Goal: Task Accomplishment & Management: Manage account settings

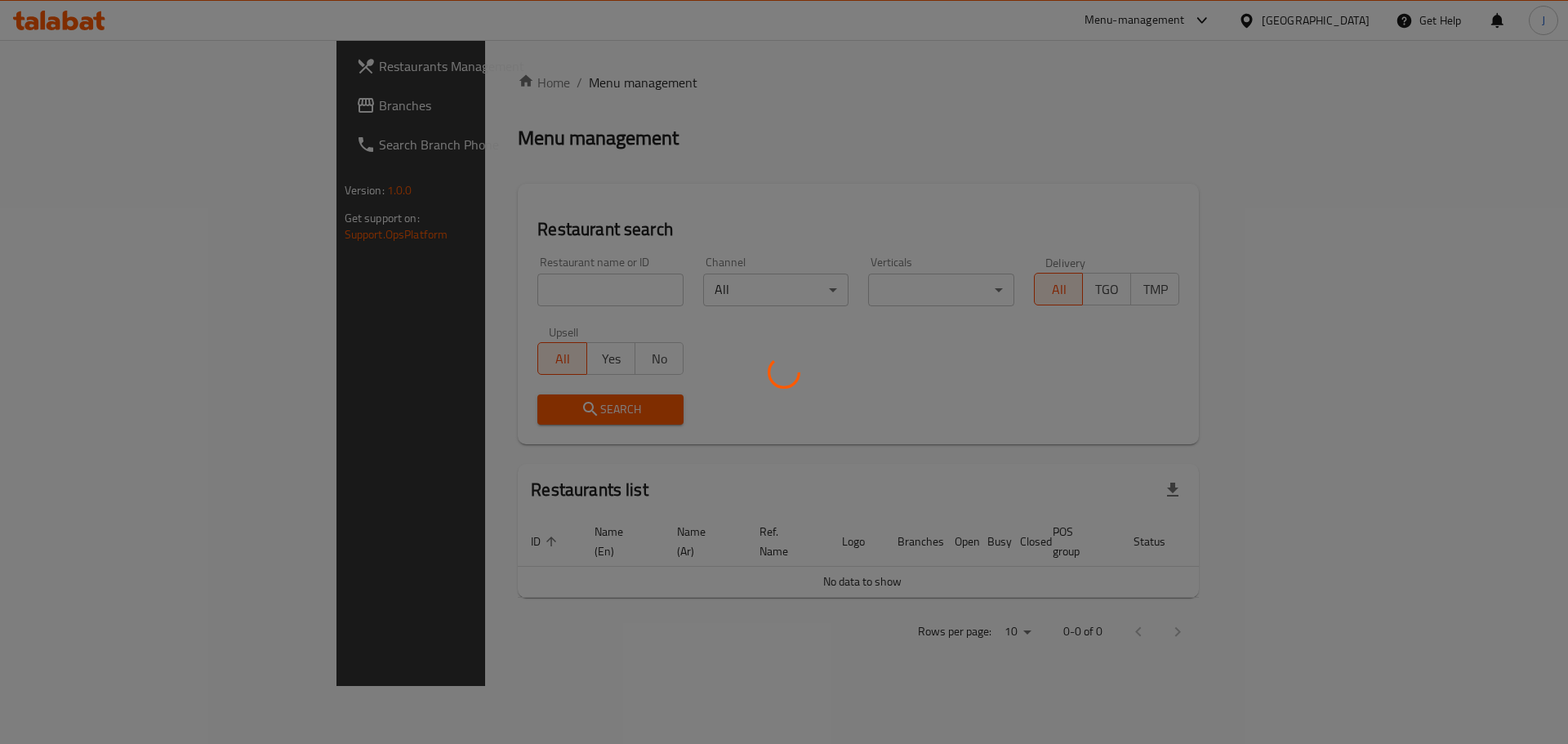
click at [484, 288] on div at bounding box center [784, 372] width 1568 height 744
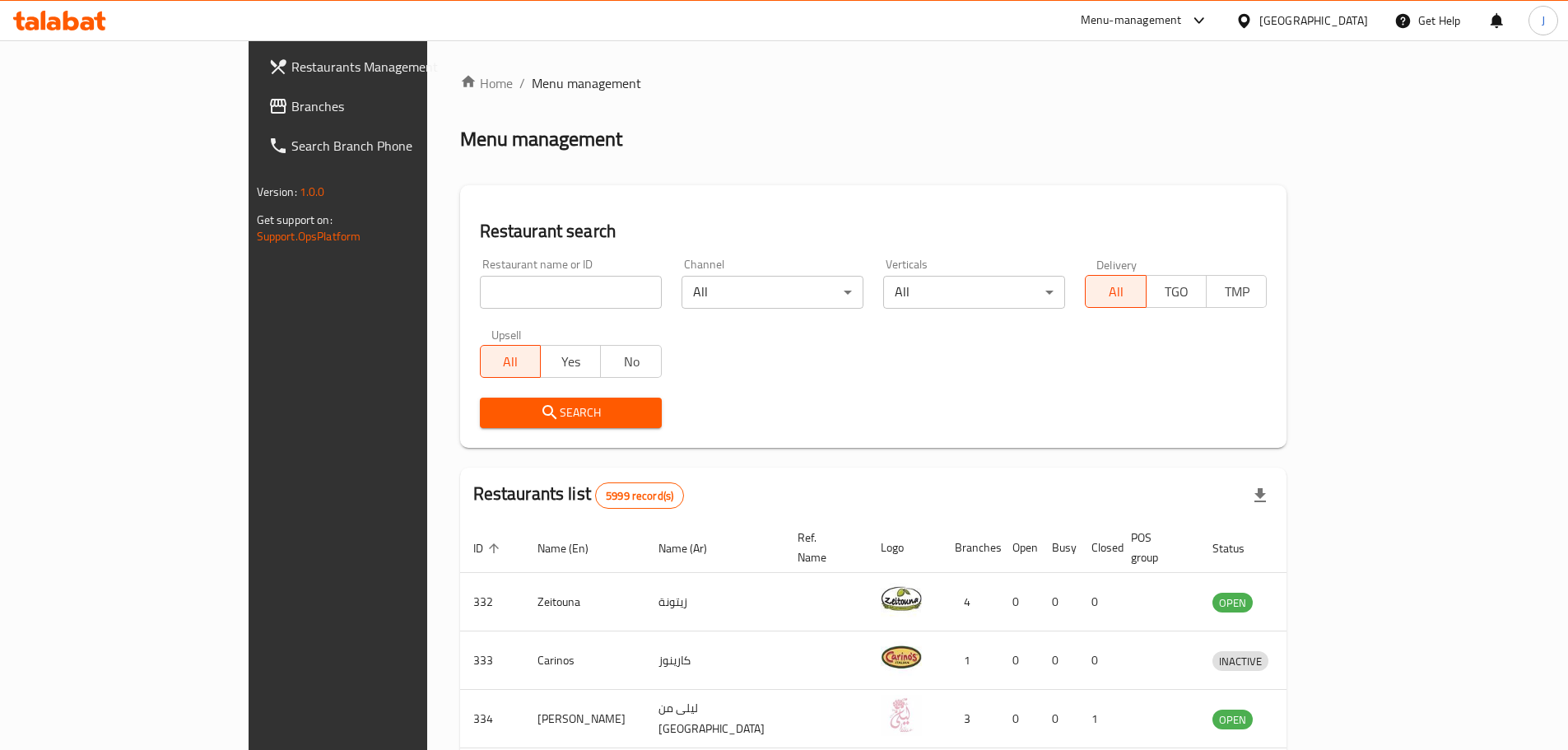
click at [488, 290] on input "search" at bounding box center [571, 292] width 182 height 33
type input "la rom"
click button "Search" at bounding box center [571, 412] width 182 height 30
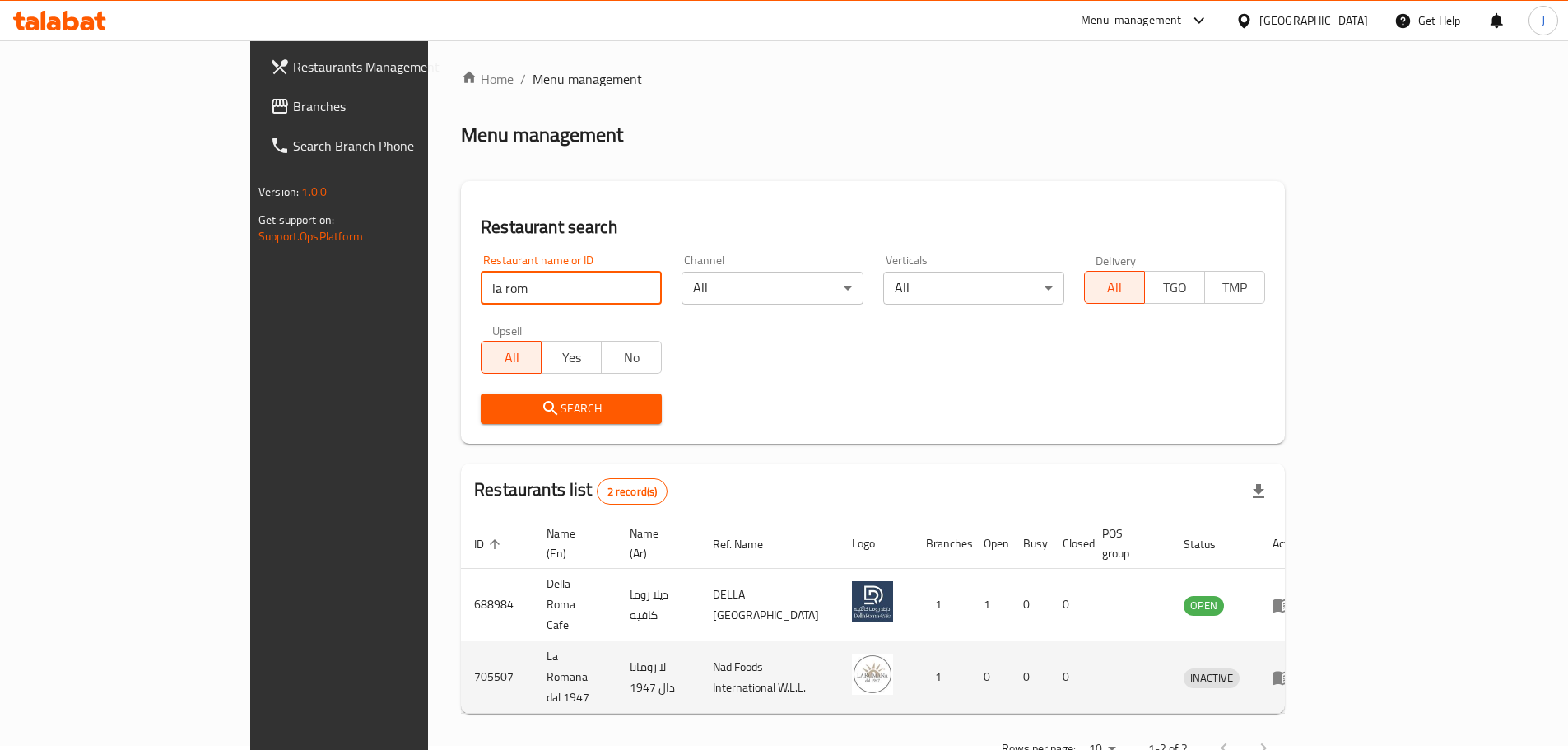
scroll to position [10, 0]
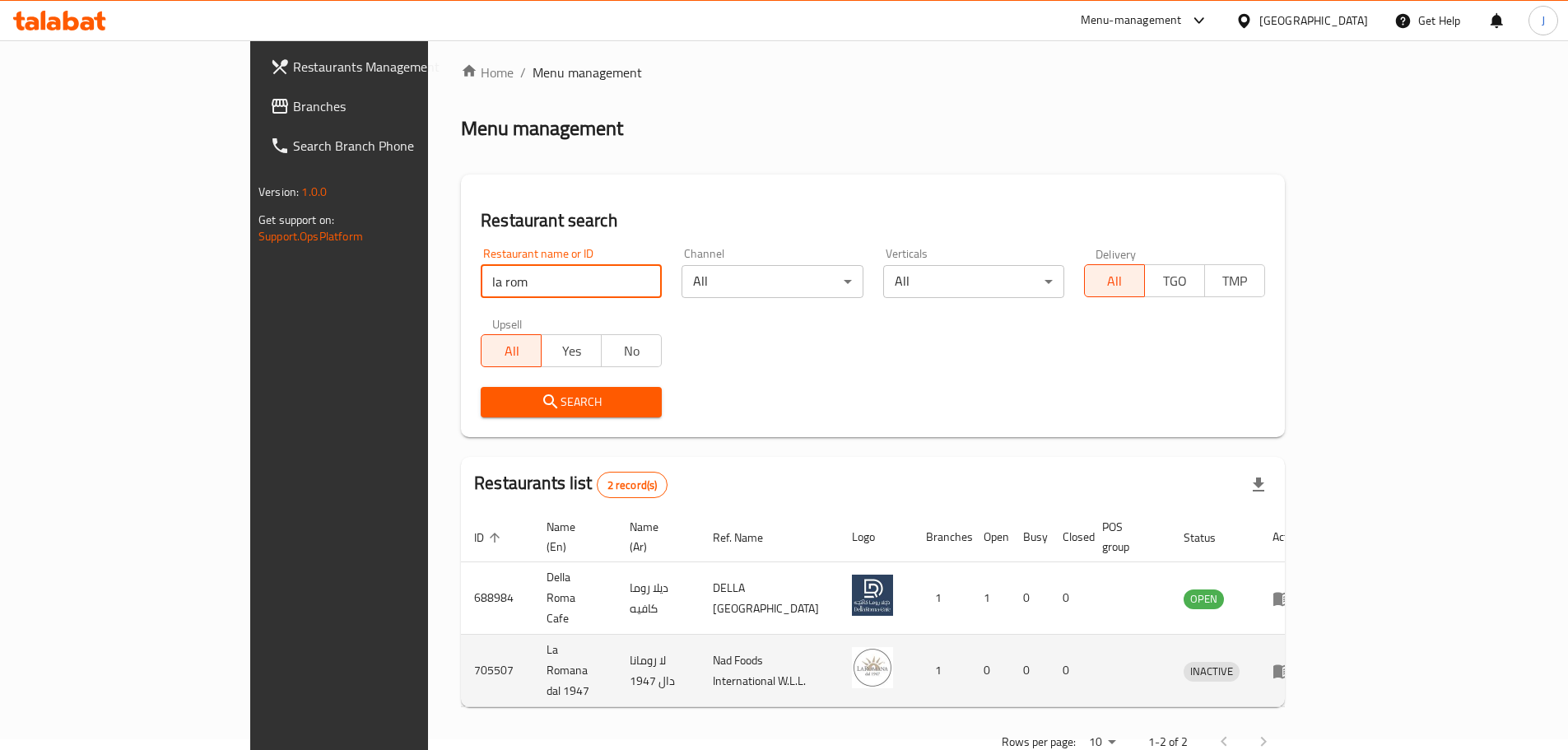
click at [1289, 669] on icon "enhanced table" at bounding box center [1286, 672] width 6 height 7
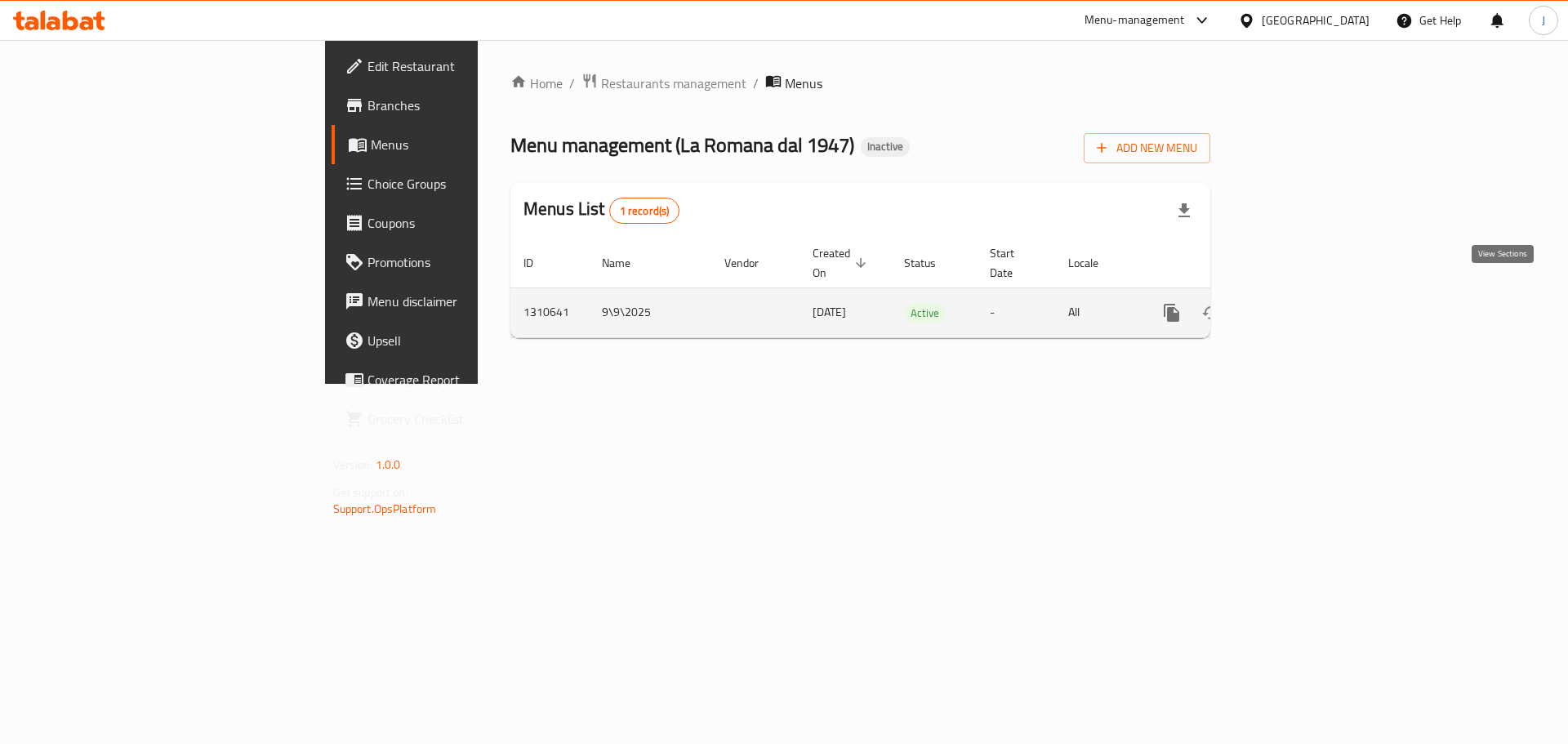
click at [1309, 293] on link "enhanced table" at bounding box center [1290, 313] width 40 height 40
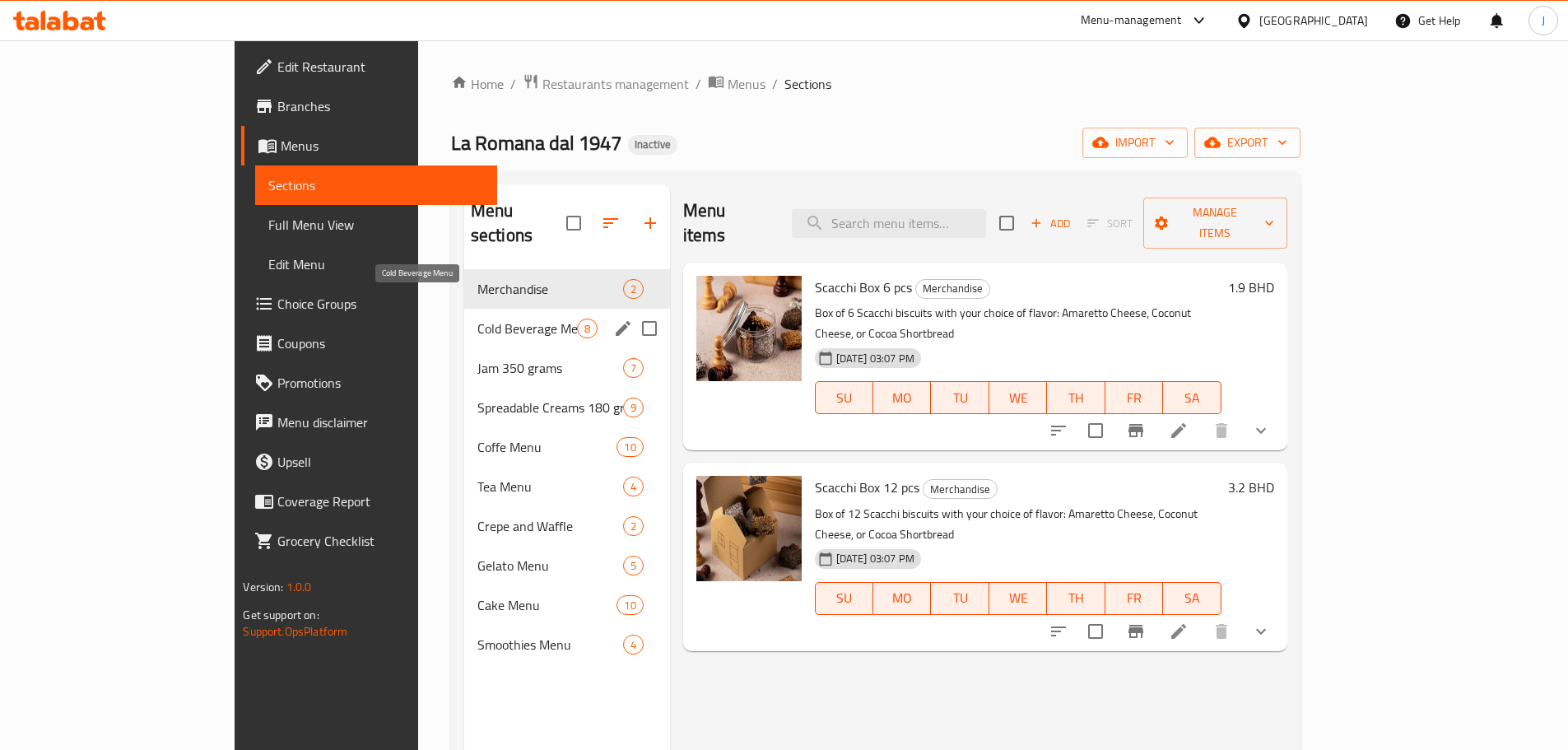
click at [477, 319] on span "Cold Beverage Menu" at bounding box center [527, 328] width 100 height 20
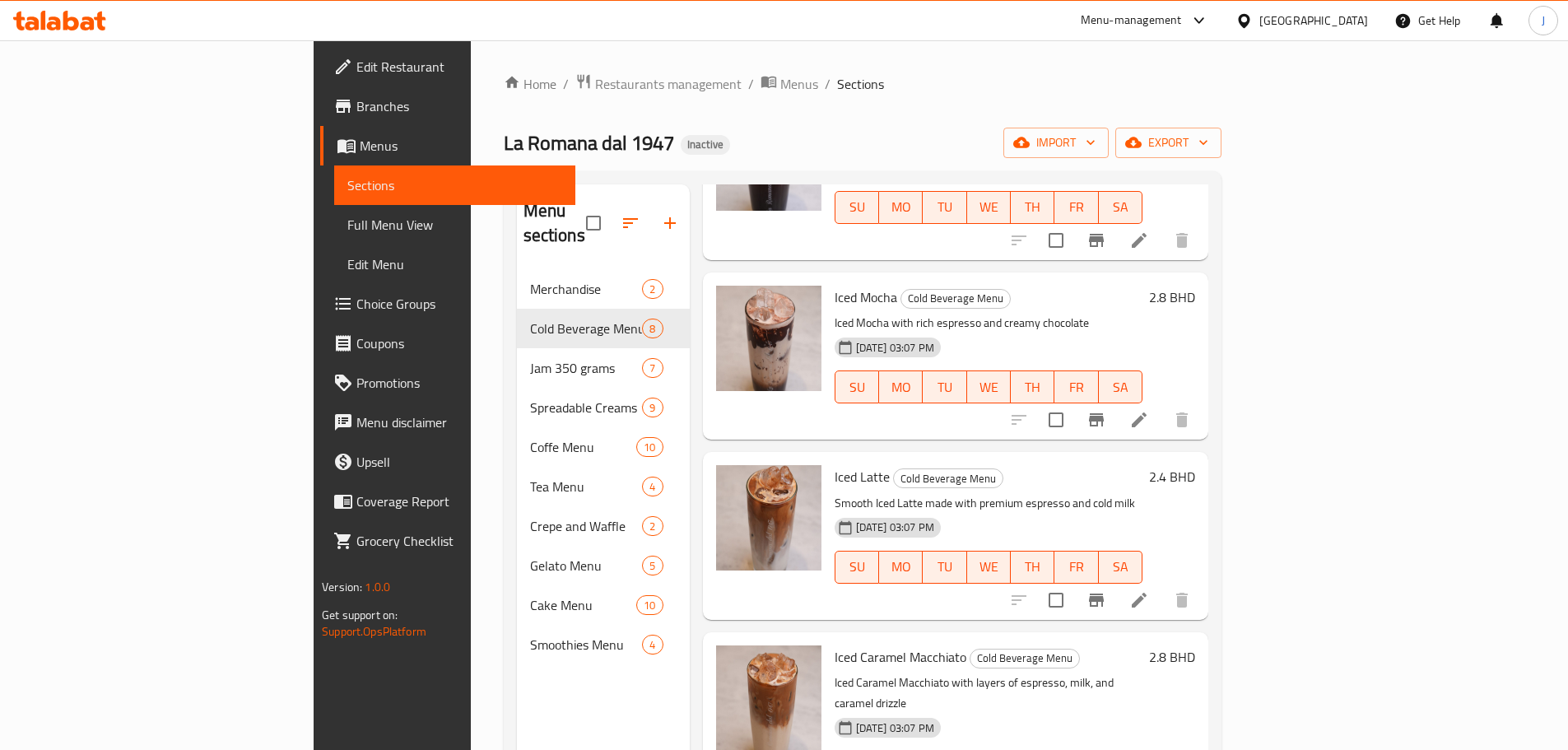
scroll to position [230, 0]
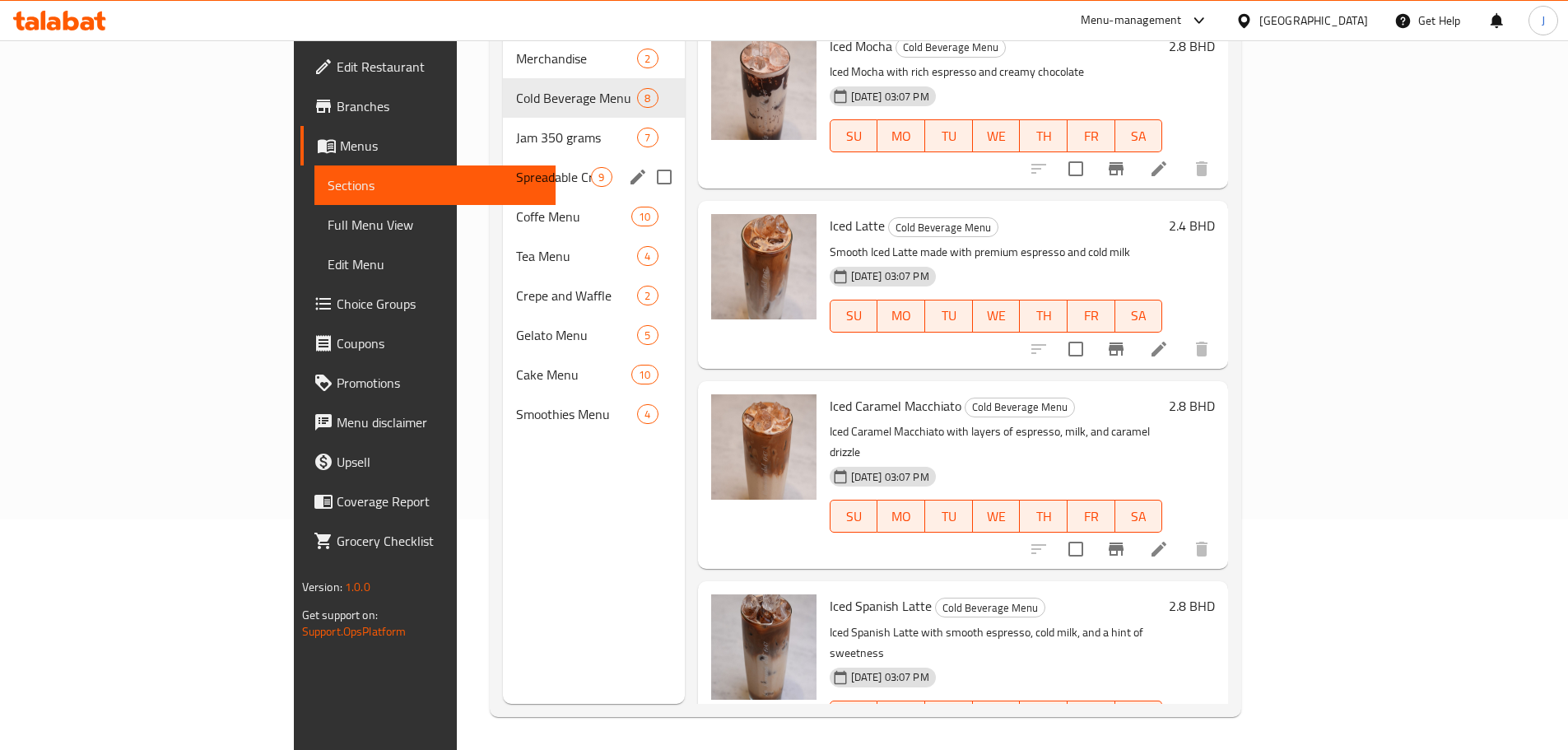
click at [503, 157] on div "Spreadable Creams 180 grams 9" at bounding box center [593, 177] width 181 height 40
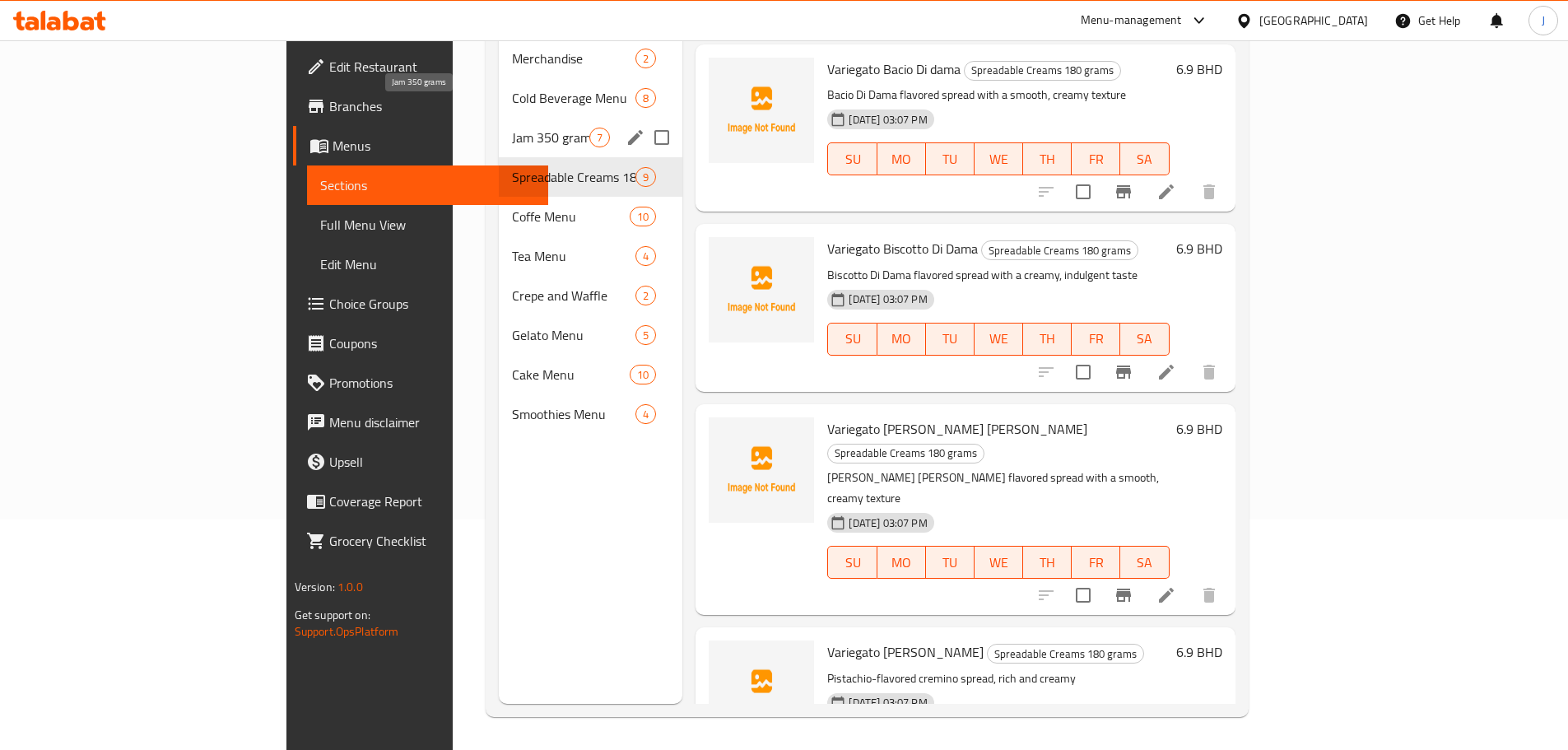
click at [512, 127] on span "Jam 350 grams" at bounding box center [551, 137] width 78 height 20
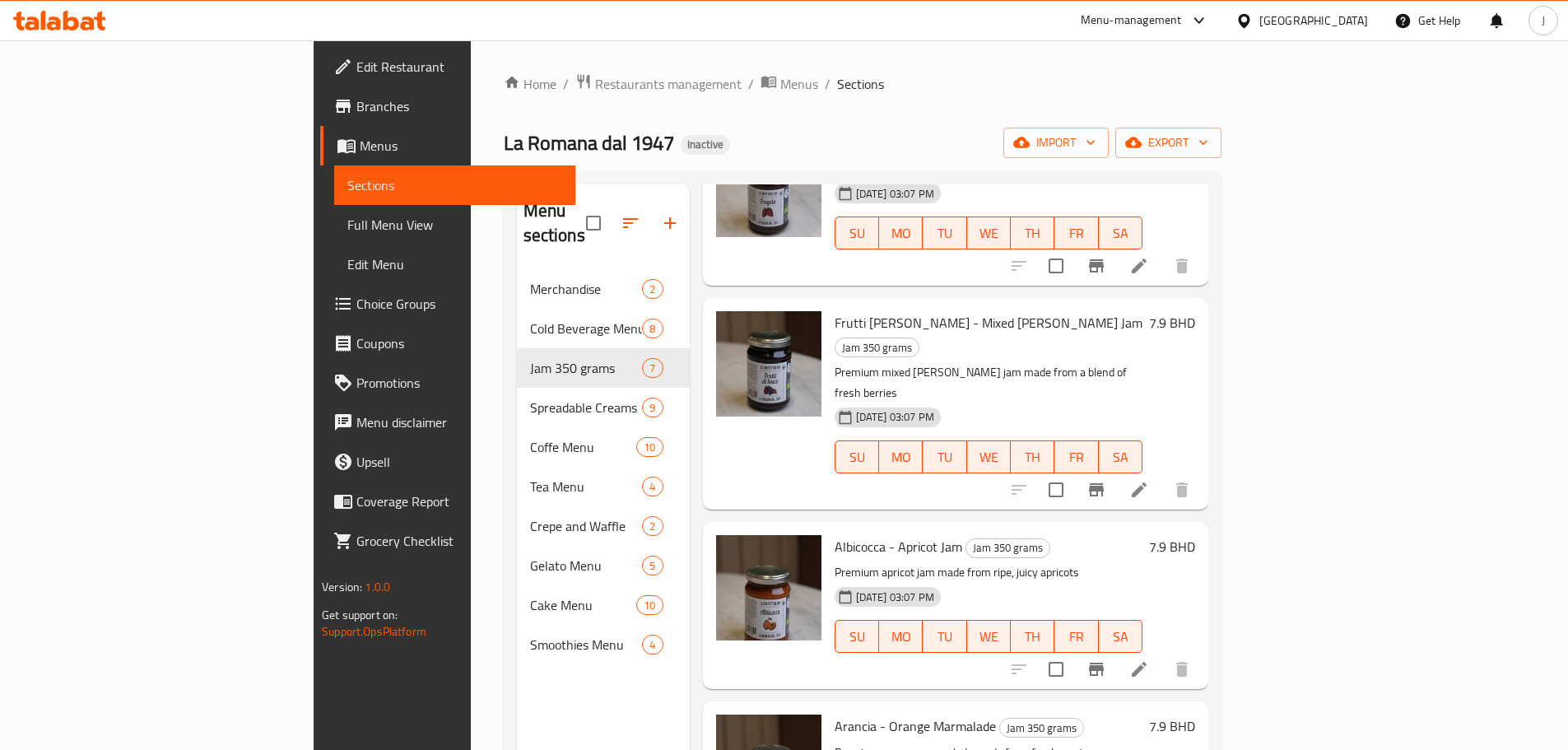
scroll to position [550, 0]
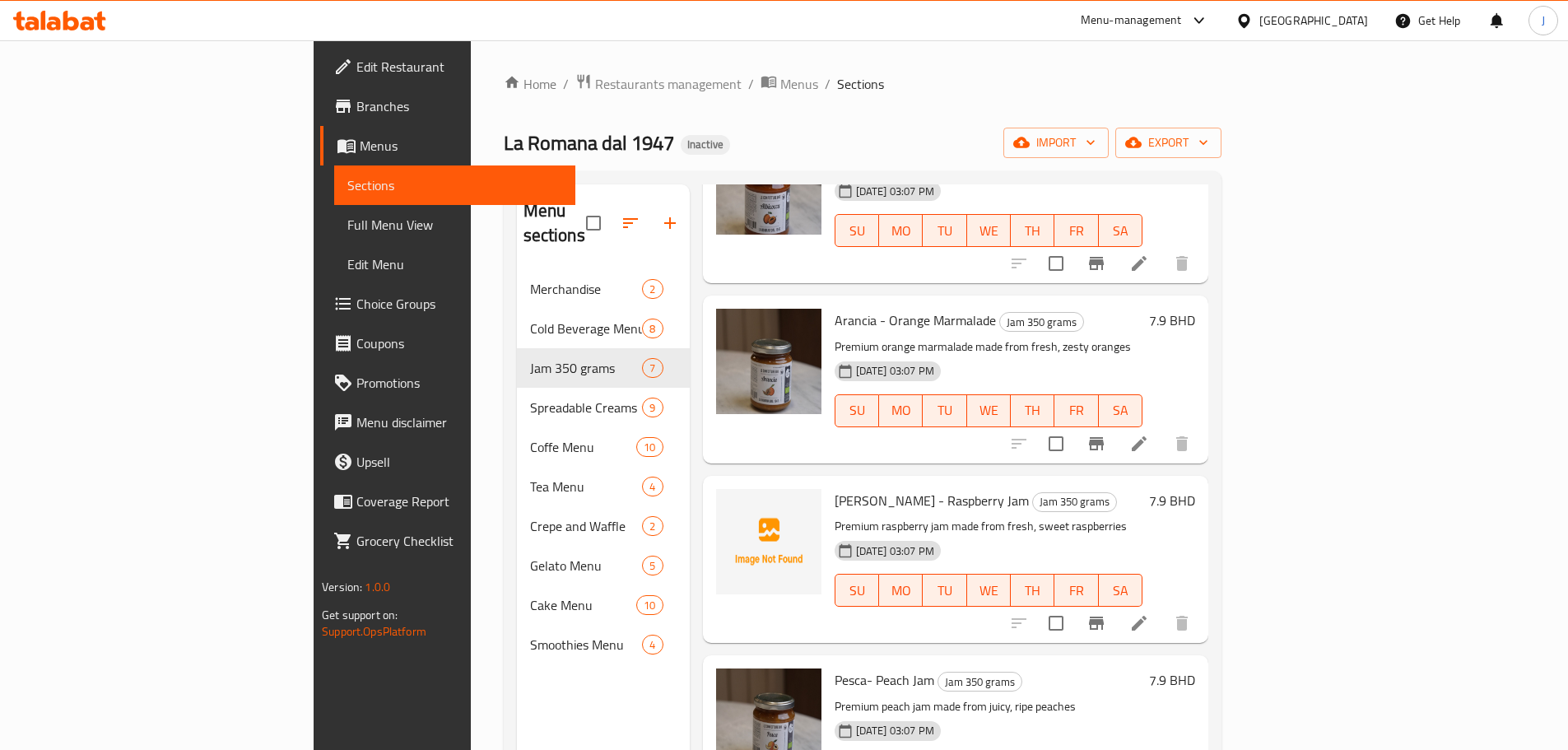
click at [835, 488] on span "[PERSON_NAME] - Raspberry Jam" at bounding box center [932, 500] width 194 height 25
copy span "[PERSON_NAME]"
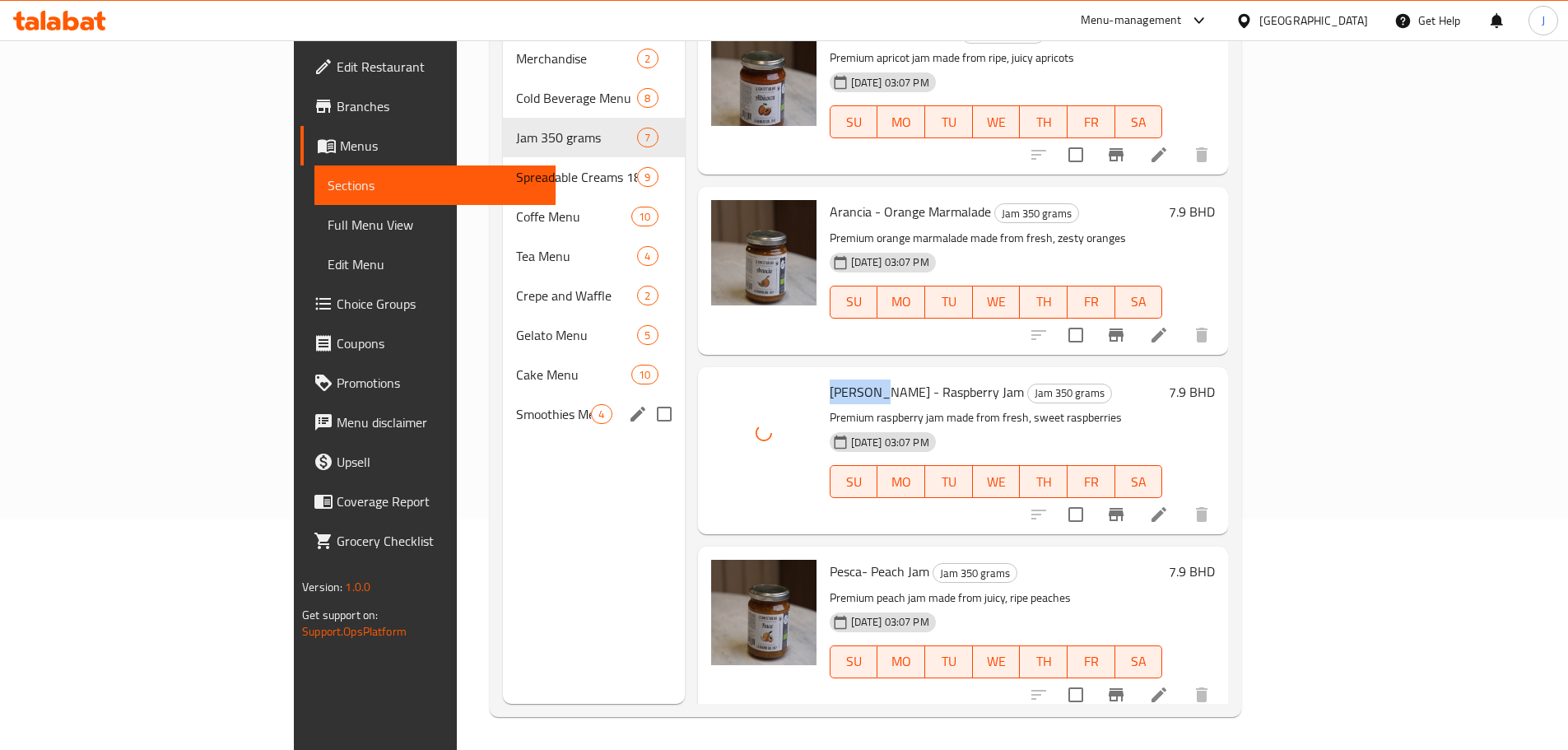
scroll to position [221, 0]
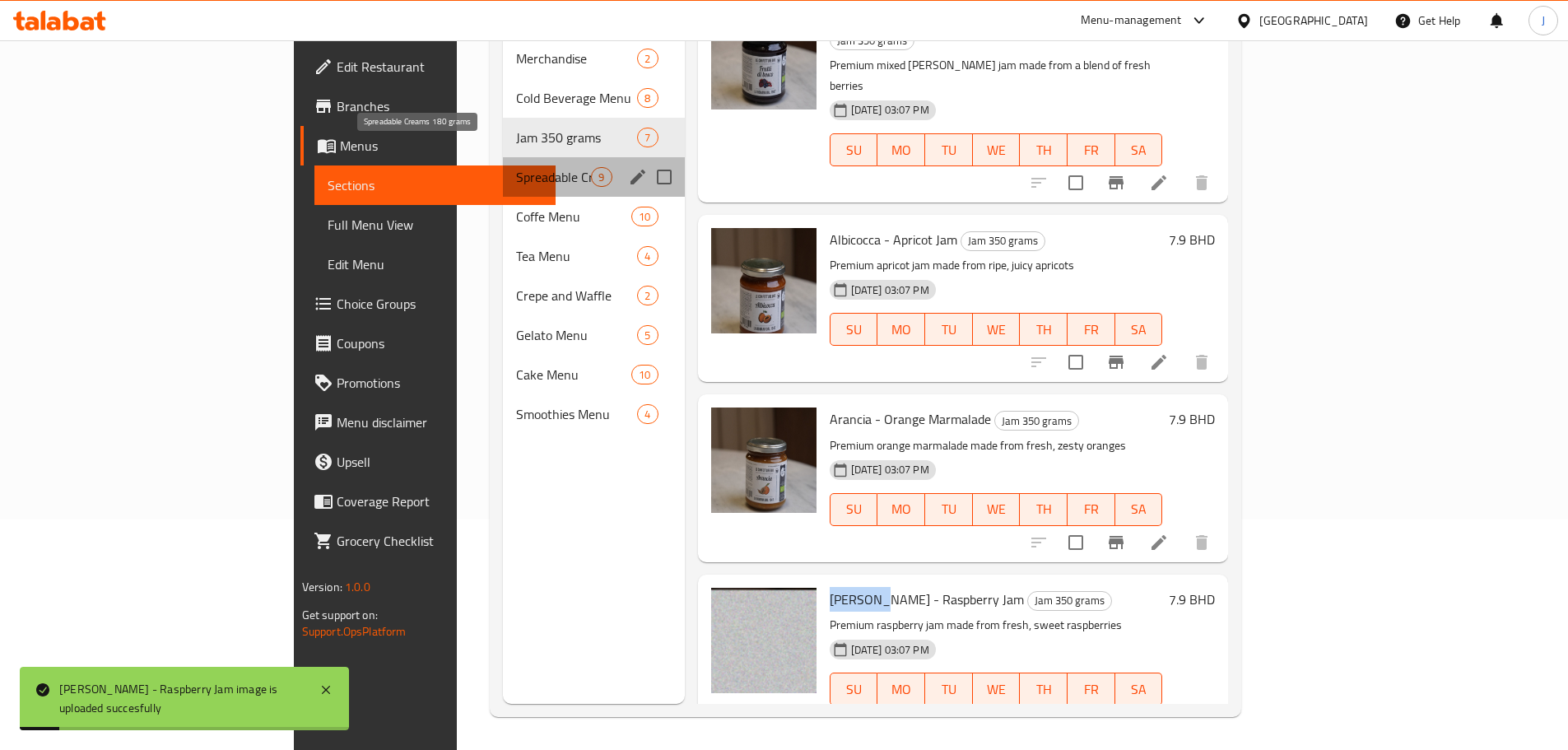
click at [516, 167] on span "Spreadable Creams 180 grams" at bounding box center [554, 177] width 75 height 20
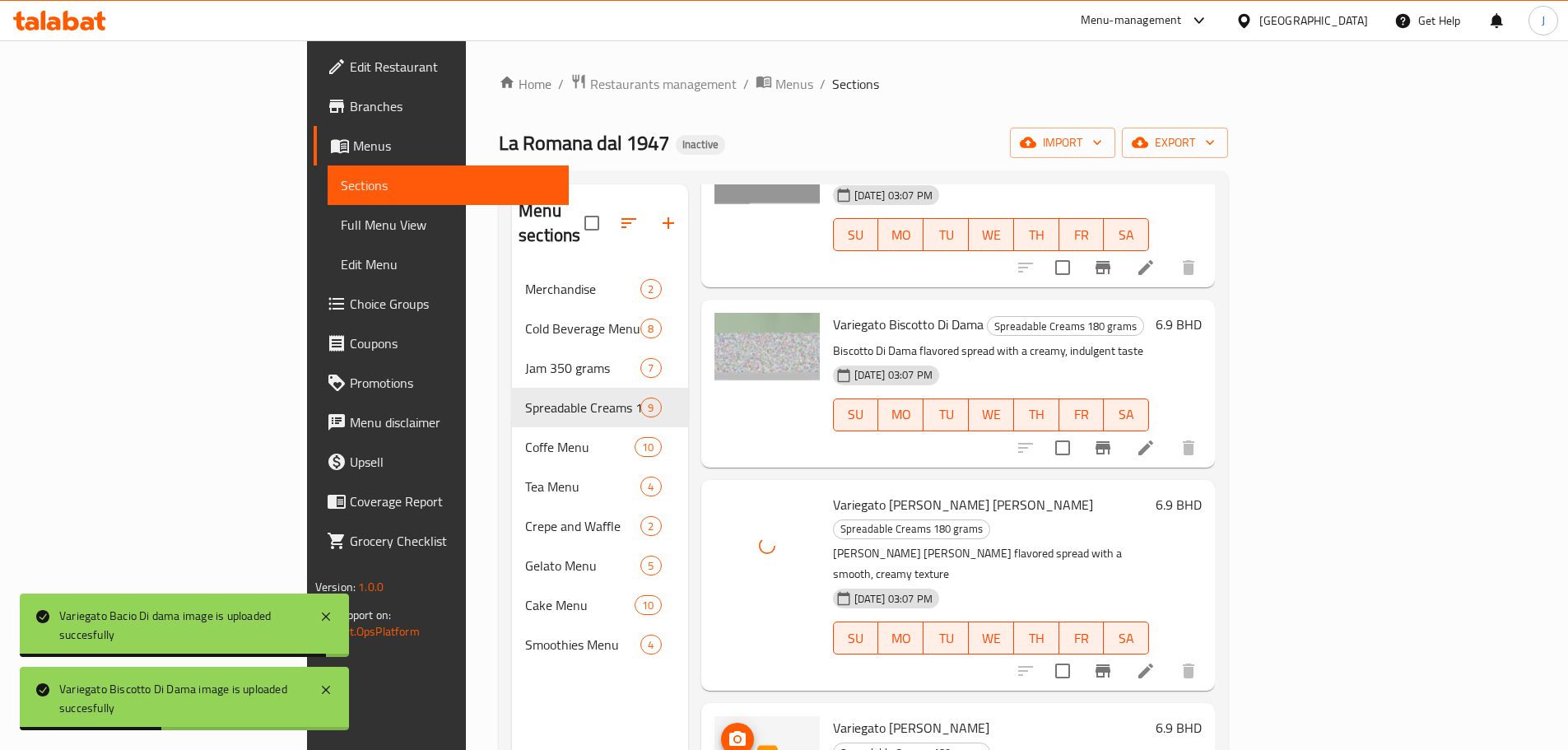
scroll to position [909, 0]
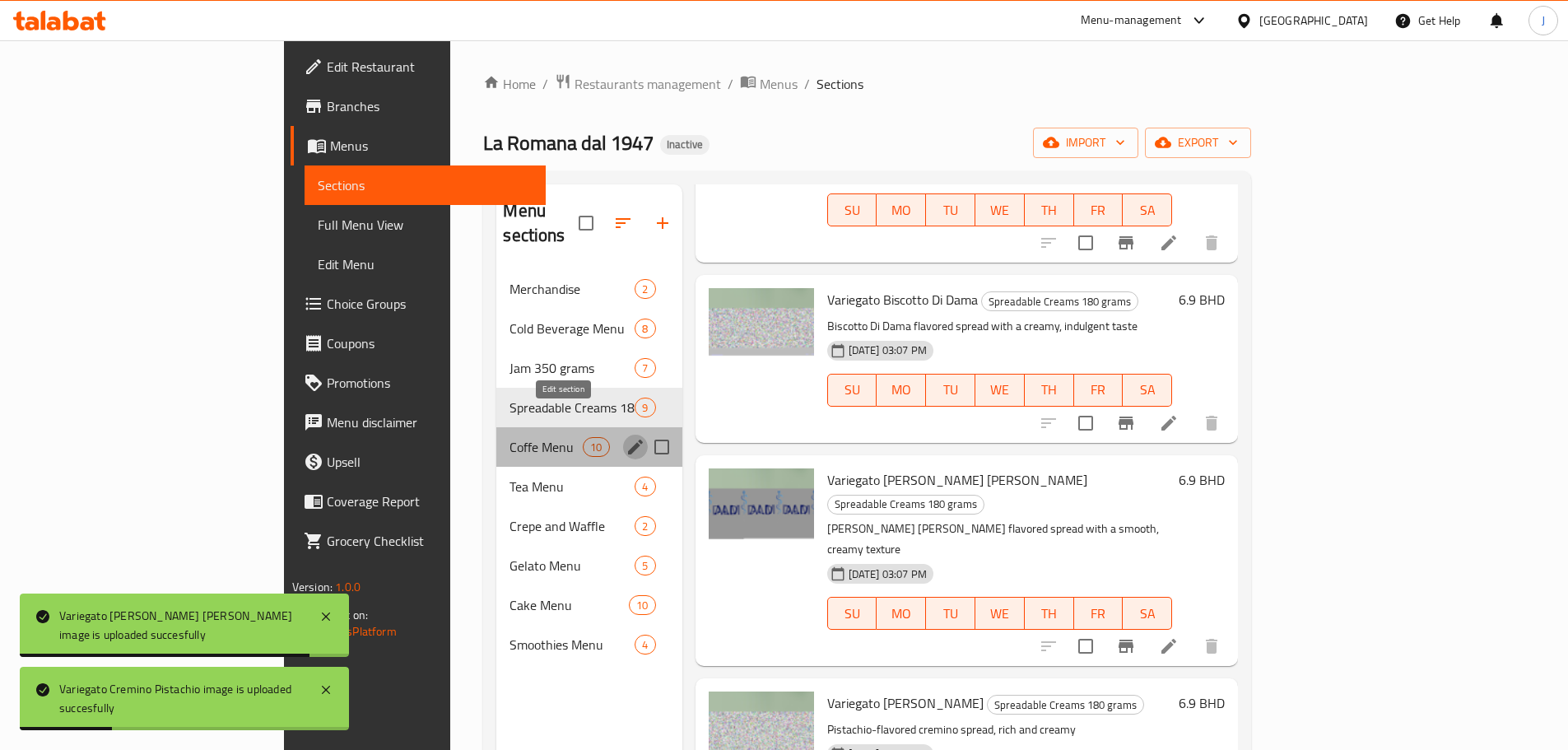
click at [625, 437] on icon "edit" at bounding box center [635, 447] width 20 height 20
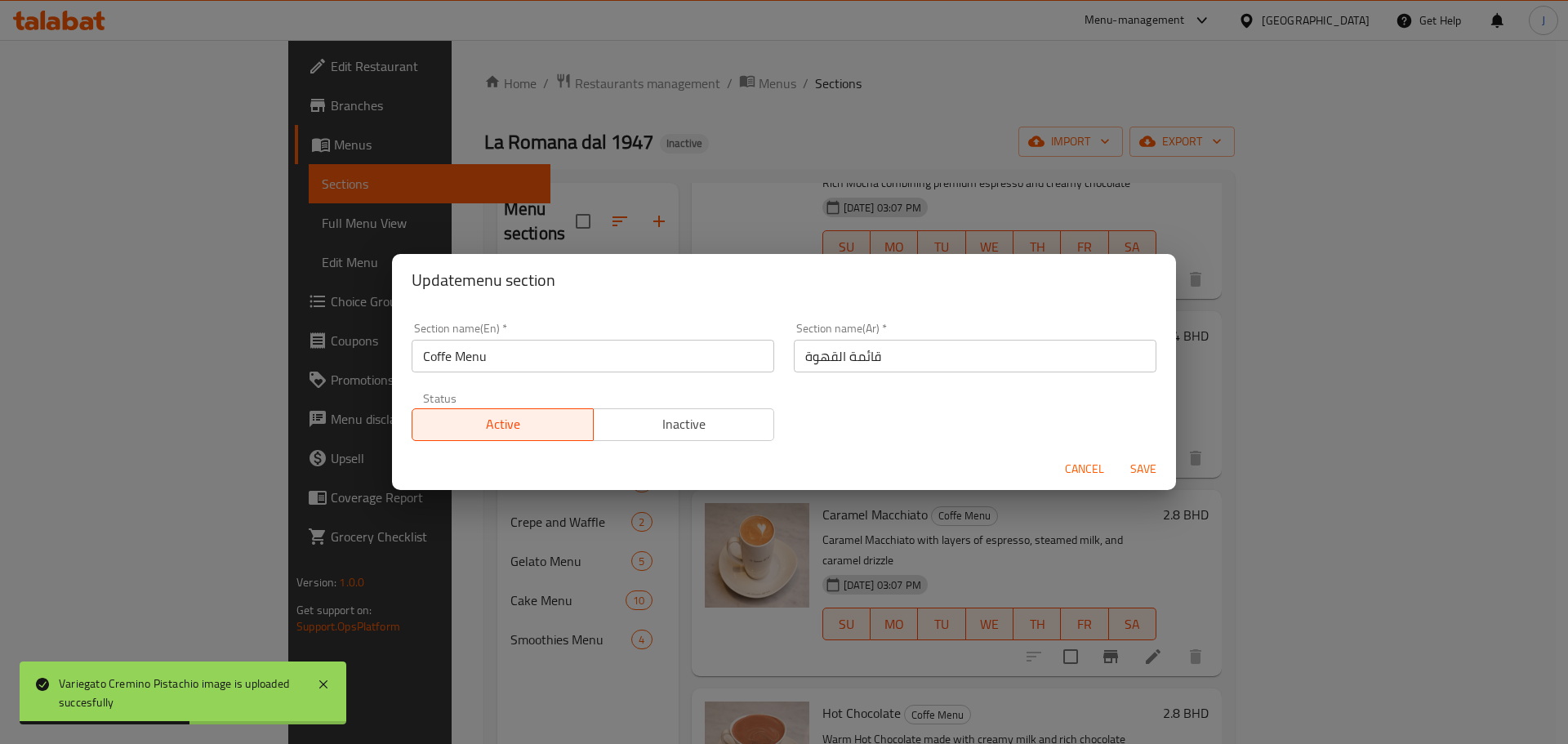
click at [453, 356] on input "Coffe Menu" at bounding box center [593, 356] width 363 height 33
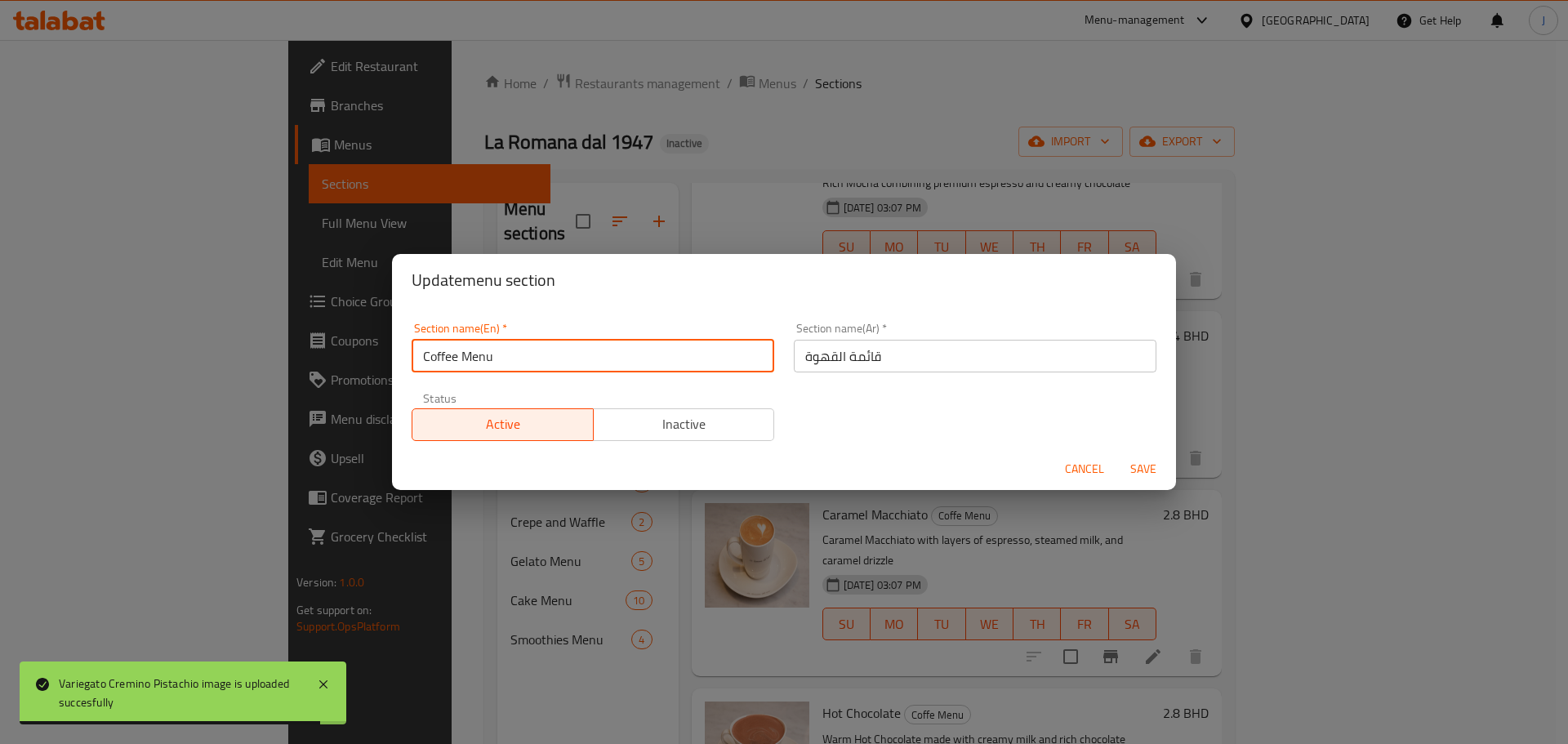
type input "Coffee Menu"
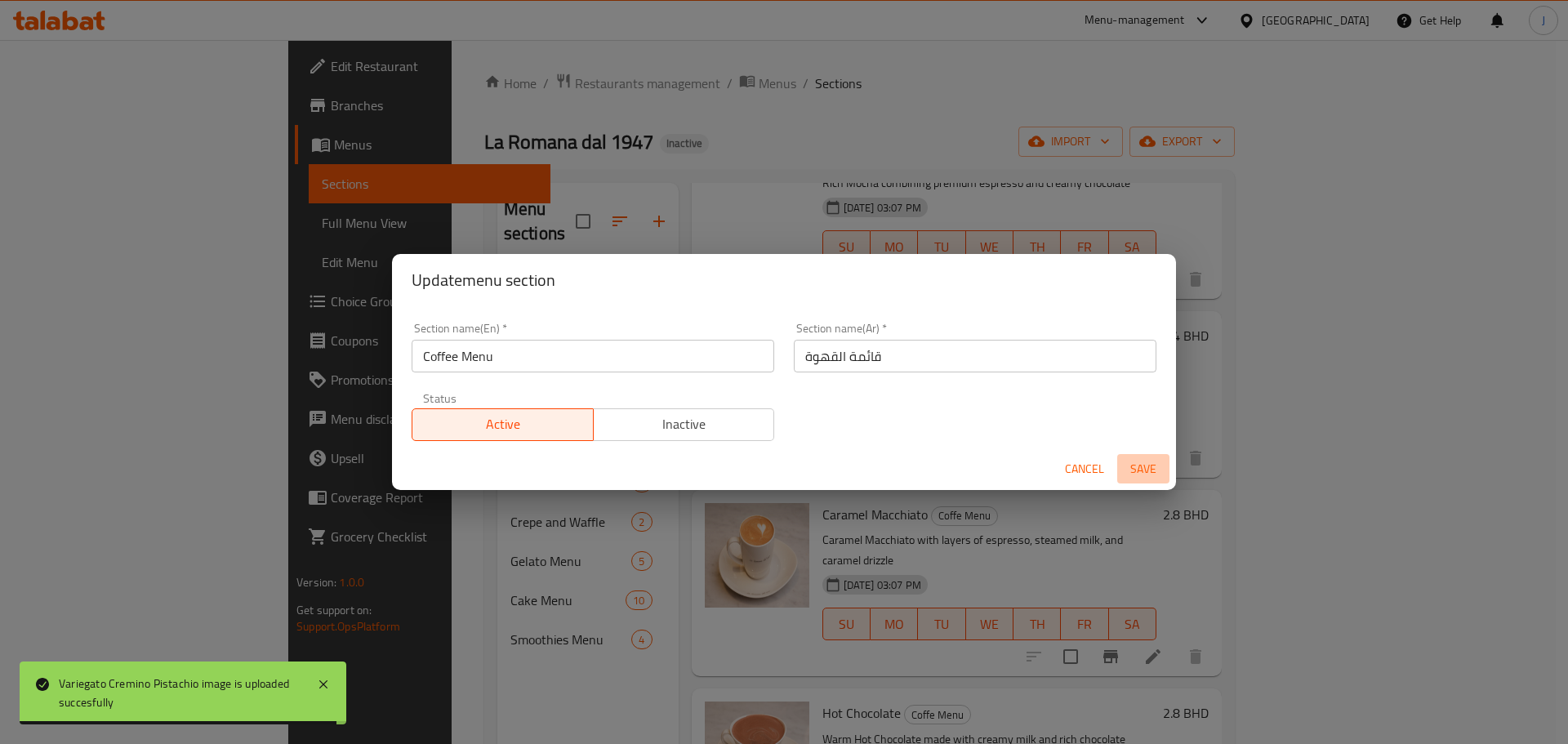
click at [1136, 463] on span "Save" at bounding box center [1143, 469] width 40 height 21
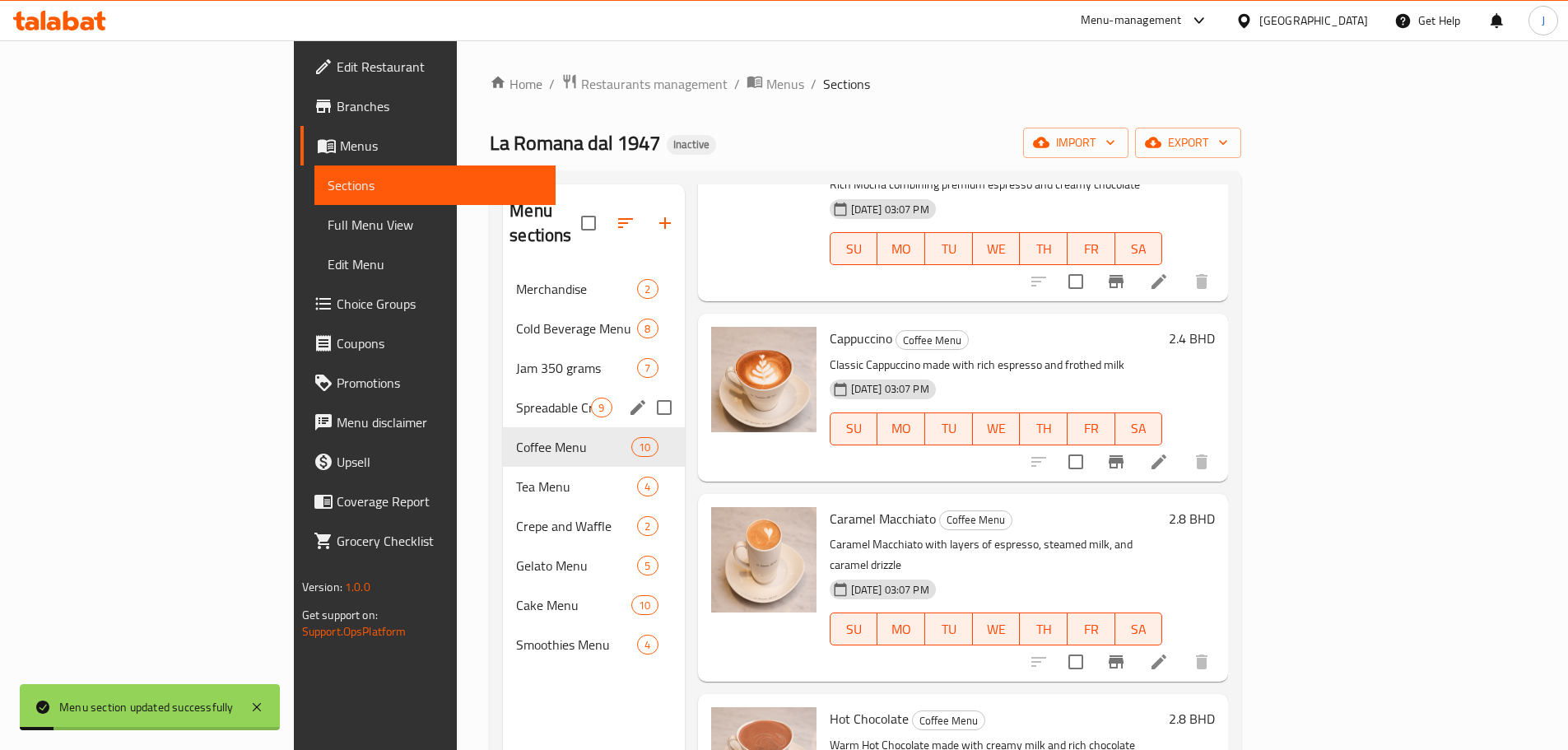
click at [516, 398] on span "Spreadable Creams 180 grams" at bounding box center [554, 407] width 75 height 20
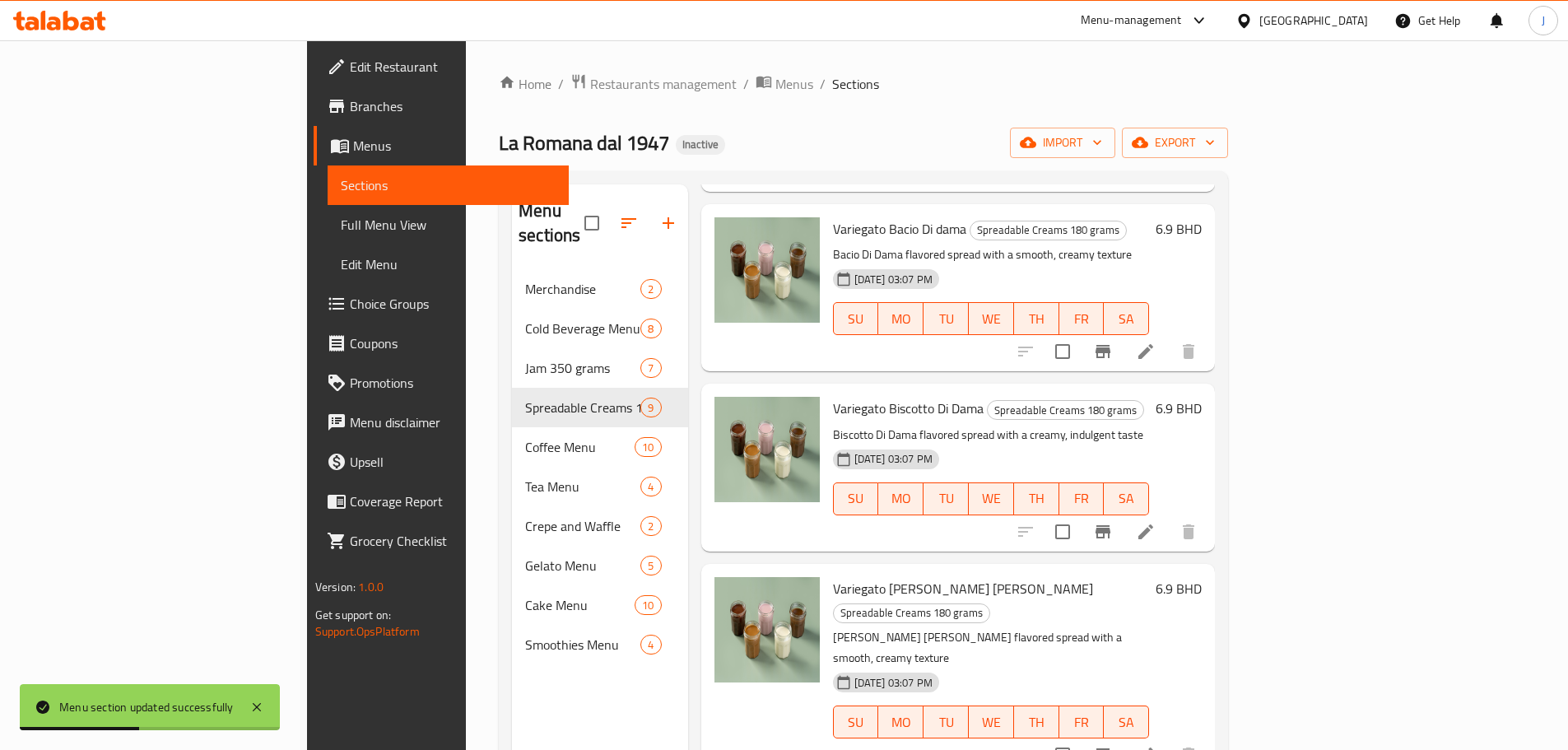
scroll to position [909, 0]
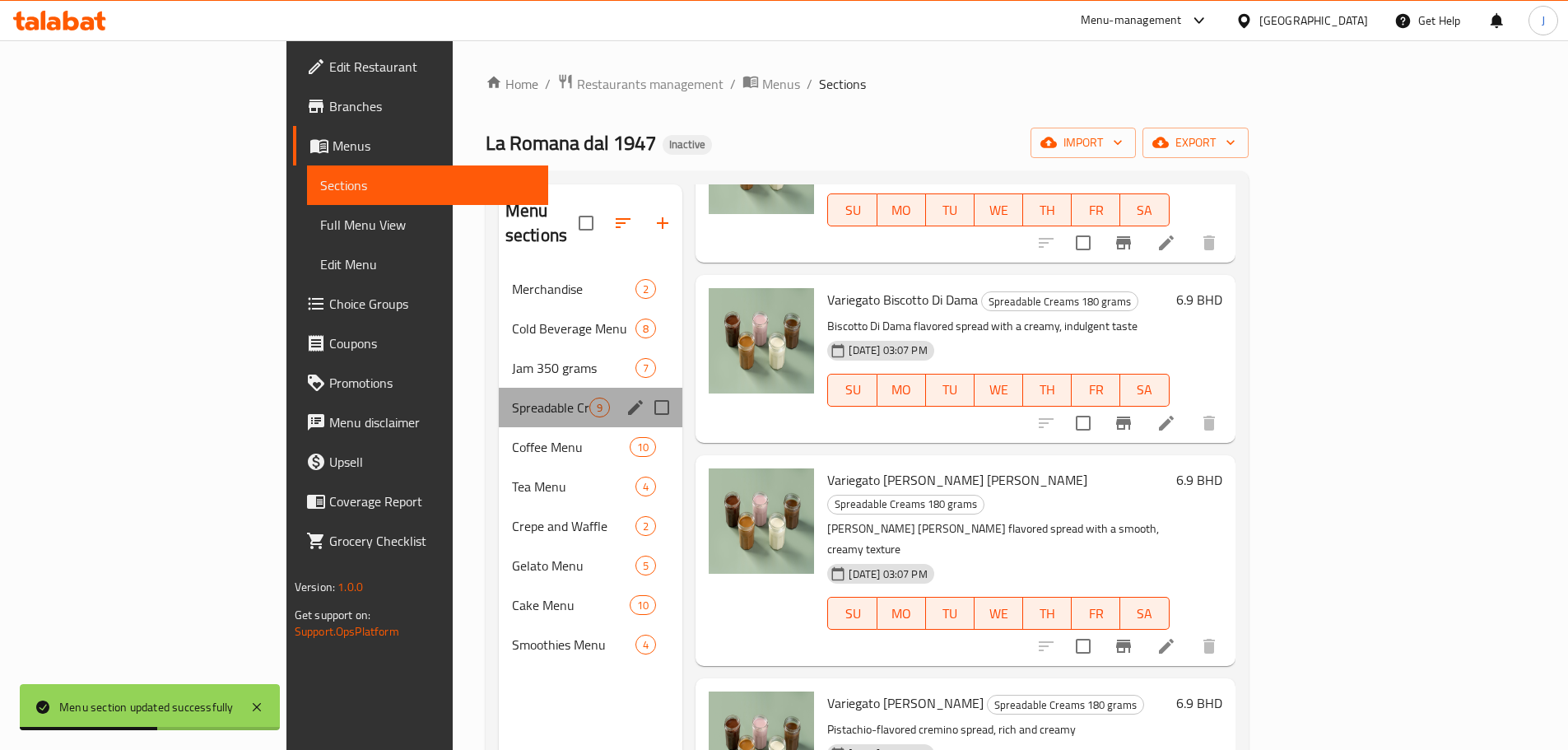
drag, startPoint x: 386, startPoint y: 398, endPoint x: 384, endPoint y: 410, distance: 12.2
click at [499, 403] on div "Merchandise 2 Cold Beverage Menu 8 Jam 350 grams 7 Spreadable Creams 180 grams …" at bounding box center [591, 467] width 185 height 395
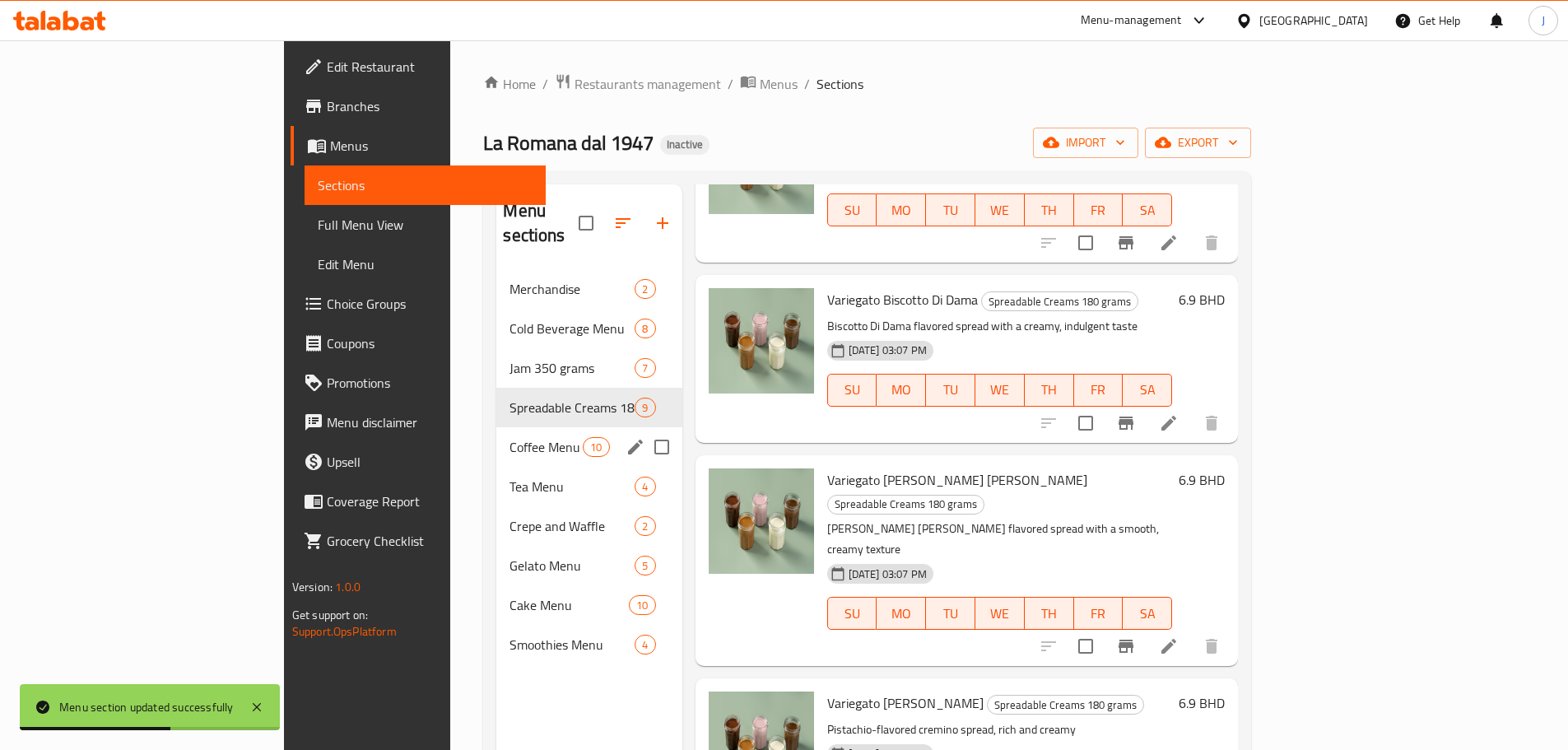
click at [496, 427] on div "Coffee Menu 10" at bounding box center [589, 447] width 185 height 40
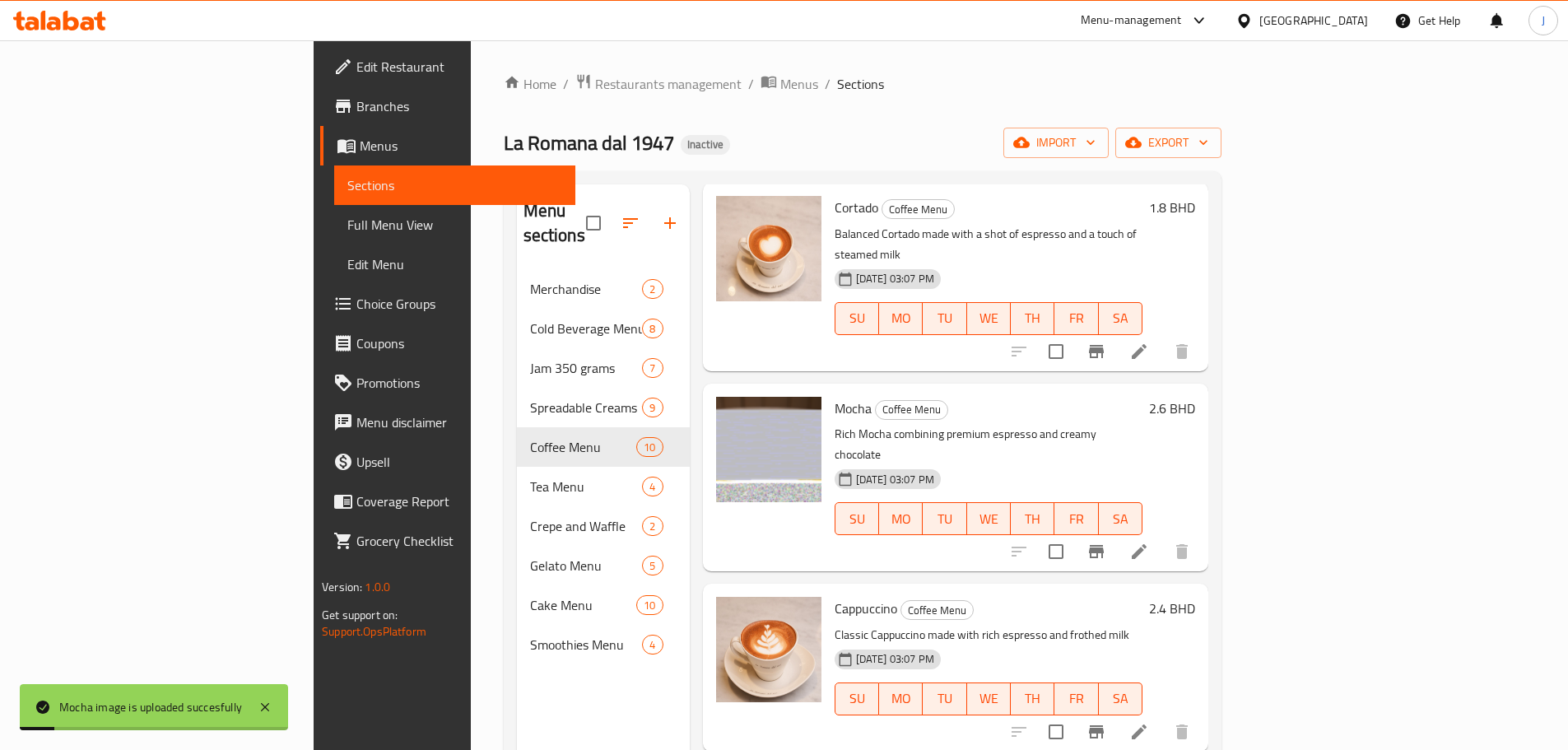
scroll to position [1089, 0]
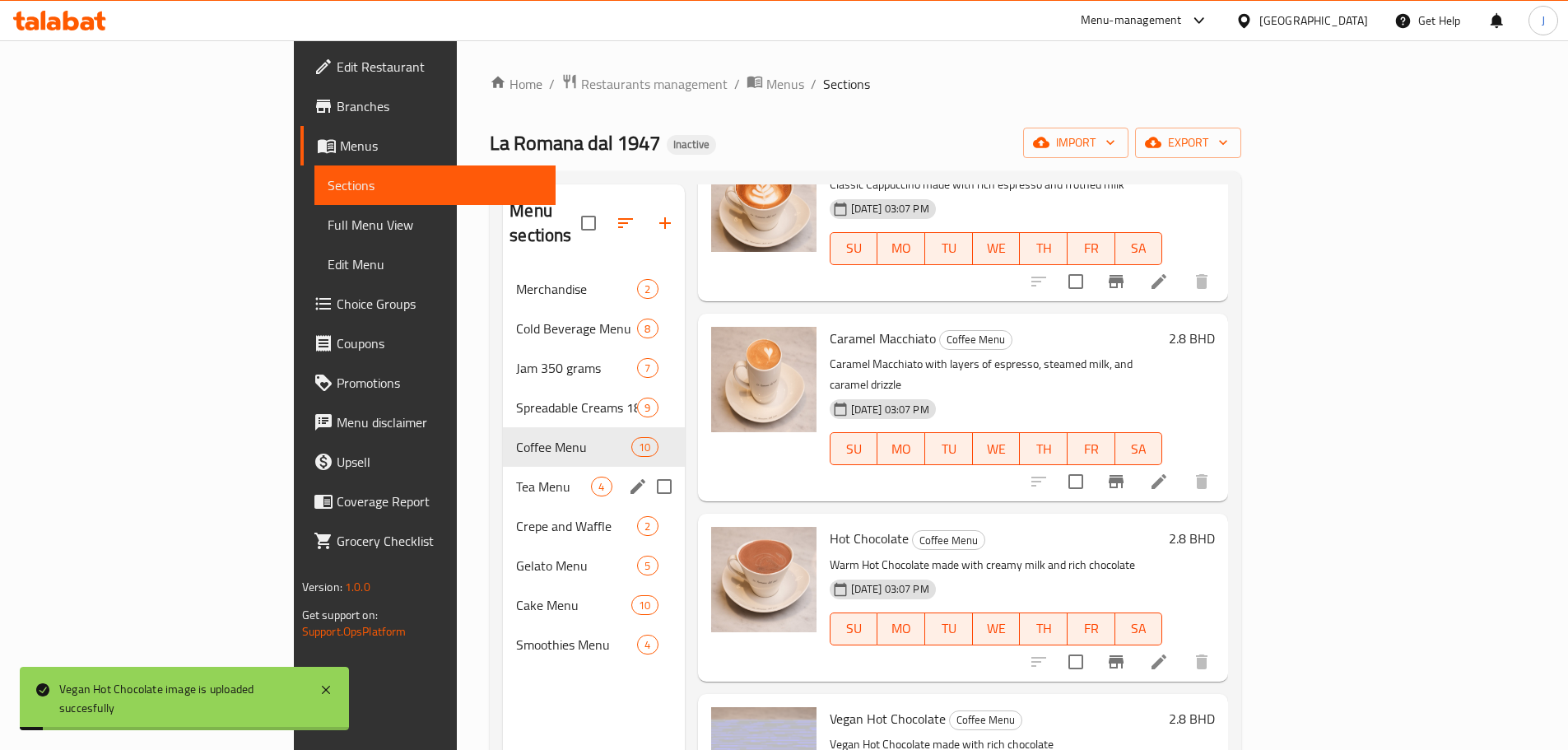
click at [503, 475] on div "Tea Menu 4" at bounding box center [593, 487] width 181 height 40
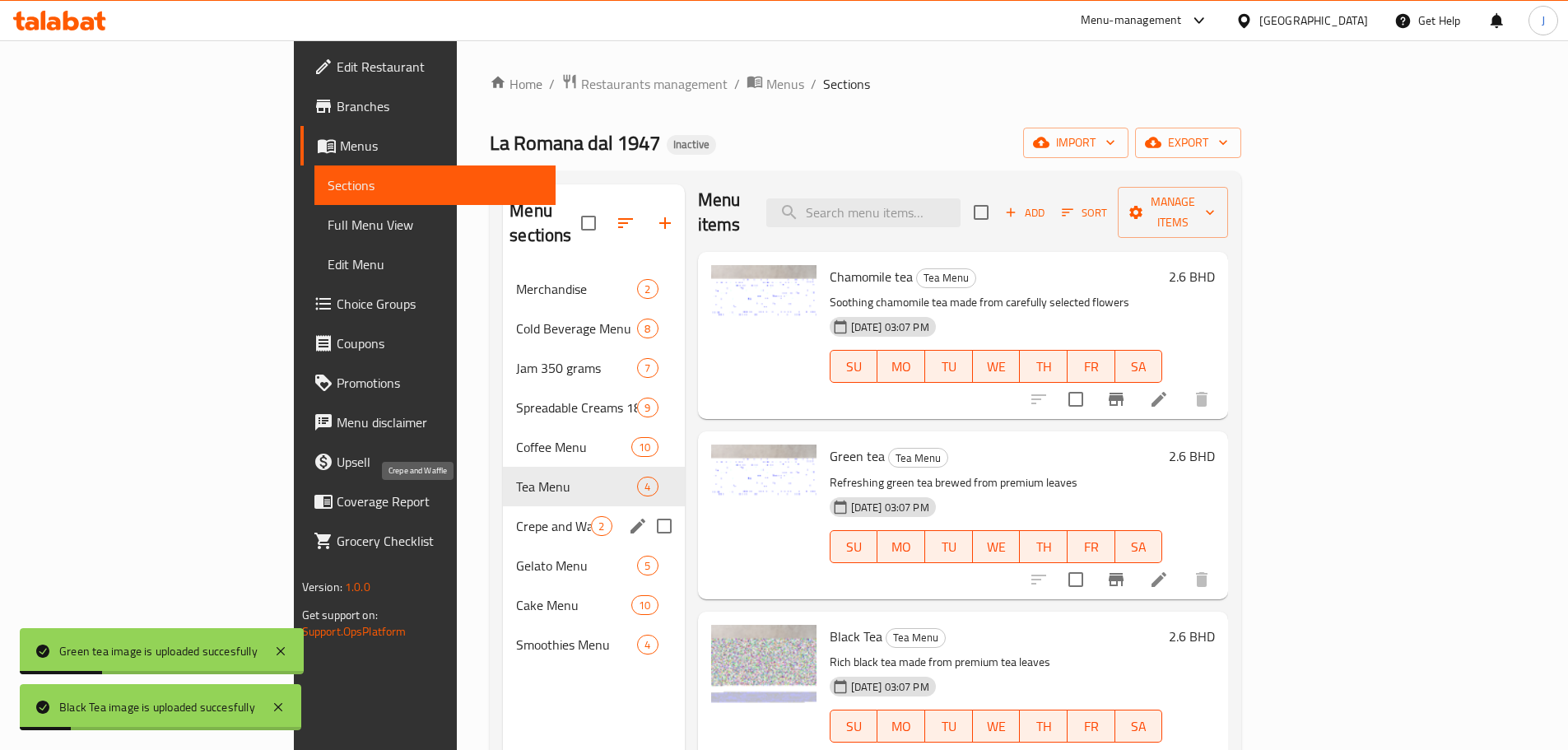
click at [516, 516] on span "Crepe and Waffle" at bounding box center [554, 526] width 75 height 20
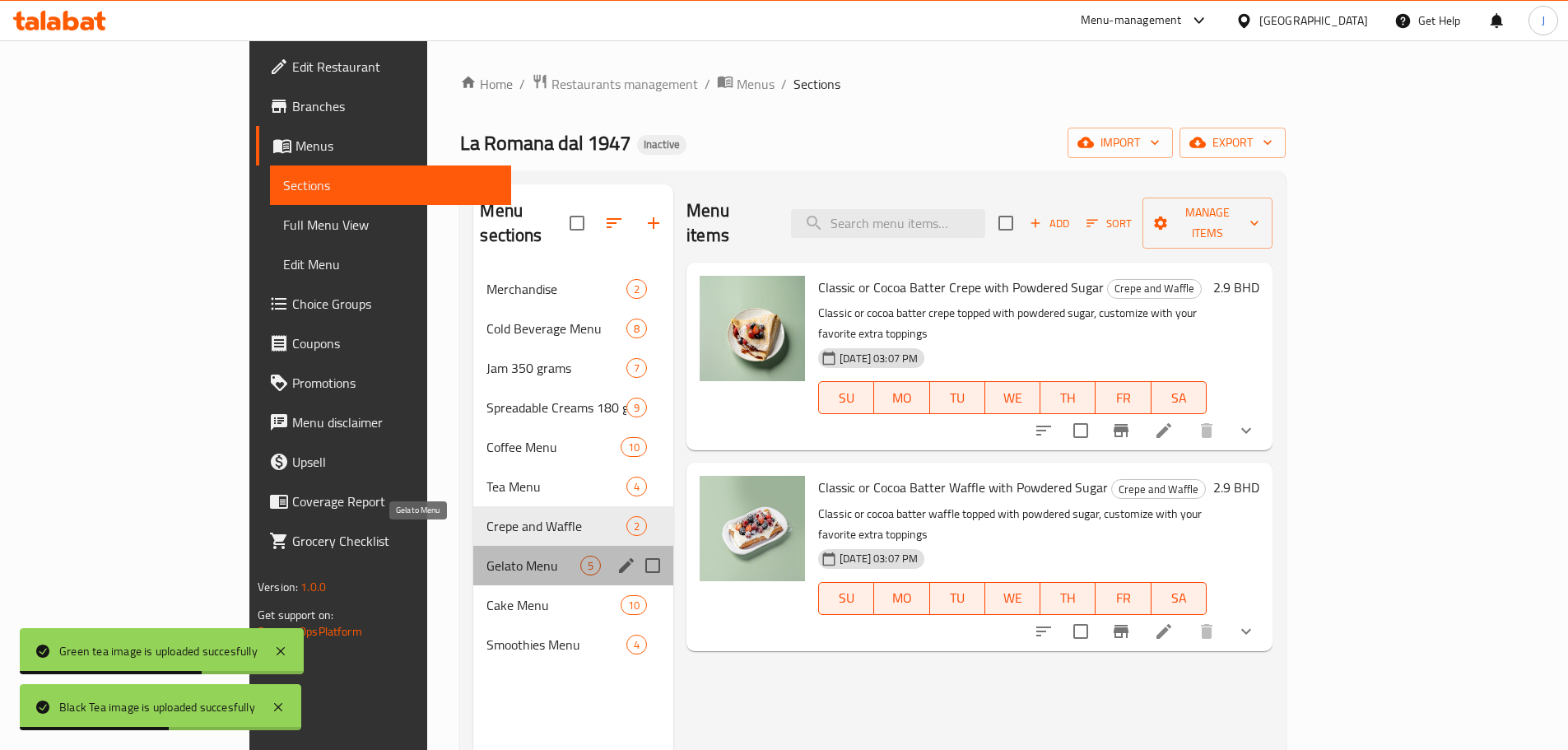
click at [487, 555] on span "Gelato Menu" at bounding box center [534, 565] width 94 height 20
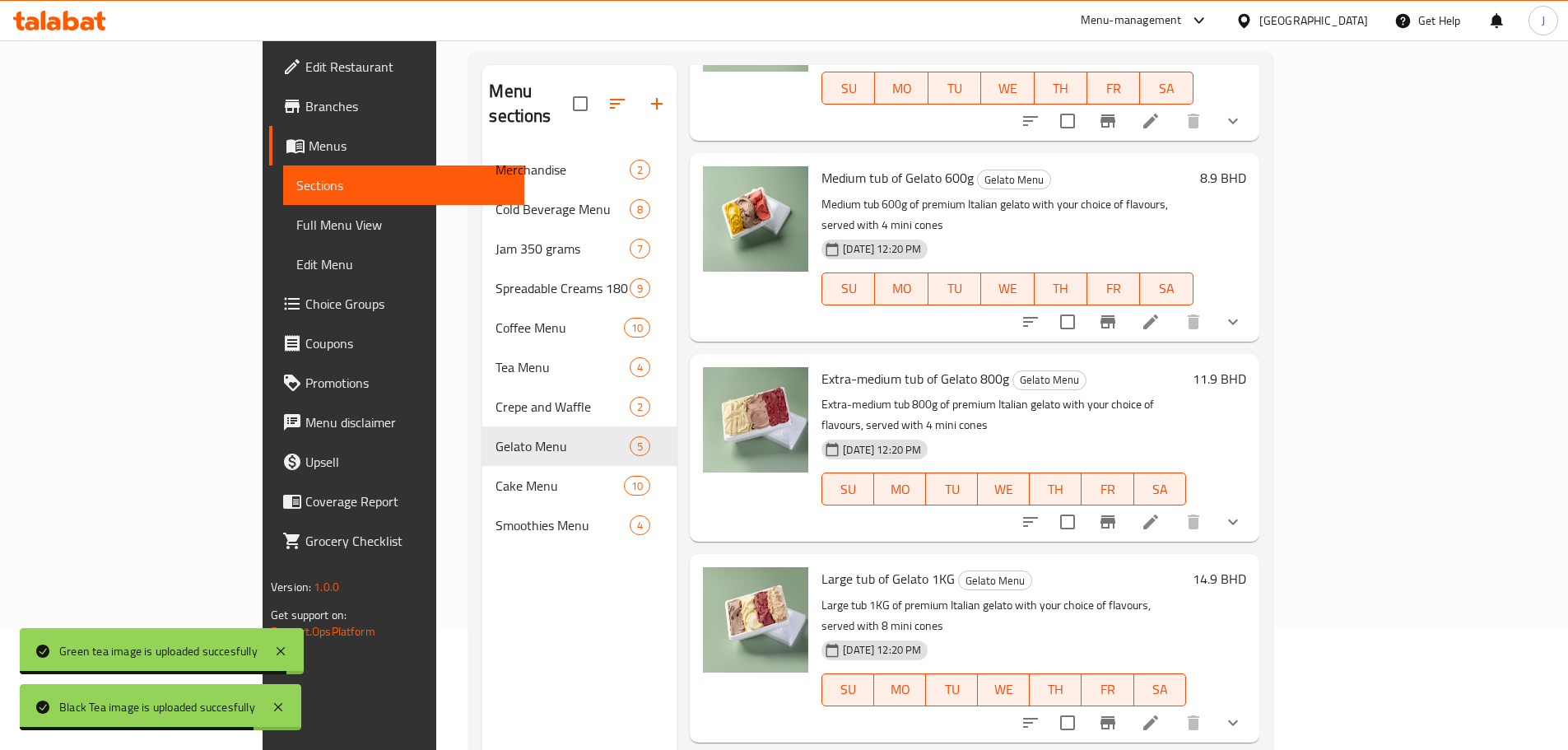
scroll to position [230, 0]
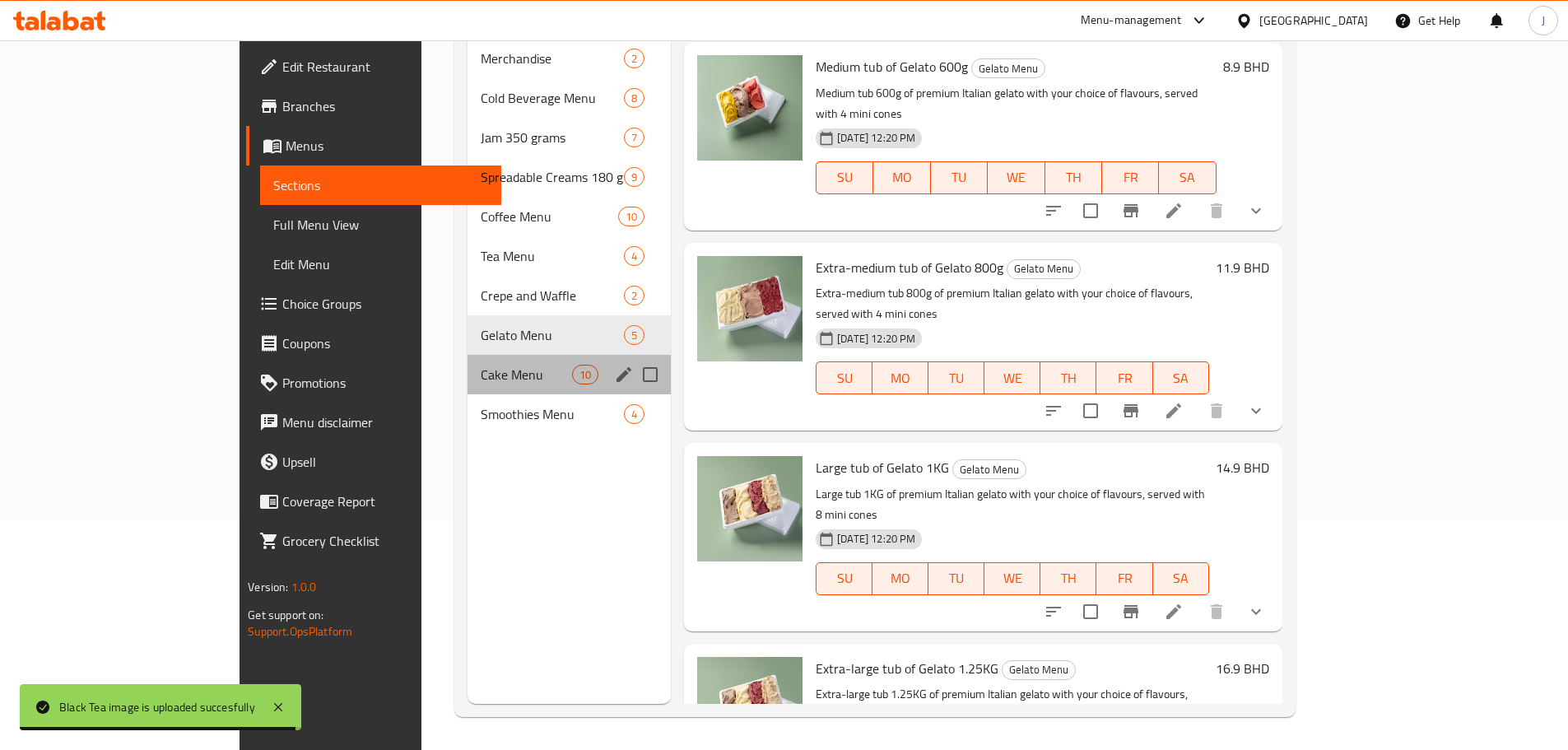
click at [468, 355] on div "Cake Menu 10" at bounding box center [569, 375] width 204 height 40
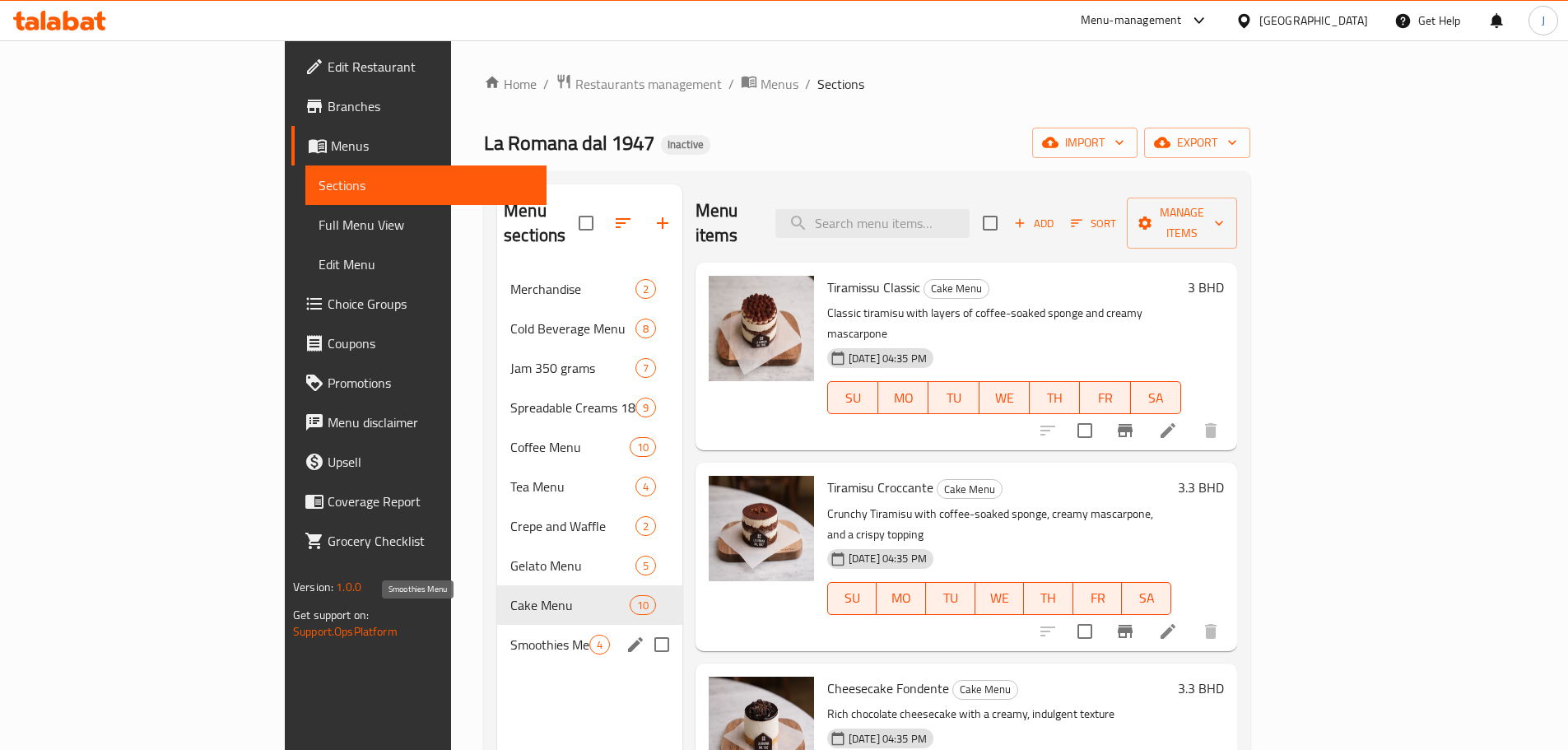
click at [510, 635] on span "Smoothies Menu" at bounding box center [549, 644] width 79 height 20
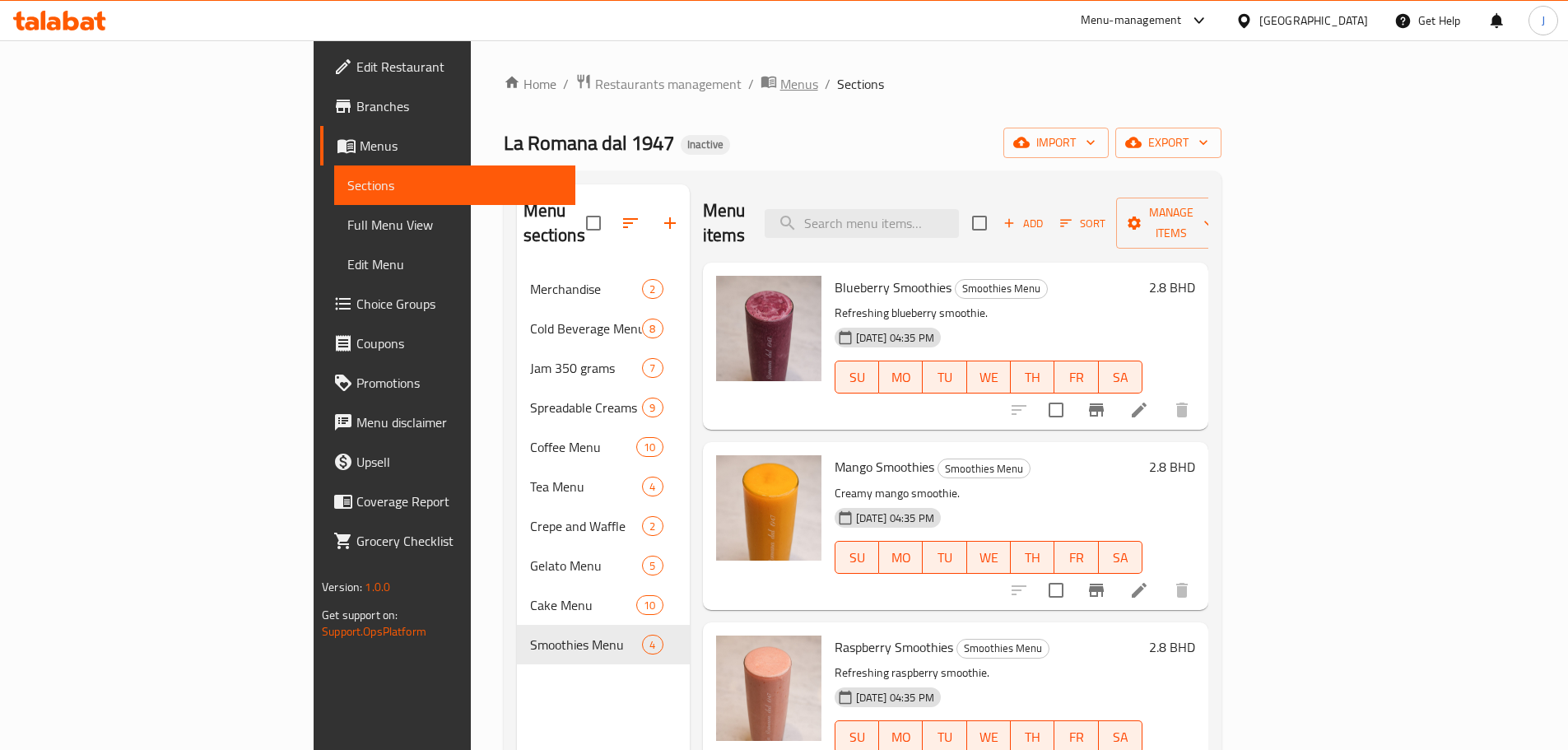
click at [781, 82] on span "Menus" at bounding box center [800, 84] width 38 height 20
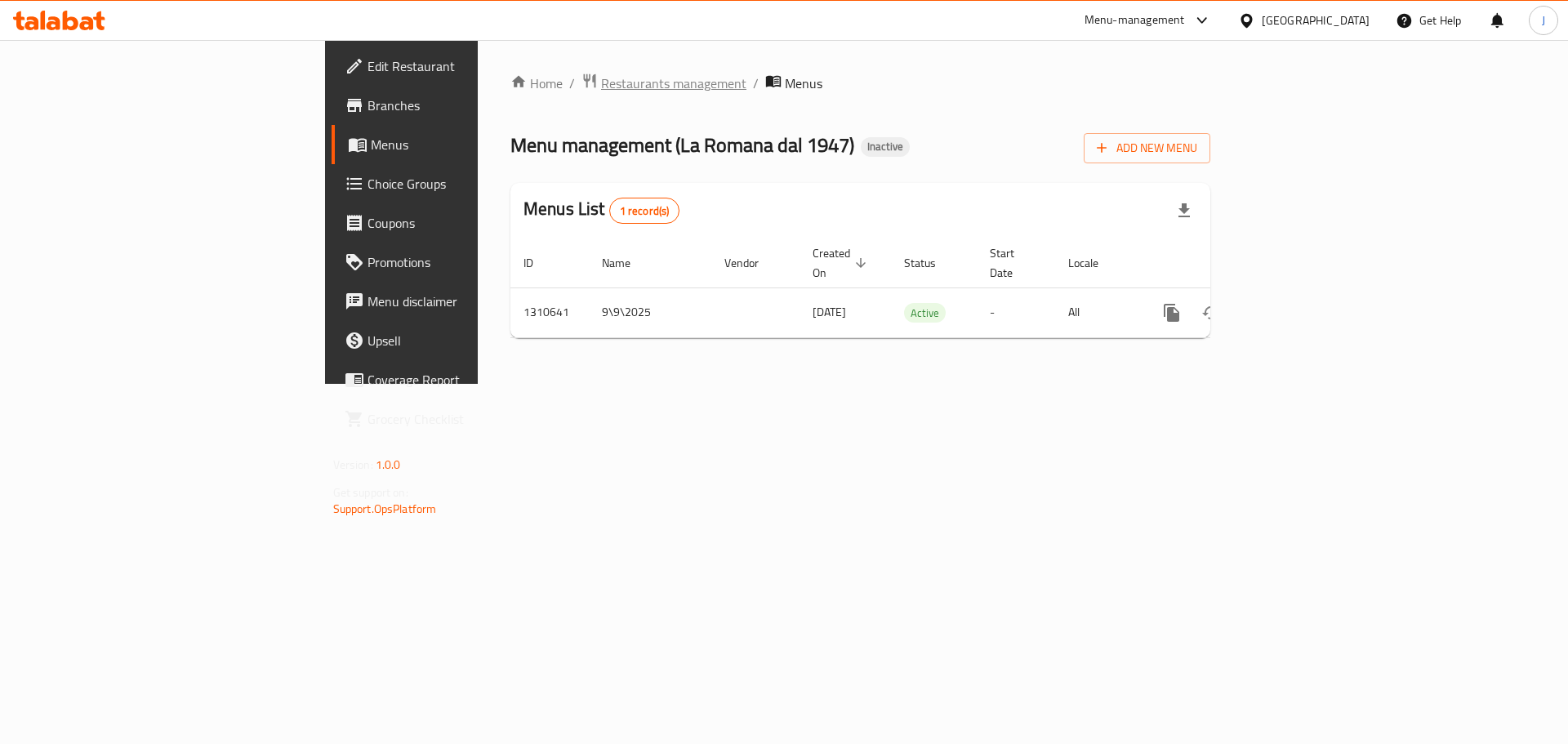
click at [601, 86] on span "Restaurants management" at bounding box center [673, 83] width 145 height 20
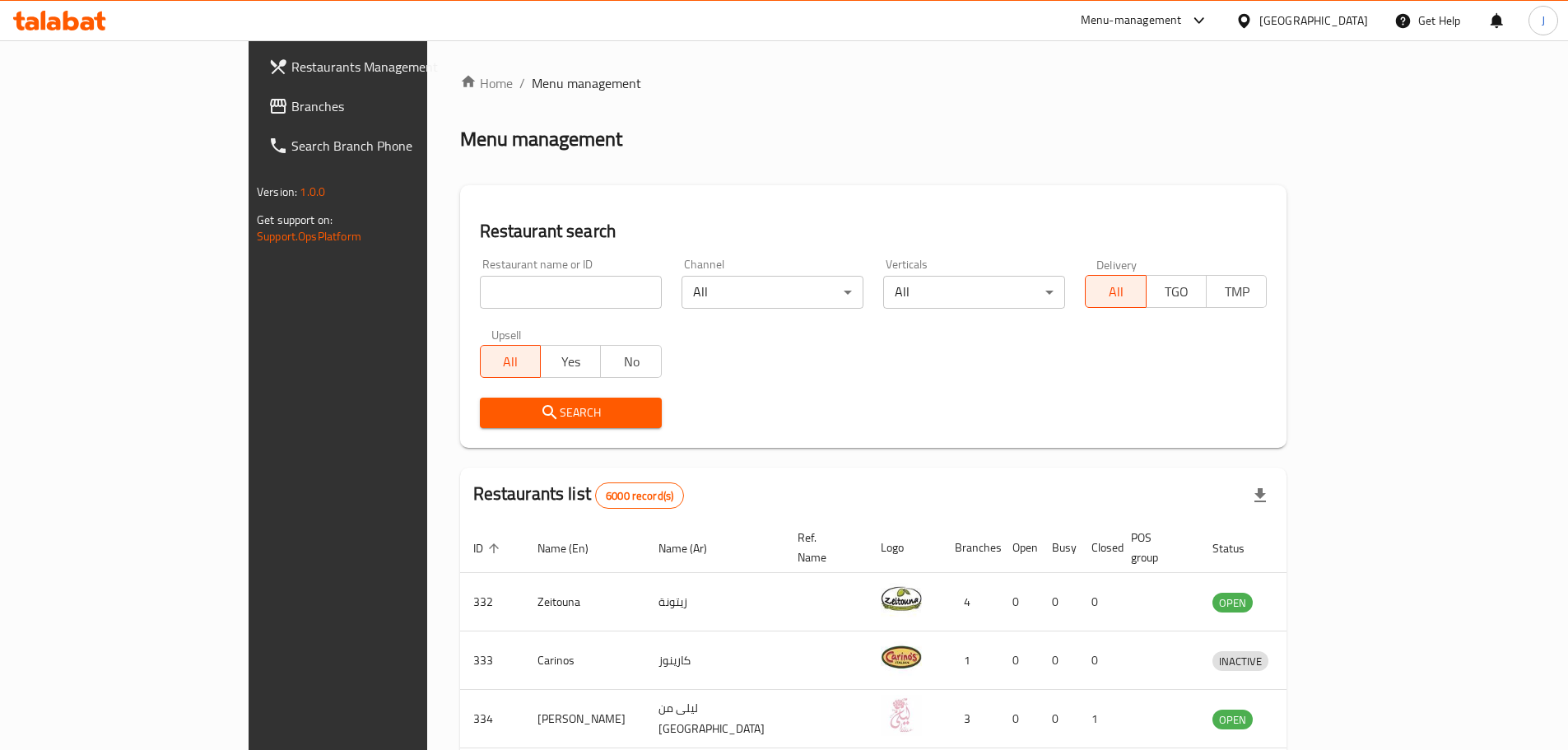
drag, startPoint x: 470, startPoint y: 307, endPoint x: 470, endPoint y: 294, distance: 13.0
click at [470, 295] on div "Home / Menu management Menu management Restaurant search Restaurant name or ID …" at bounding box center [873, 640] width 827 height 1133
click at [480, 283] on input "search" at bounding box center [571, 292] width 182 height 33
click button "Search" at bounding box center [571, 412] width 182 height 30
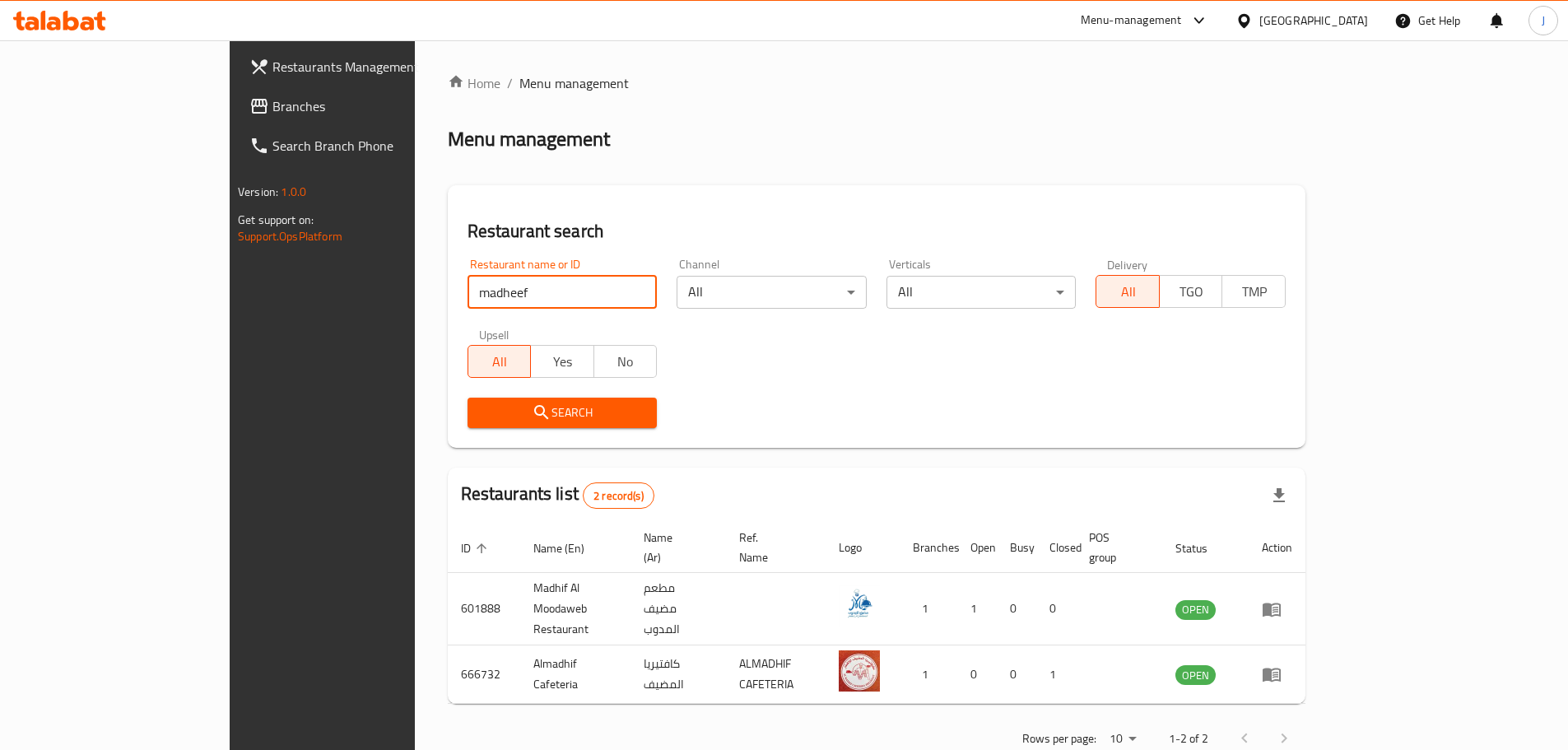
click button "Search" at bounding box center [562, 412] width 190 height 30
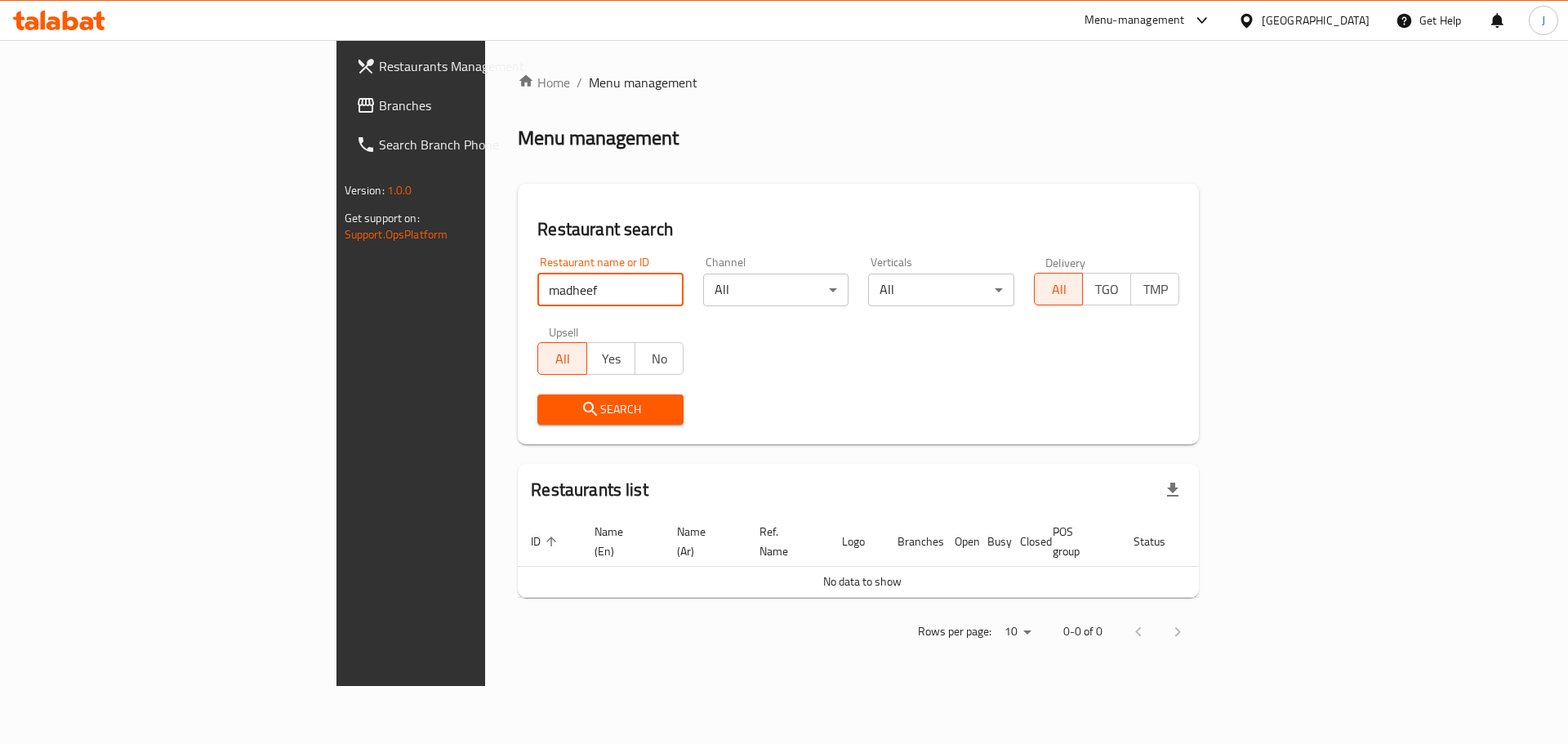
click at [537, 282] on input "madheef" at bounding box center [610, 290] width 146 height 33
type input "m"
click button "Search" at bounding box center [610, 409] width 146 height 30
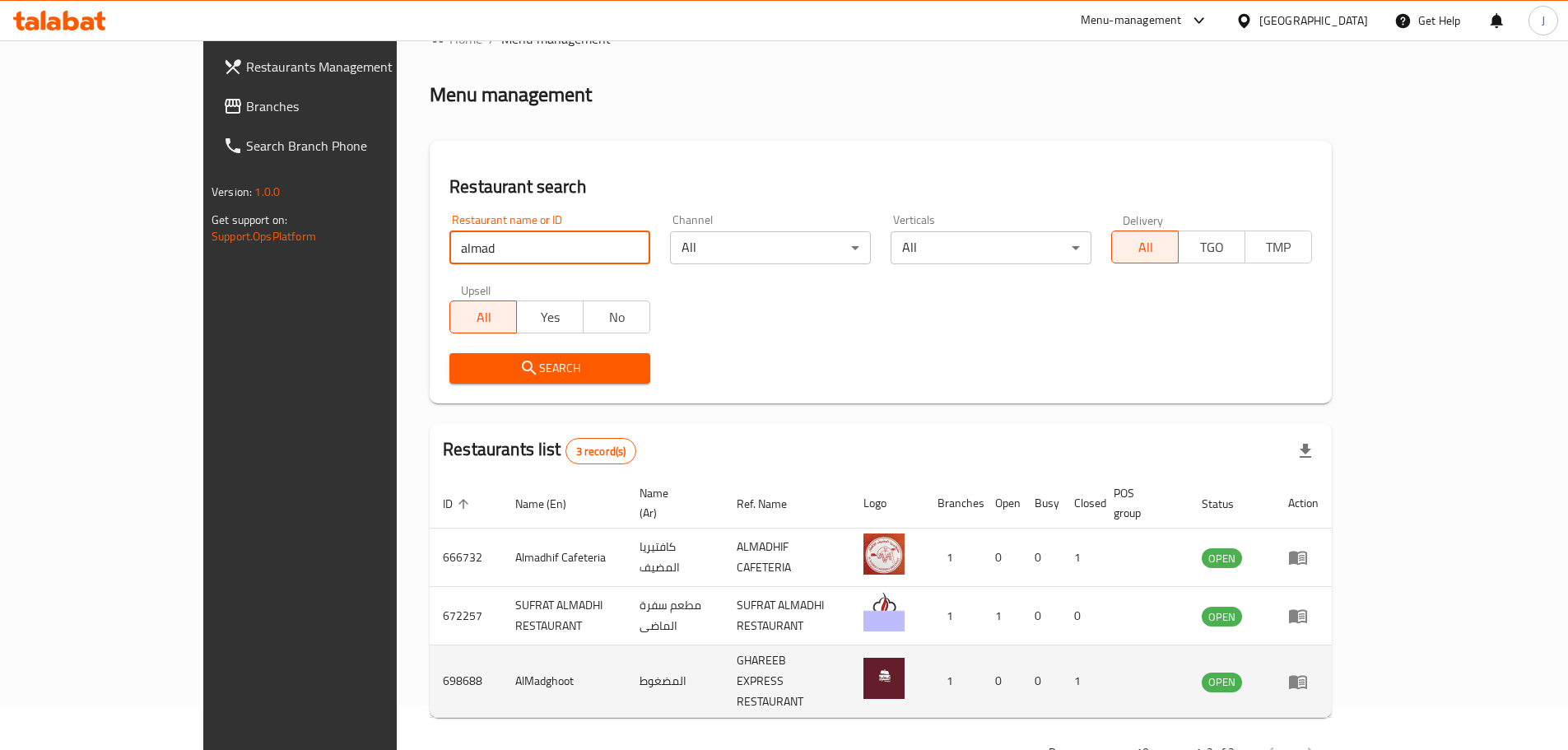
scroll to position [69, 0]
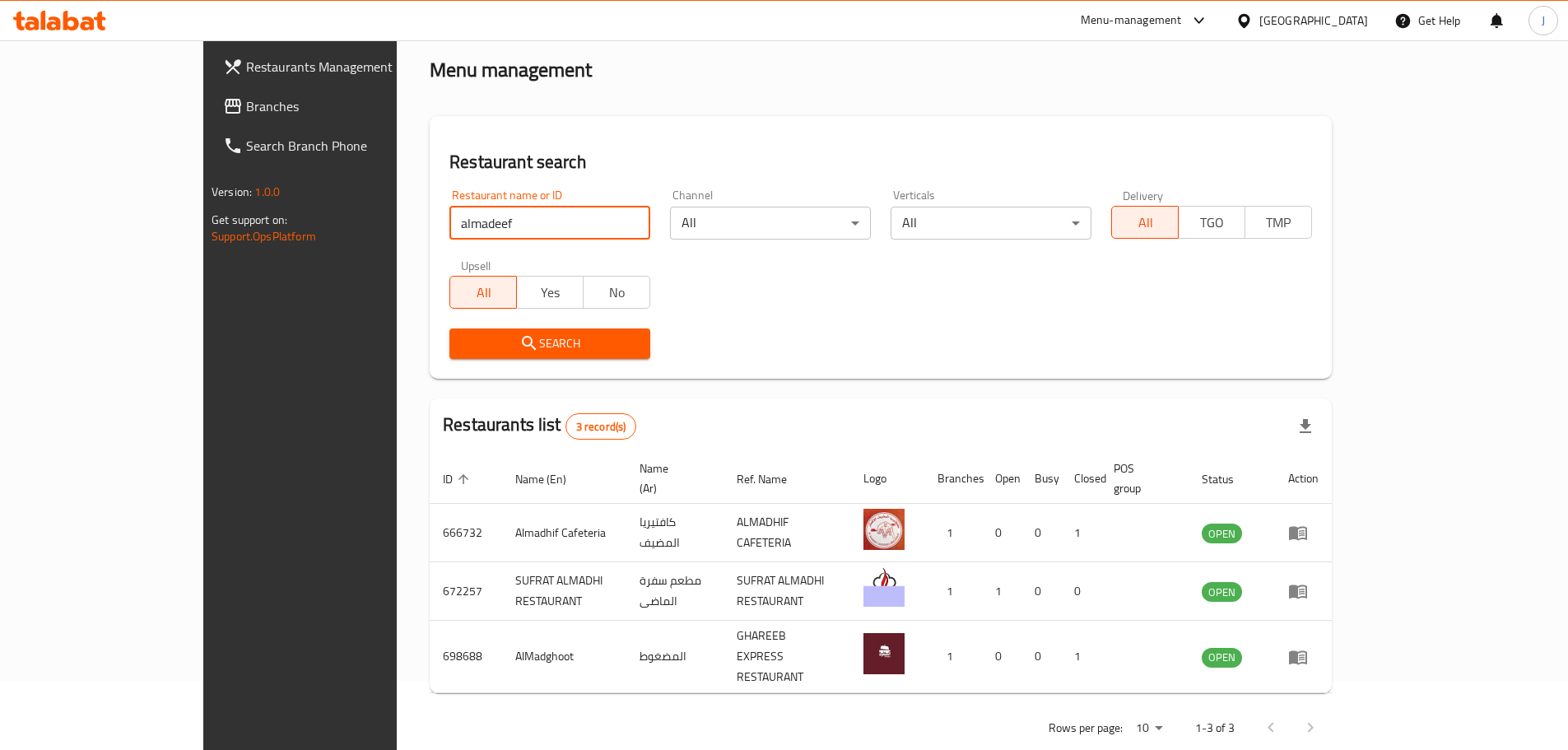
click button "Search" at bounding box center [550, 343] width 201 height 30
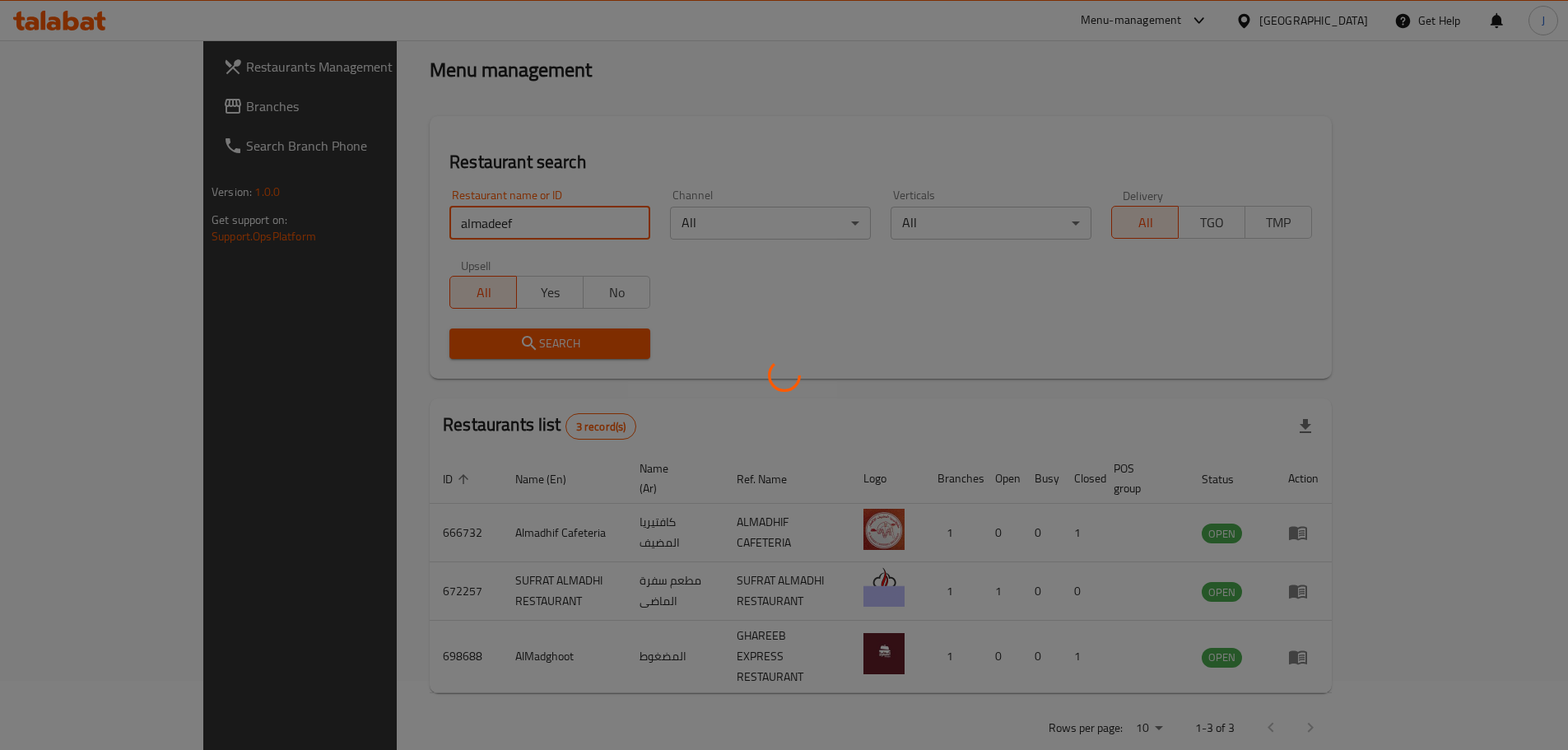
scroll to position [0, 0]
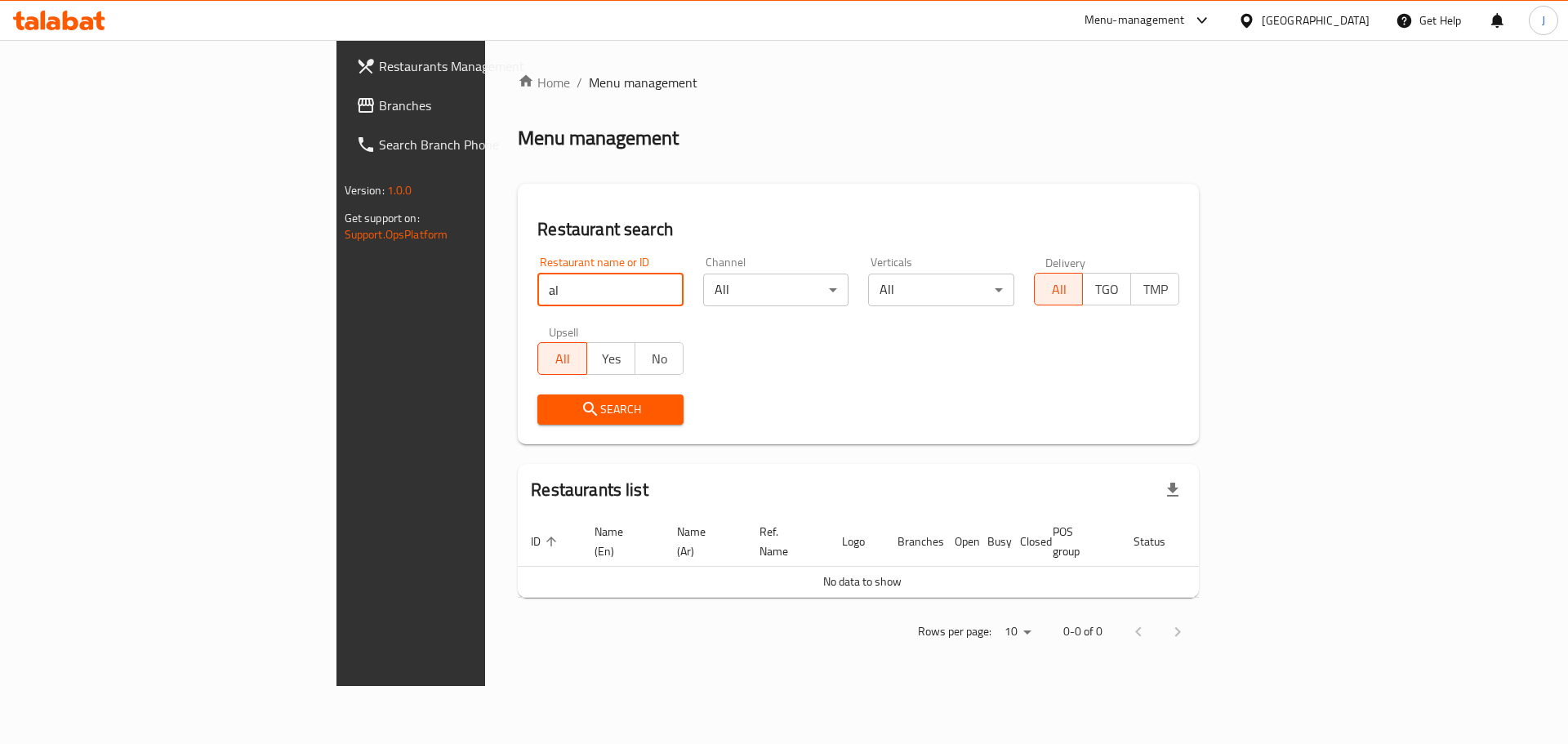
type input "a"
click button "Search" at bounding box center [610, 409] width 146 height 30
click at [518, 435] on div "Restaurant search Restaurant name or ID madheef Restaurant name or ID Channel A…" at bounding box center [858, 314] width 681 height 260
click at [550, 416] on span "Search" at bounding box center [610, 410] width 120 height 21
click at [537, 302] on input "madheef" at bounding box center [610, 290] width 146 height 33
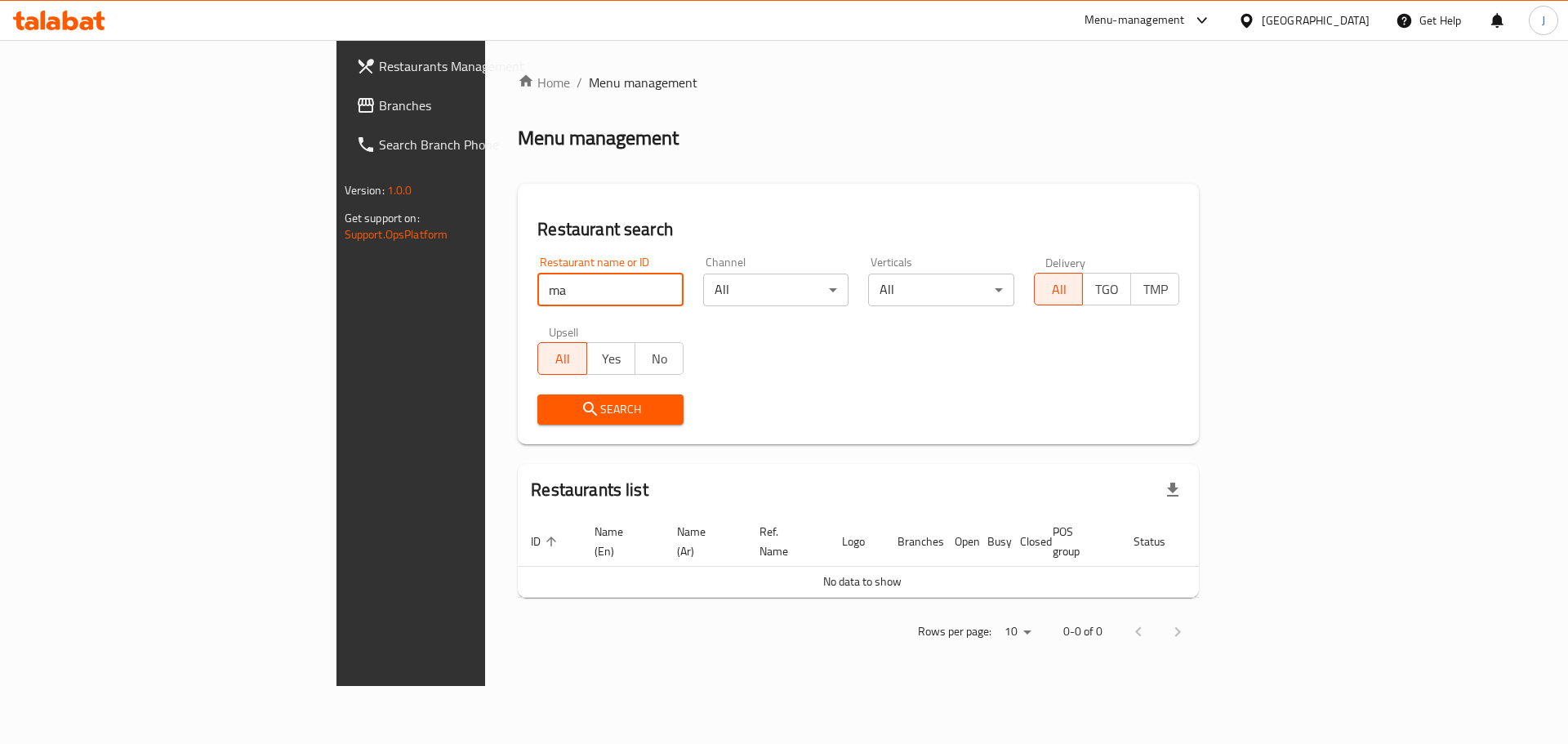
type input "m"
click button "Search" at bounding box center [610, 409] width 146 height 30
type input "m"
type input "a"
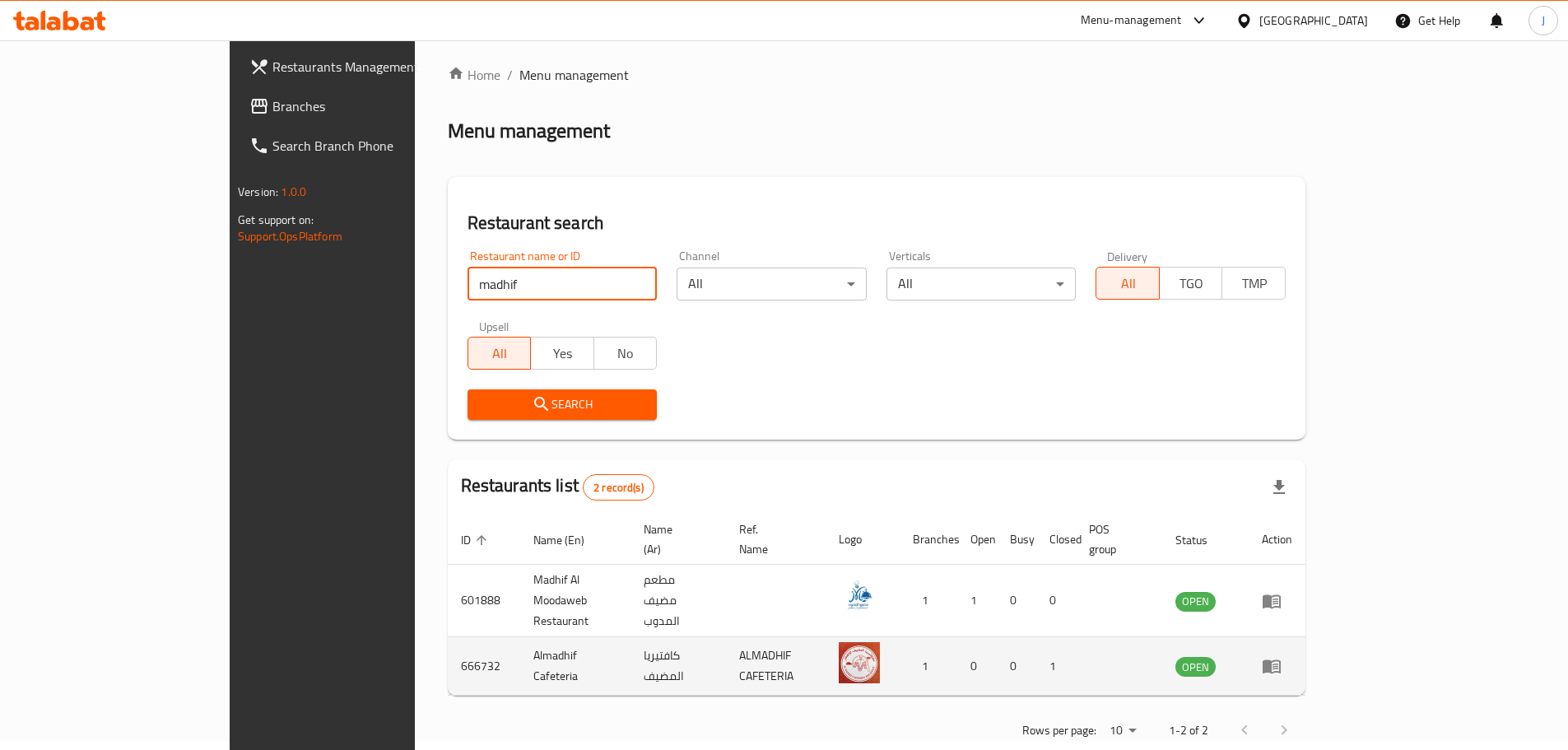
scroll to position [10, 0]
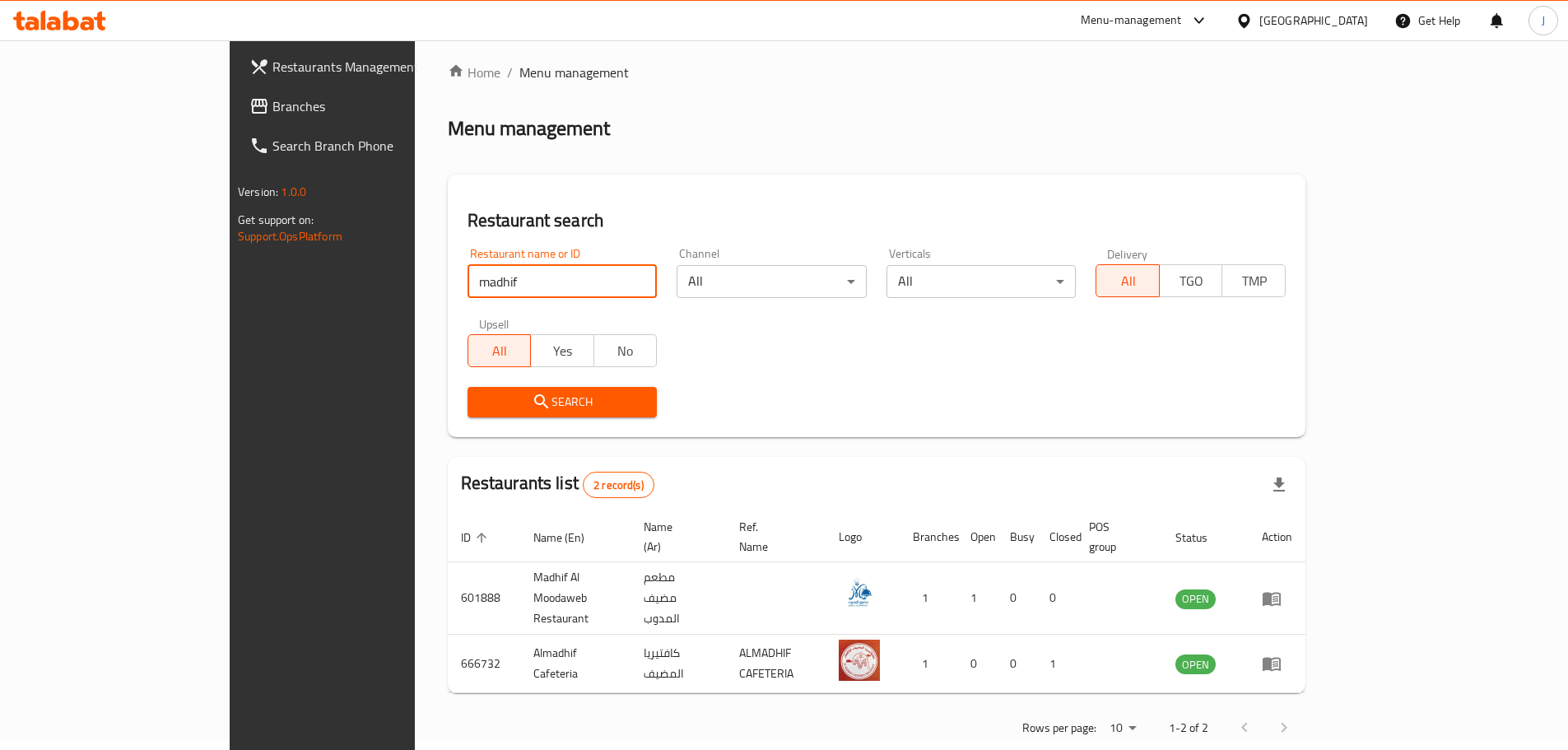
click at [468, 275] on input "madhif" at bounding box center [562, 281] width 190 height 33
type input "mudeef"
click button "Search" at bounding box center [562, 402] width 190 height 30
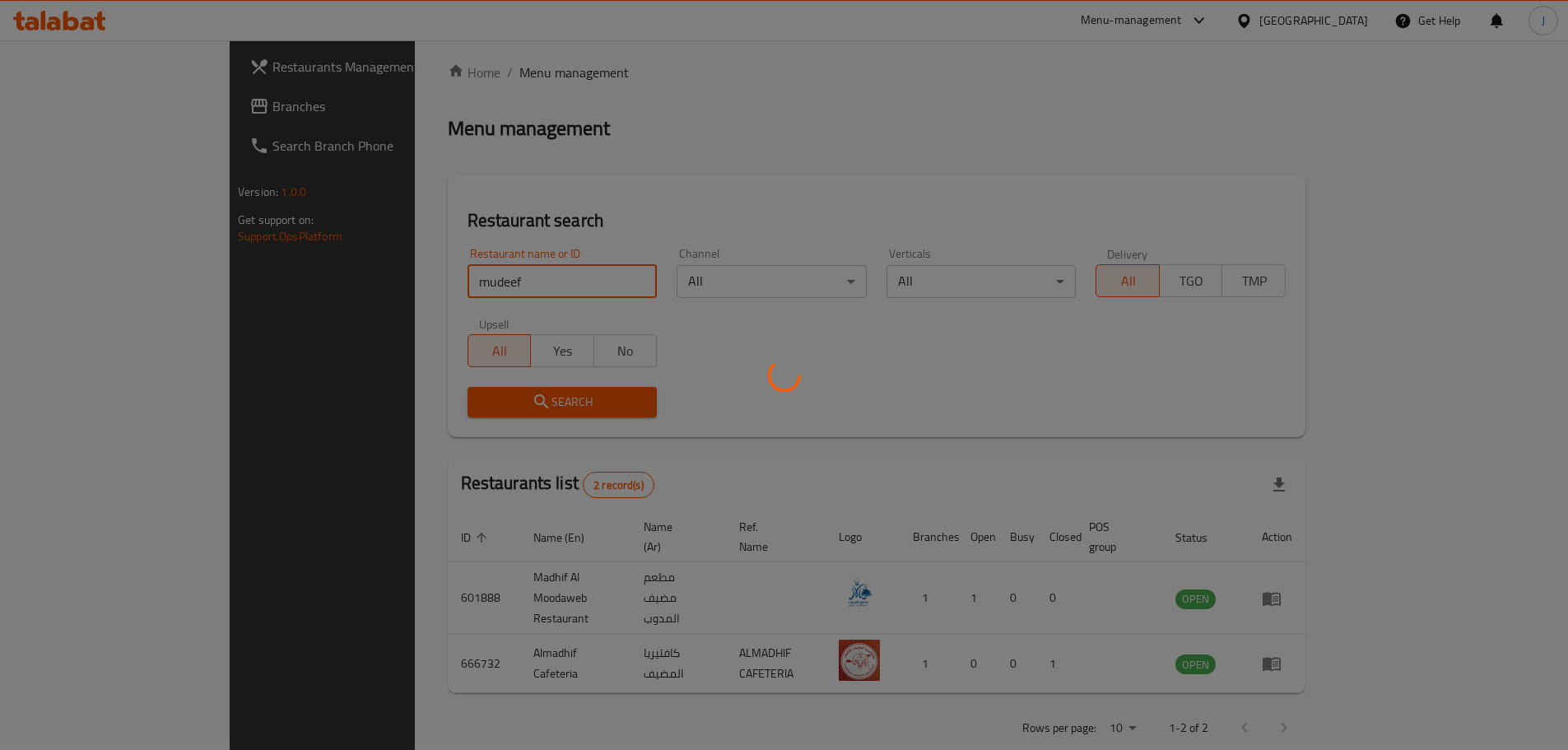
scroll to position [0, 0]
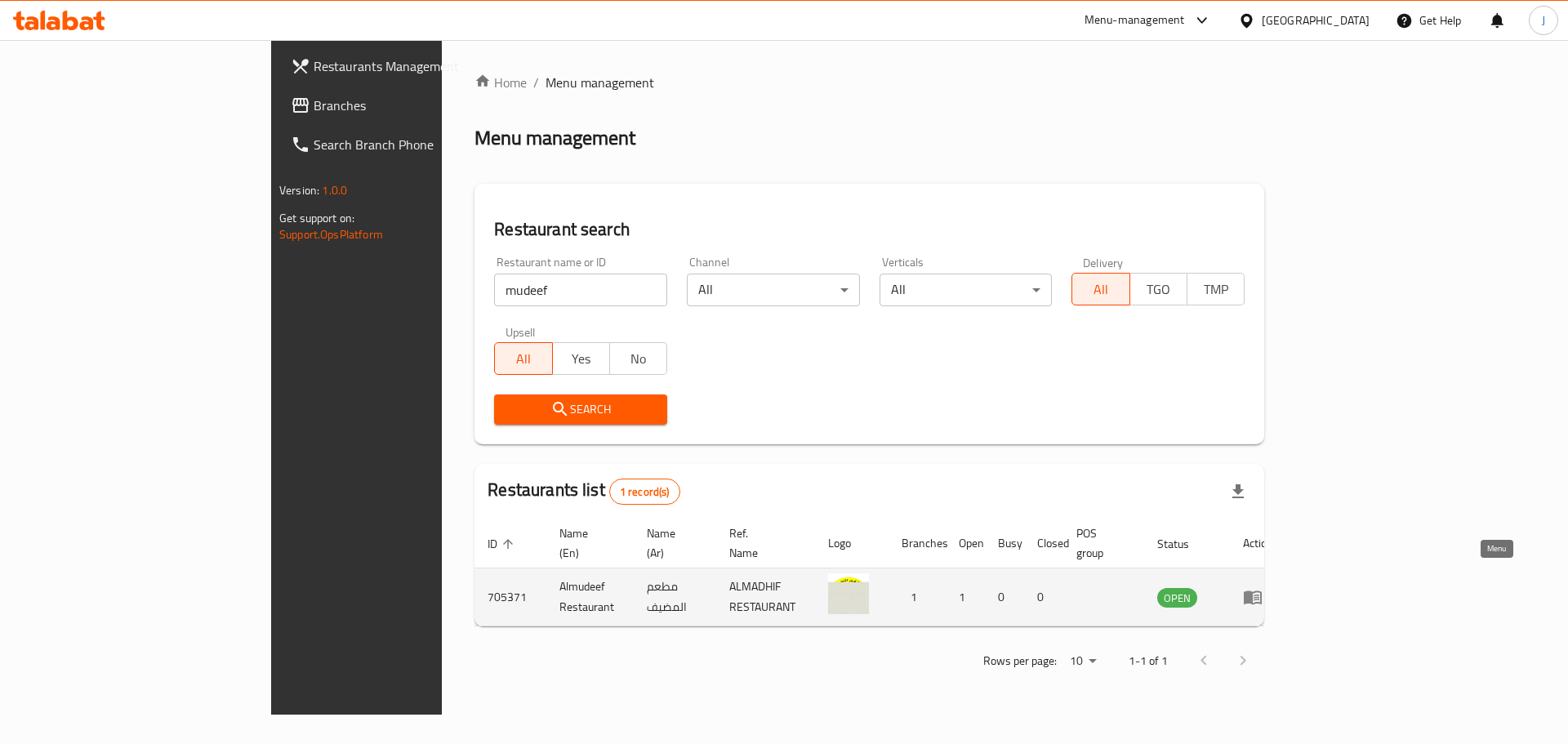
click at [1263, 587] on icon "enhanced table" at bounding box center [1253, 596] width 20 height 20
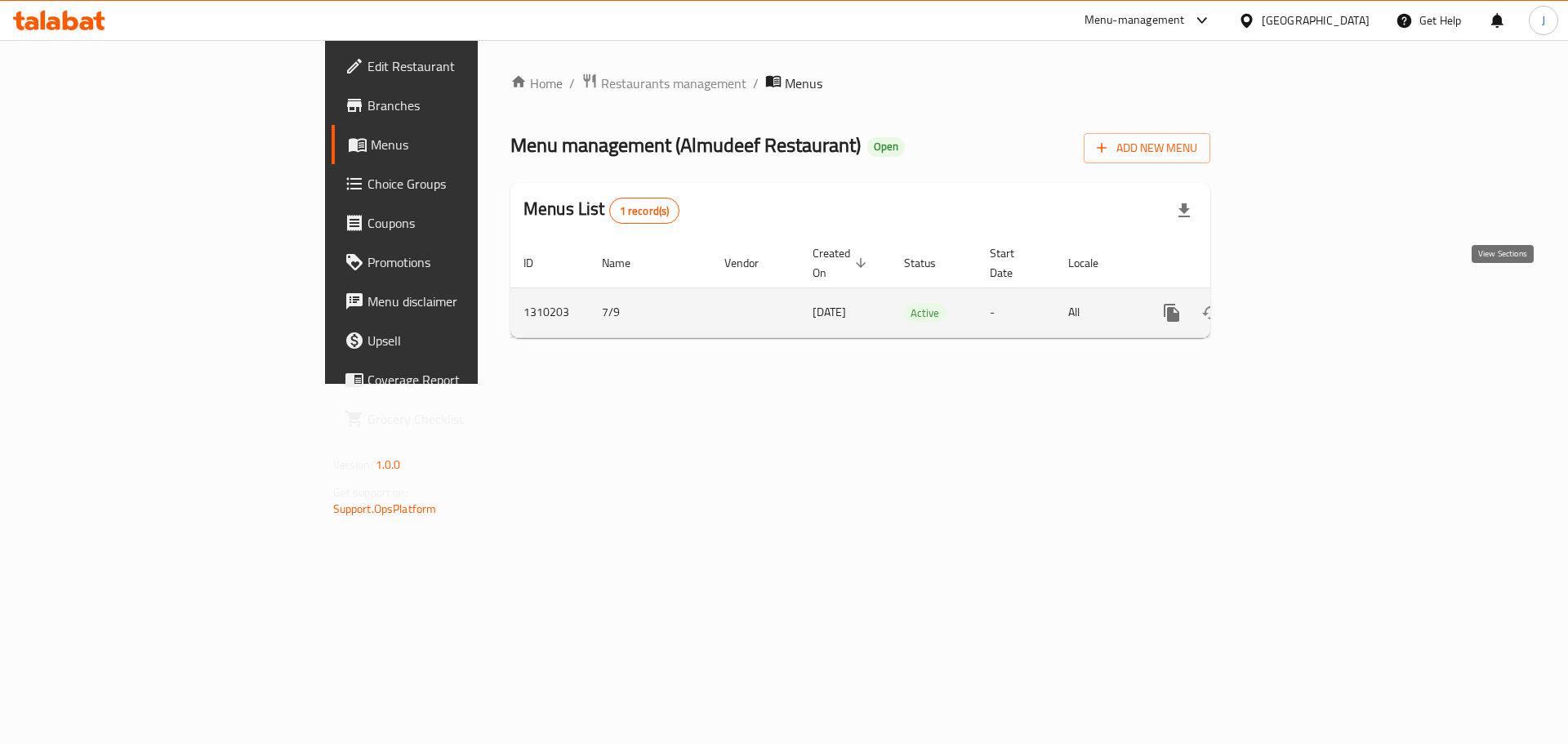
click at [1309, 306] on link "enhanced table" at bounding box center [1290, 313] width 40 height 40
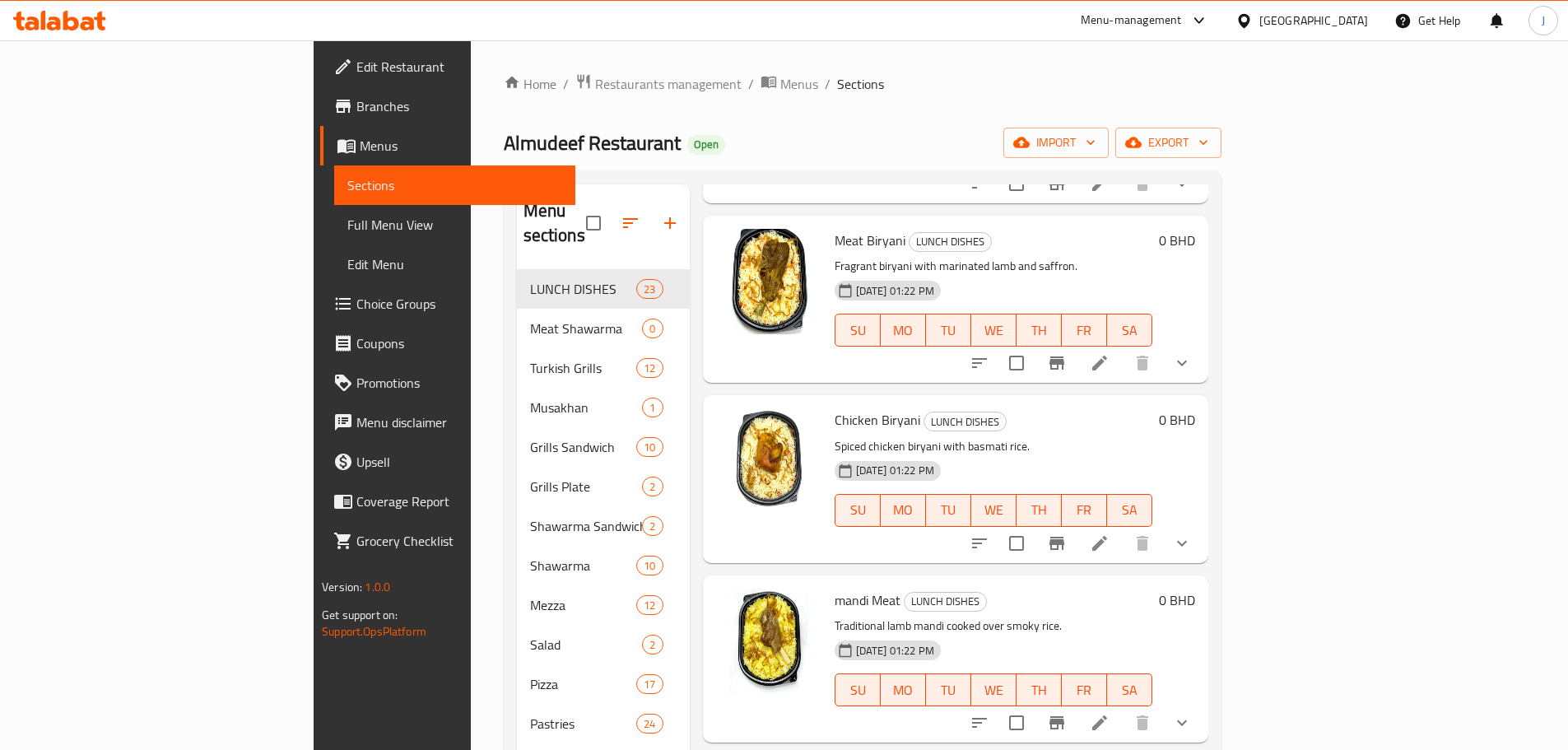
scroll to position [823, 0]
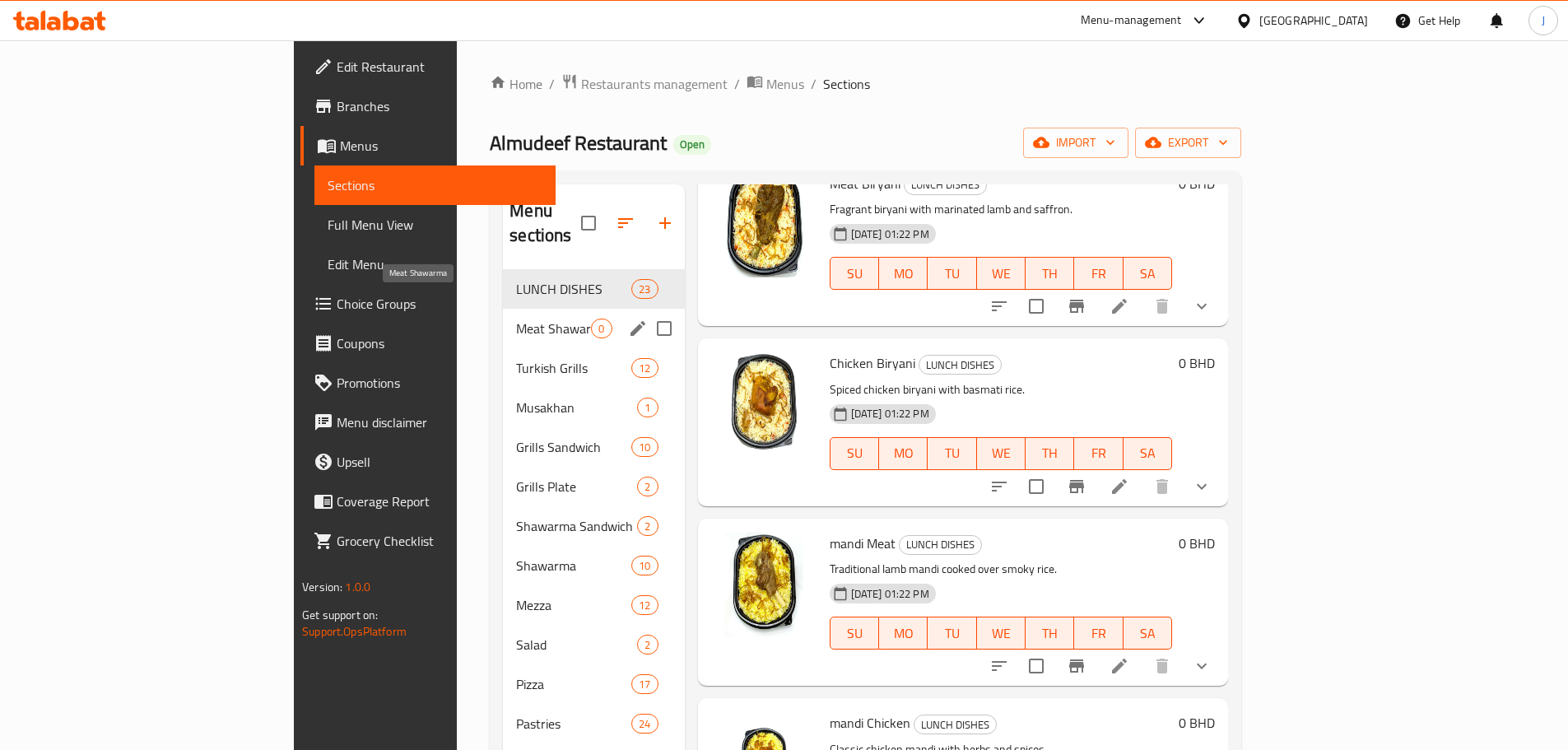
click at [516, 319] on span "Meat Shawarma" at bounding box center [554, 328] width 75 height 20
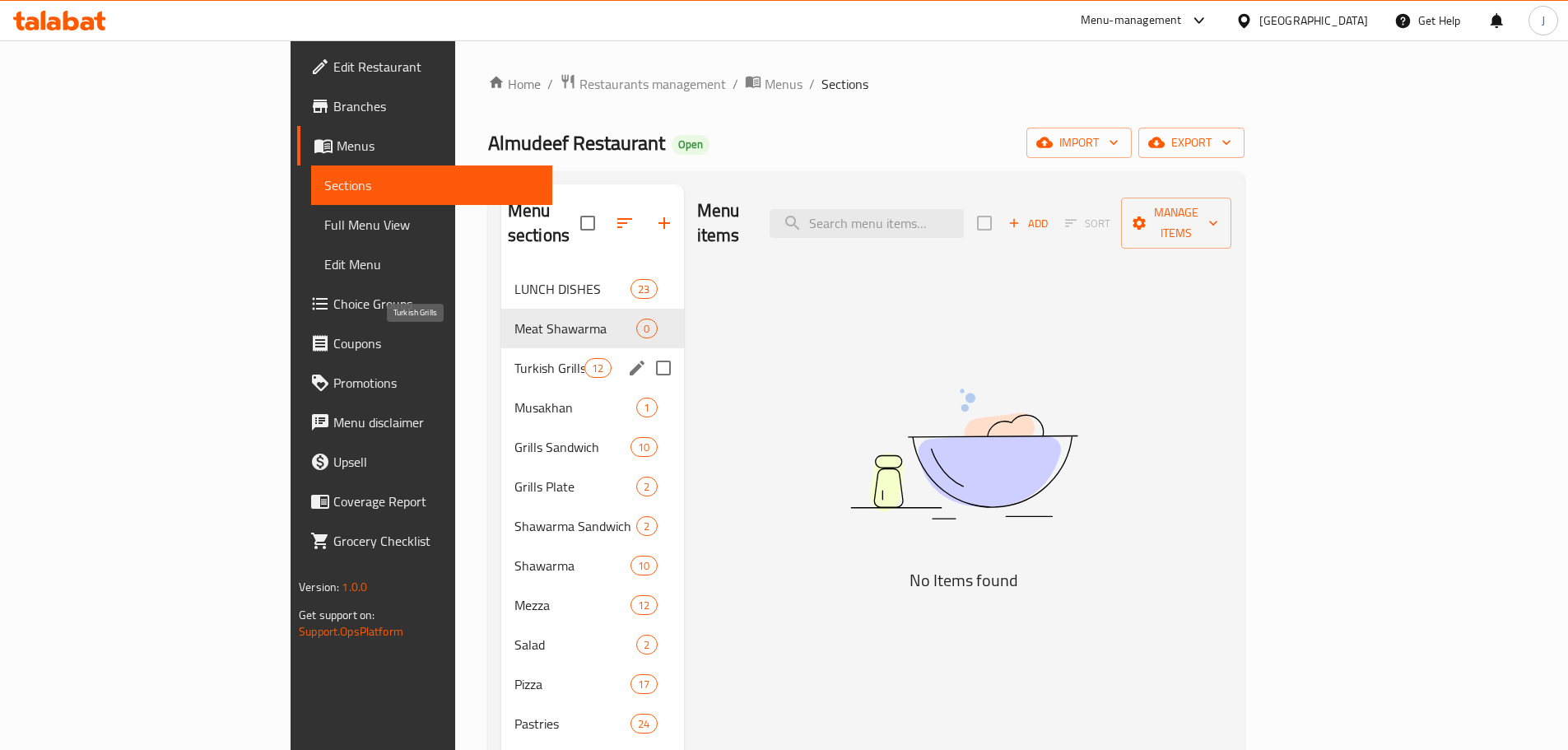
click at [515, 358] on span "Turkish Grills" at bounding box center [549, 367] width 70 height 20
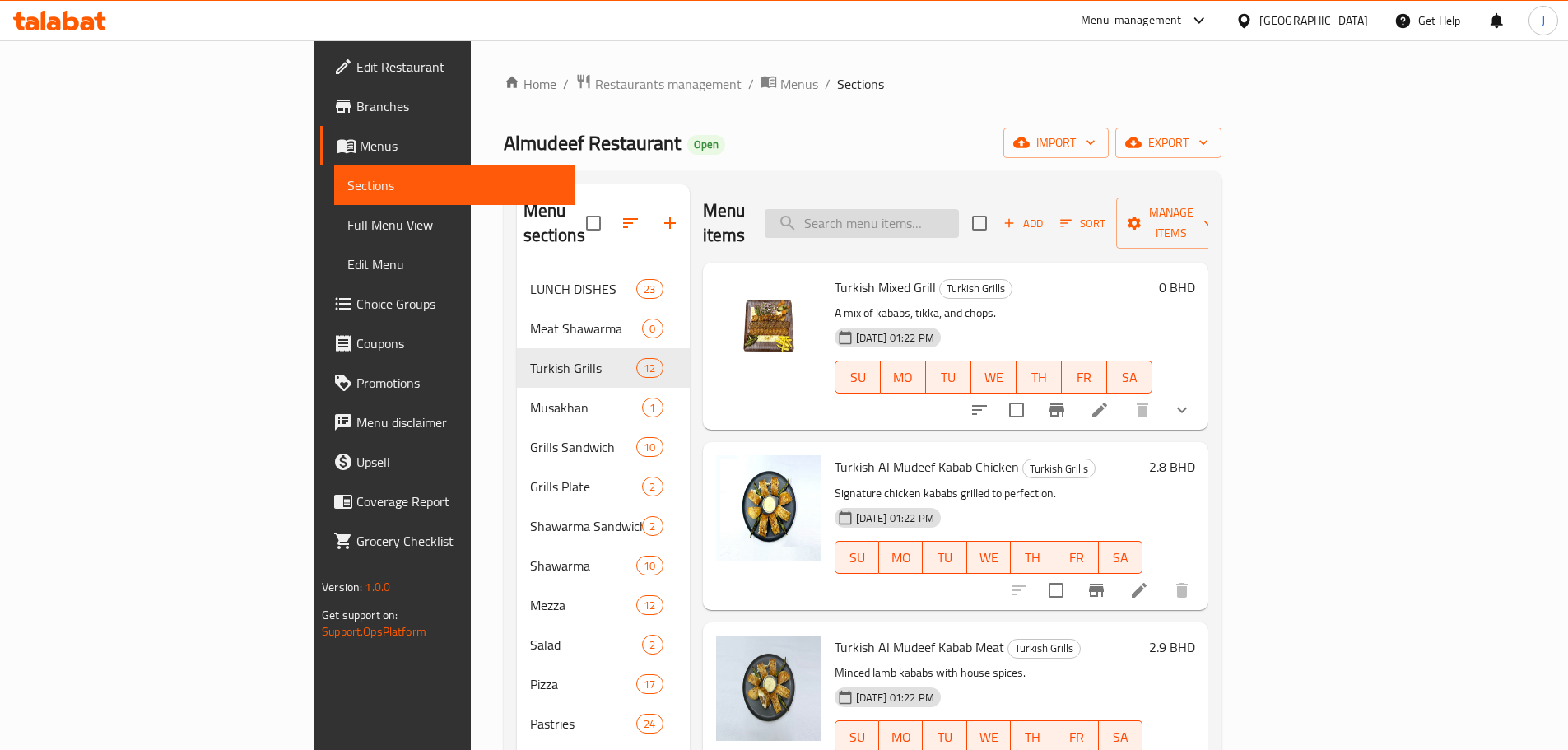
click at [959, 211] on input "search" at bounding box center [862, 223] width 194 height 29
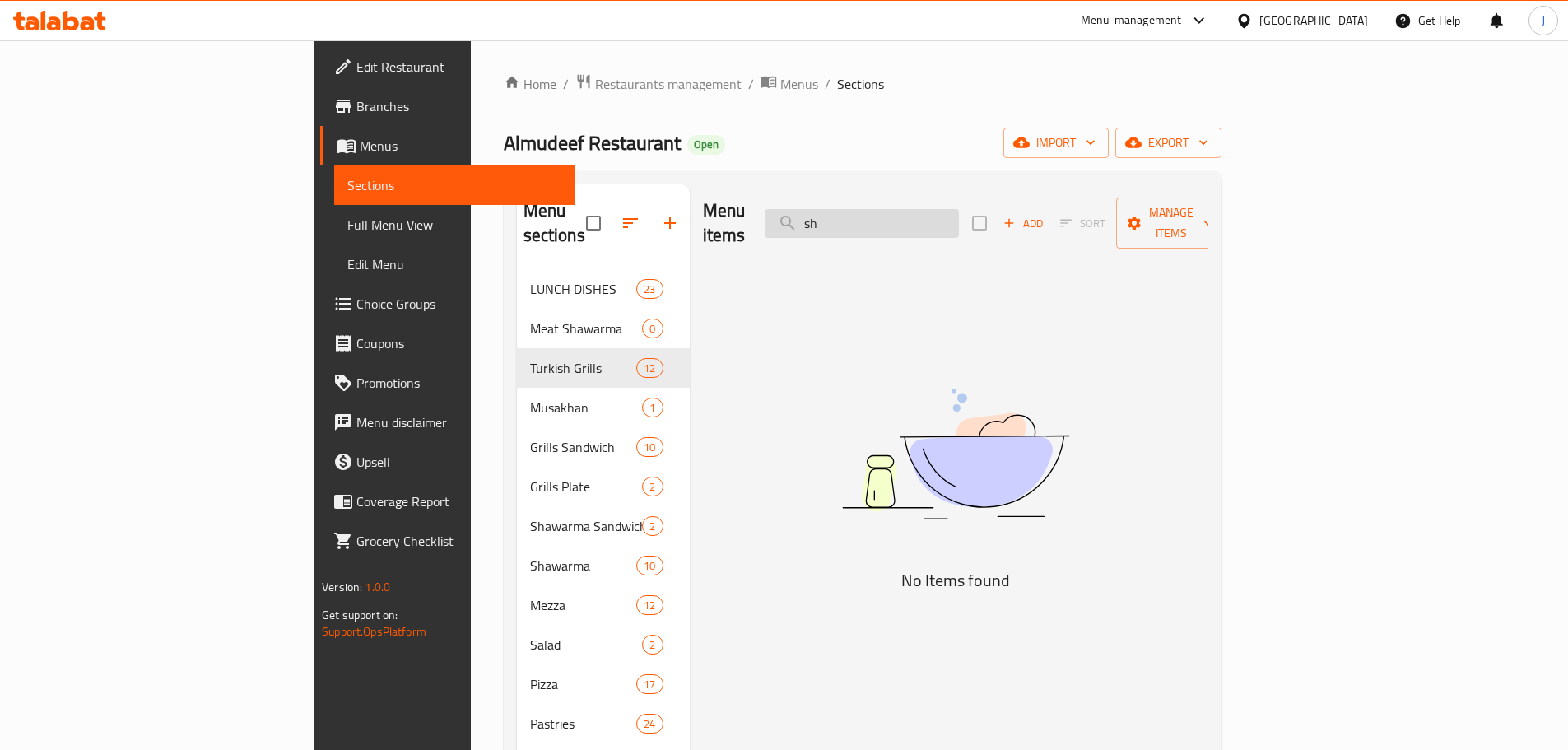
type input "s"
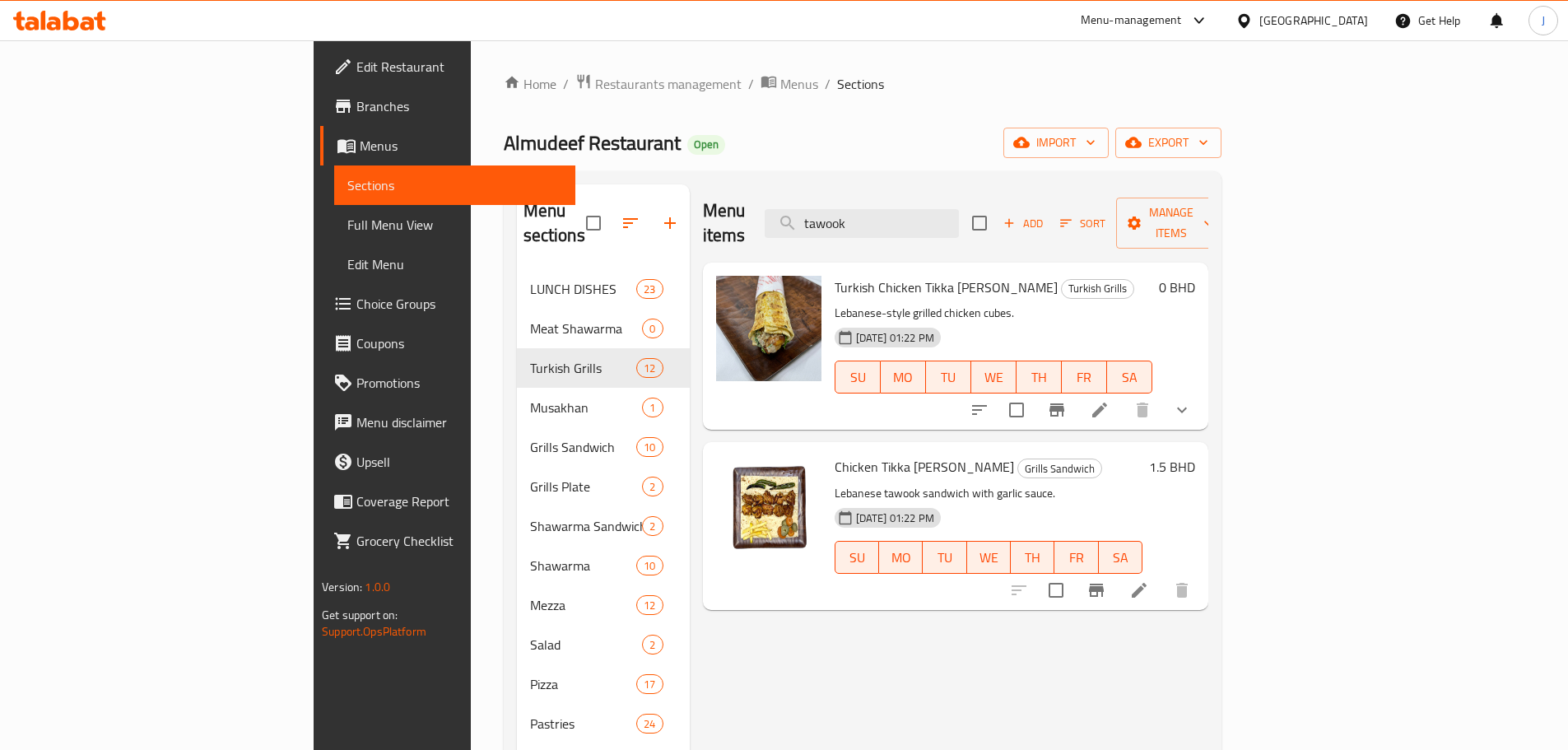
type input "tawook"
click at [1107, 403] on icon at bounding box center [1099, 410] width 15 height 15
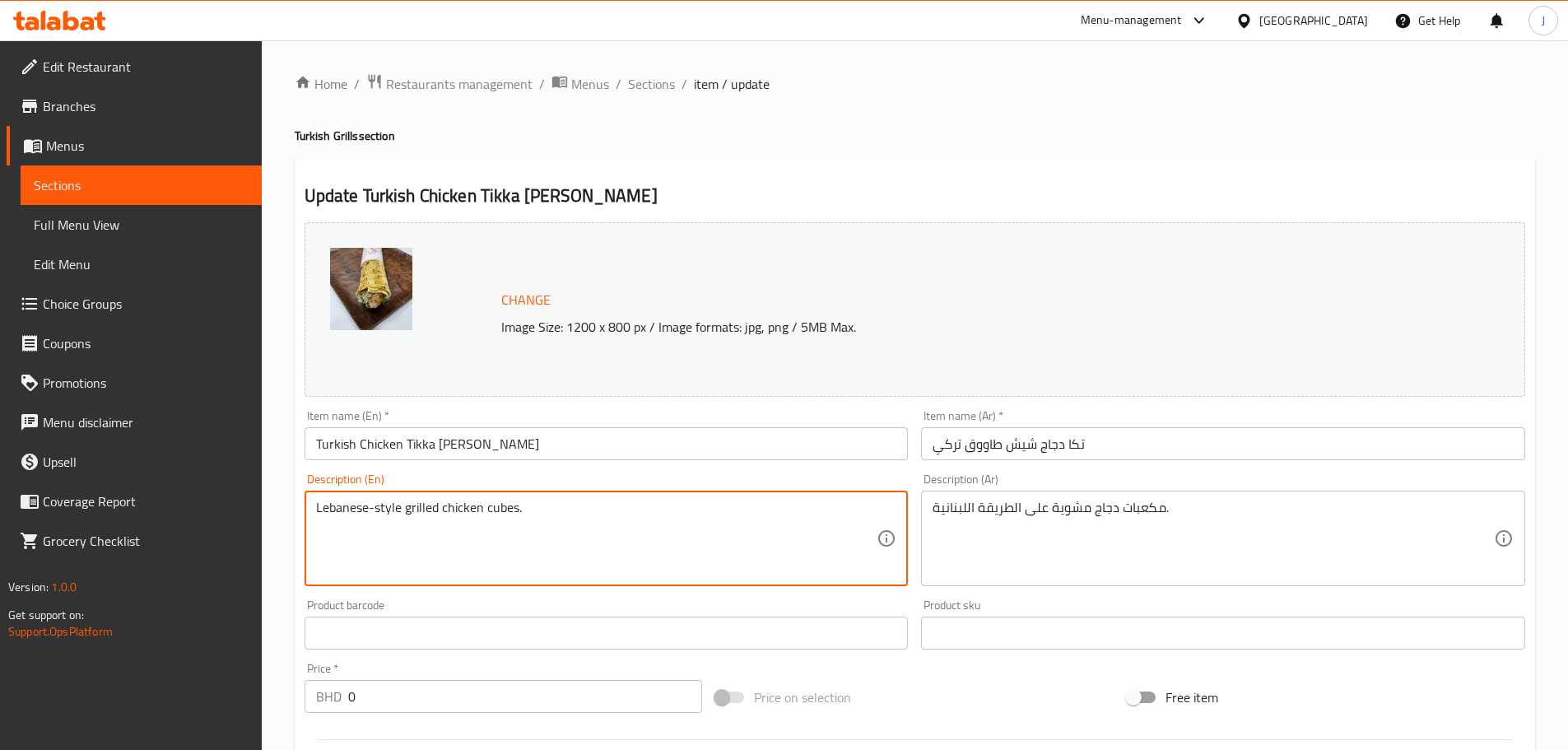
drag, startPoint x: 368, startPoint y: 507, endPoint x: 263, endPoint y: 504, distance: 105.0
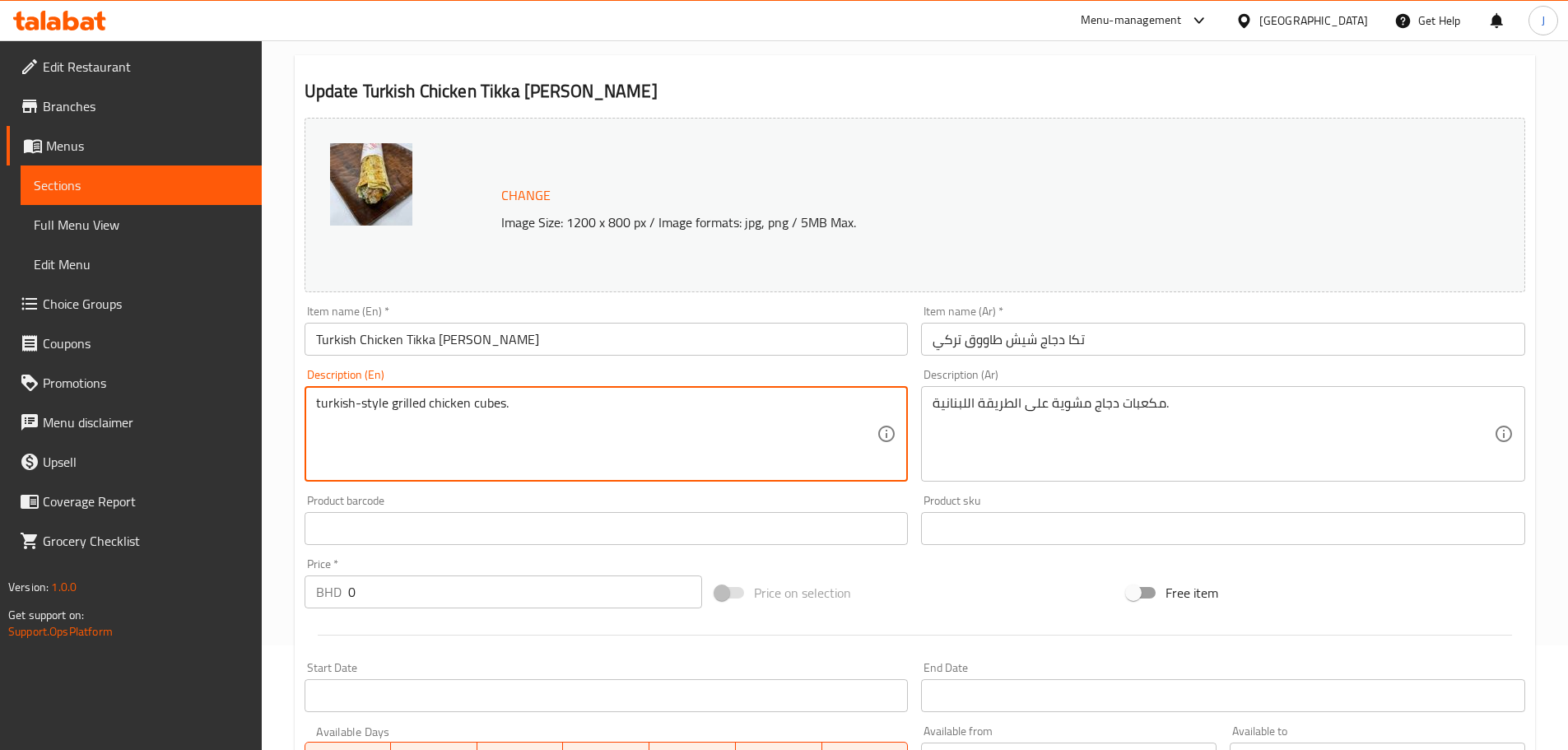
scroll to position [474, 0]
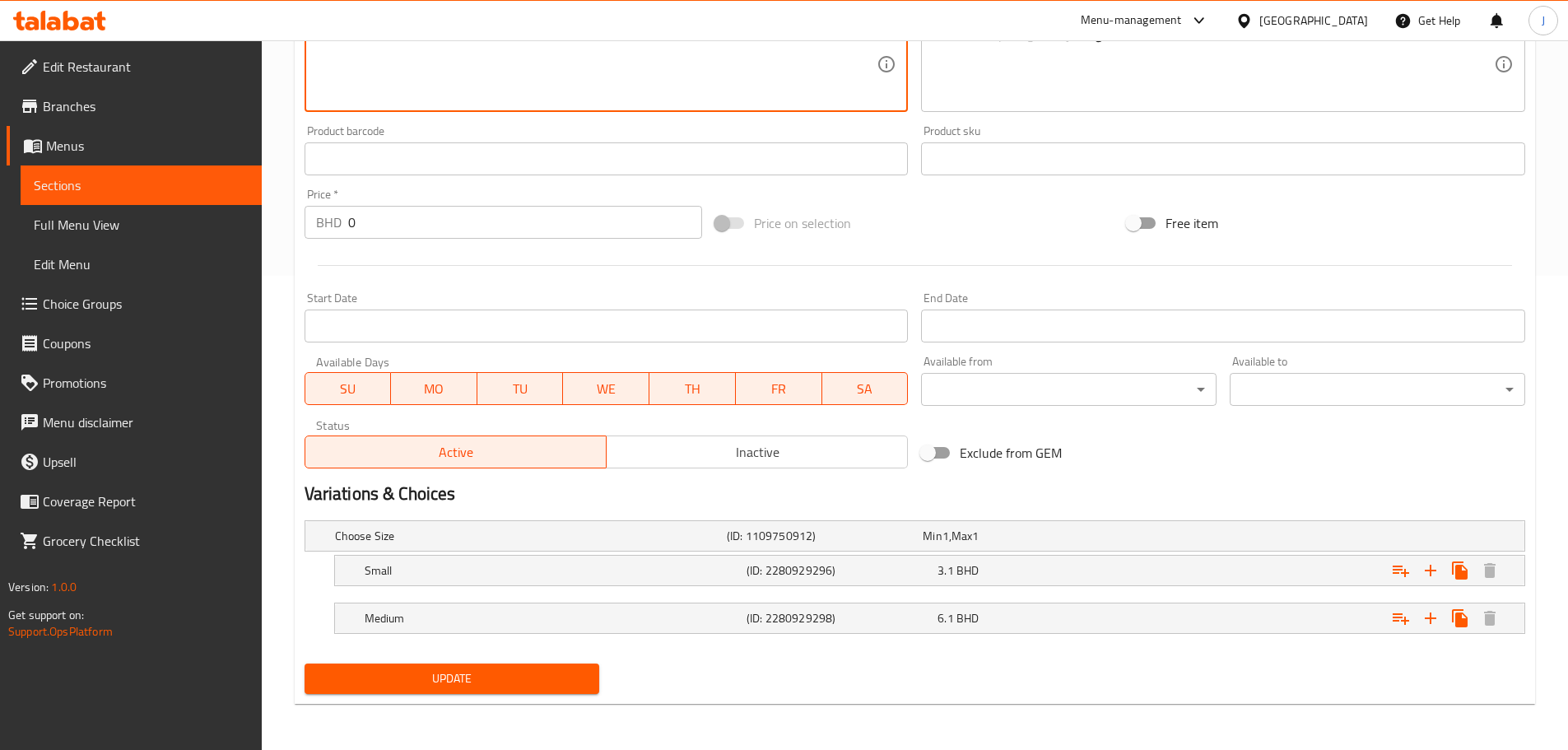
type textarea "turkish-style grilled chicken cubes."
click at [498, 665] on button "Update" at bounding box center [452, 678] width 295 height 30
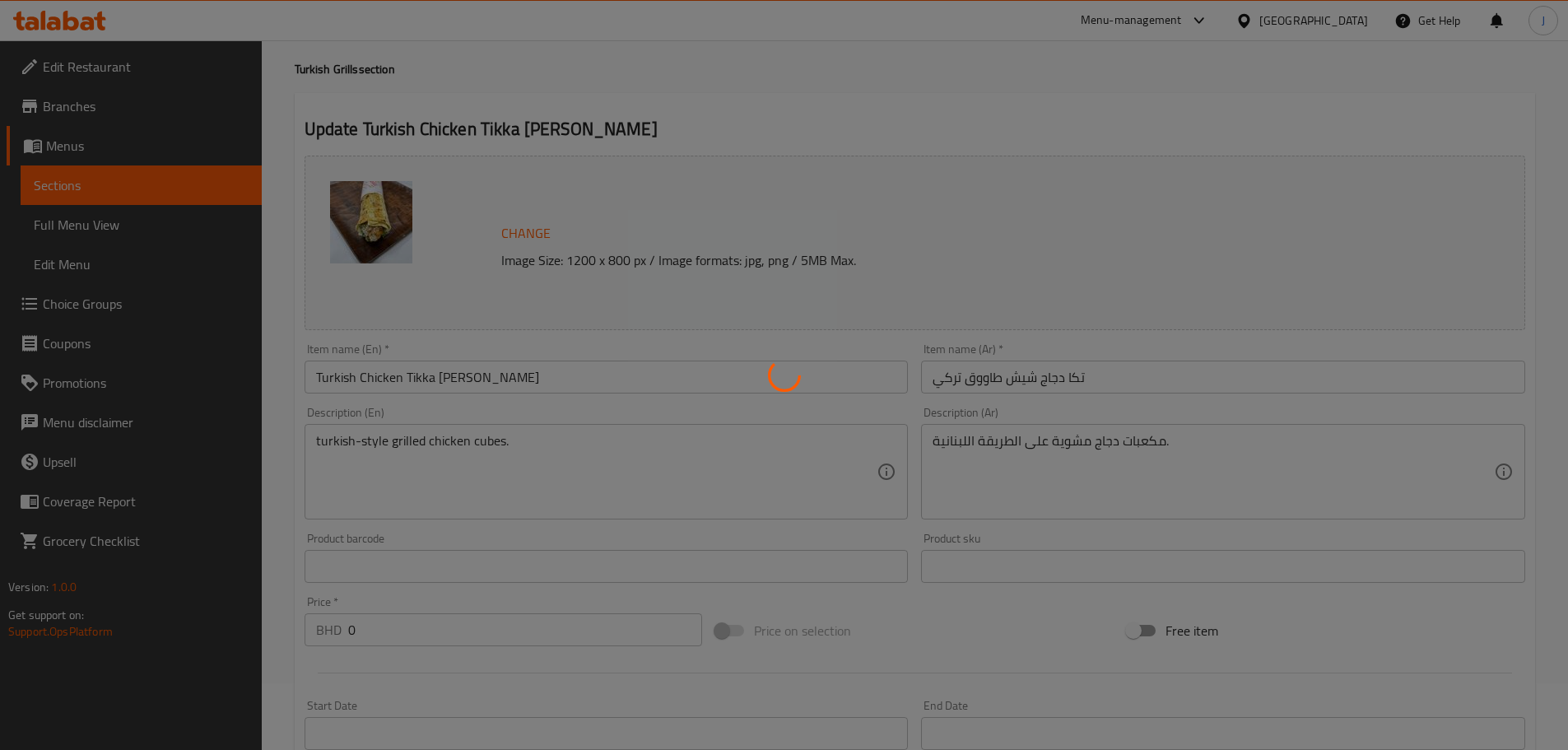
scroll to position [0, 0]
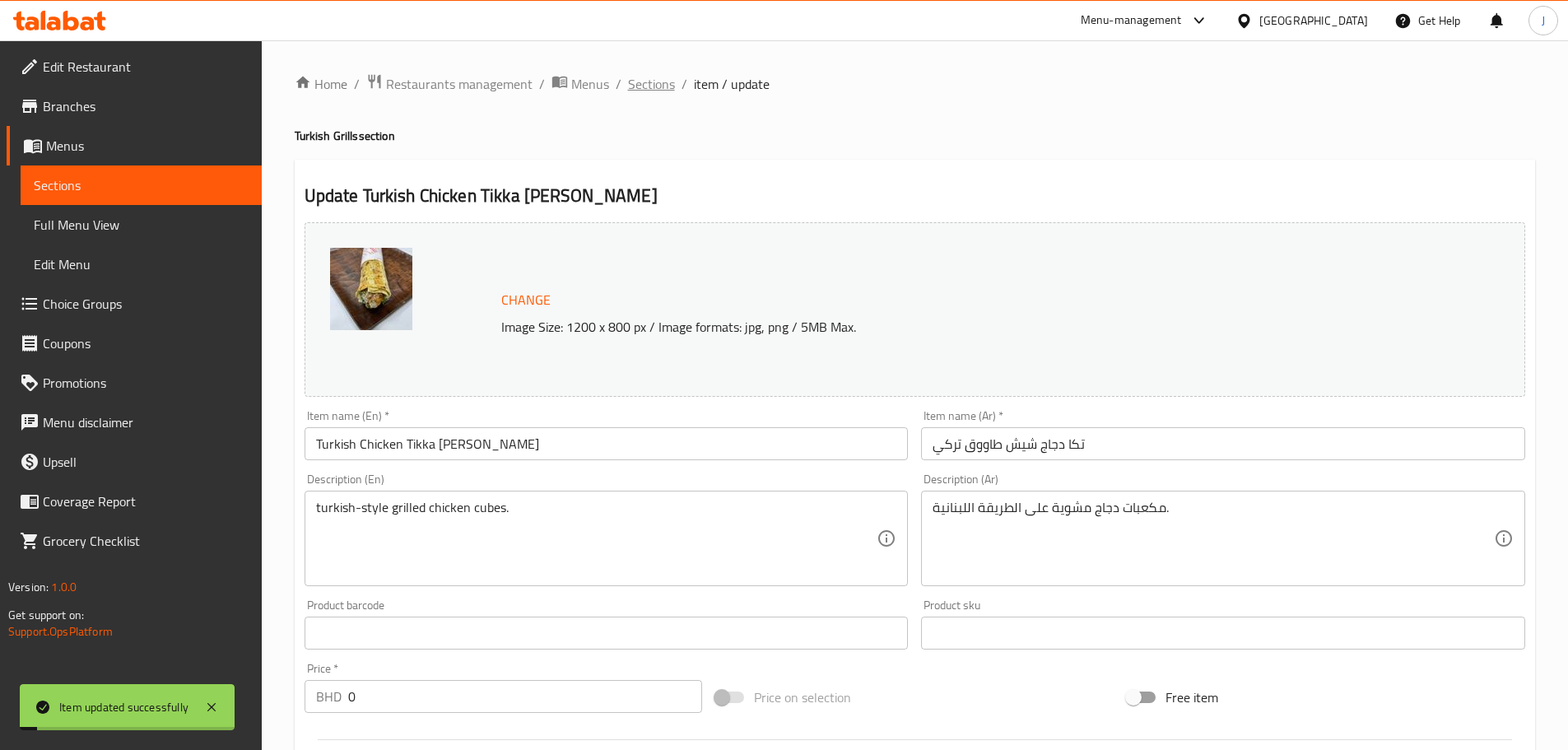
click at [642, 81] on span "Sections" at bounding box center [651, 84] width 47 height 20
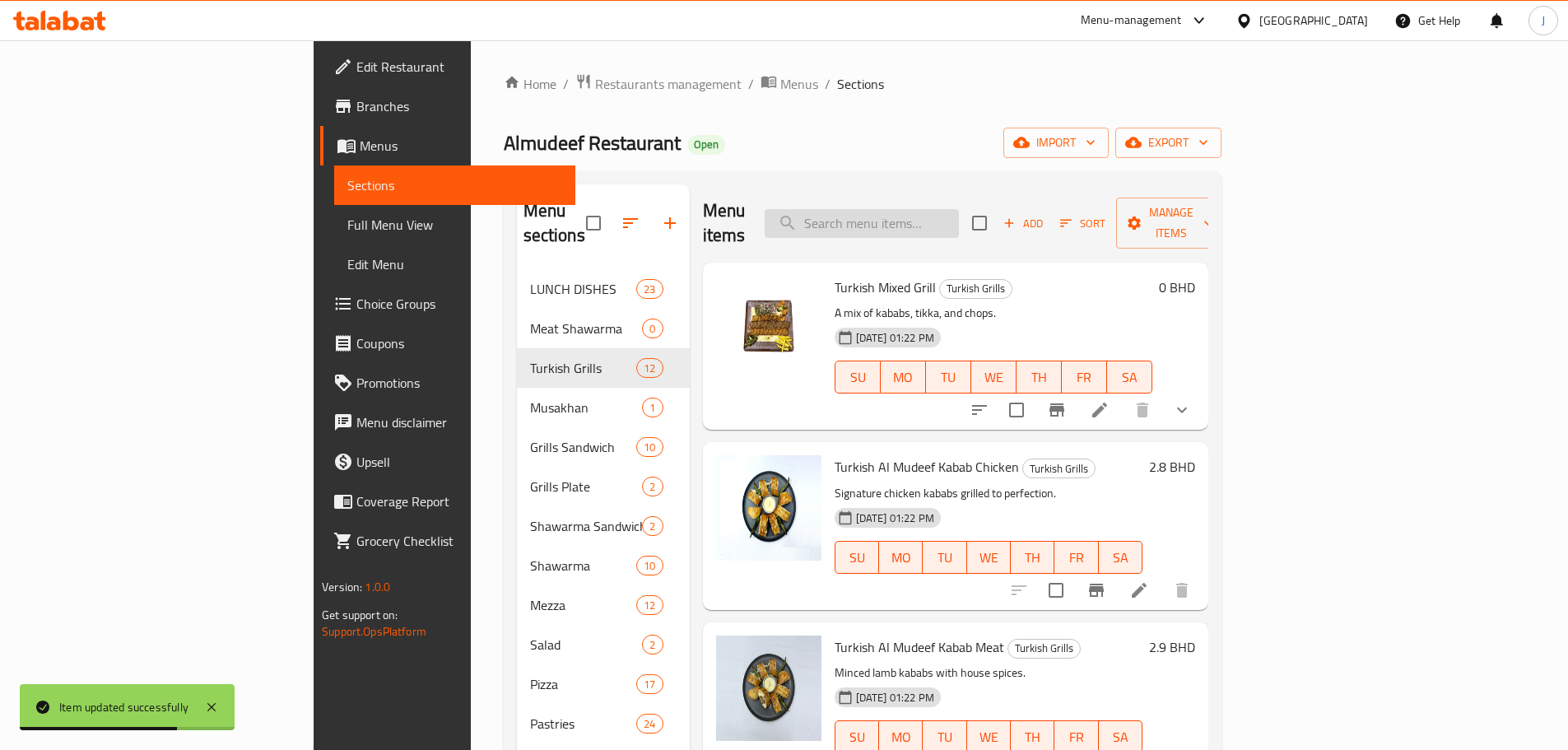
click at [935, 209] on input "search" at bounding box center [862, 223] width 194 height 29
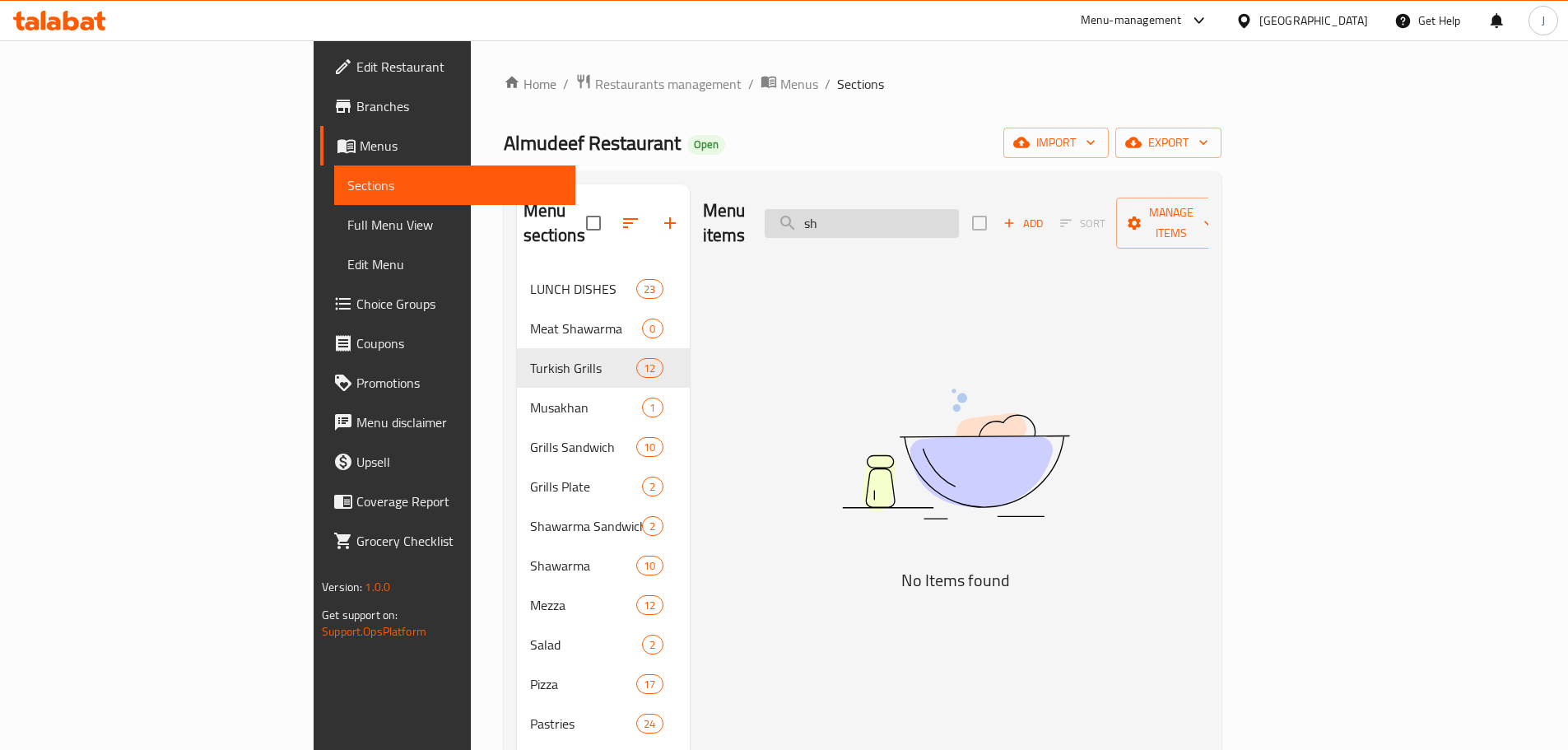
type input "s"
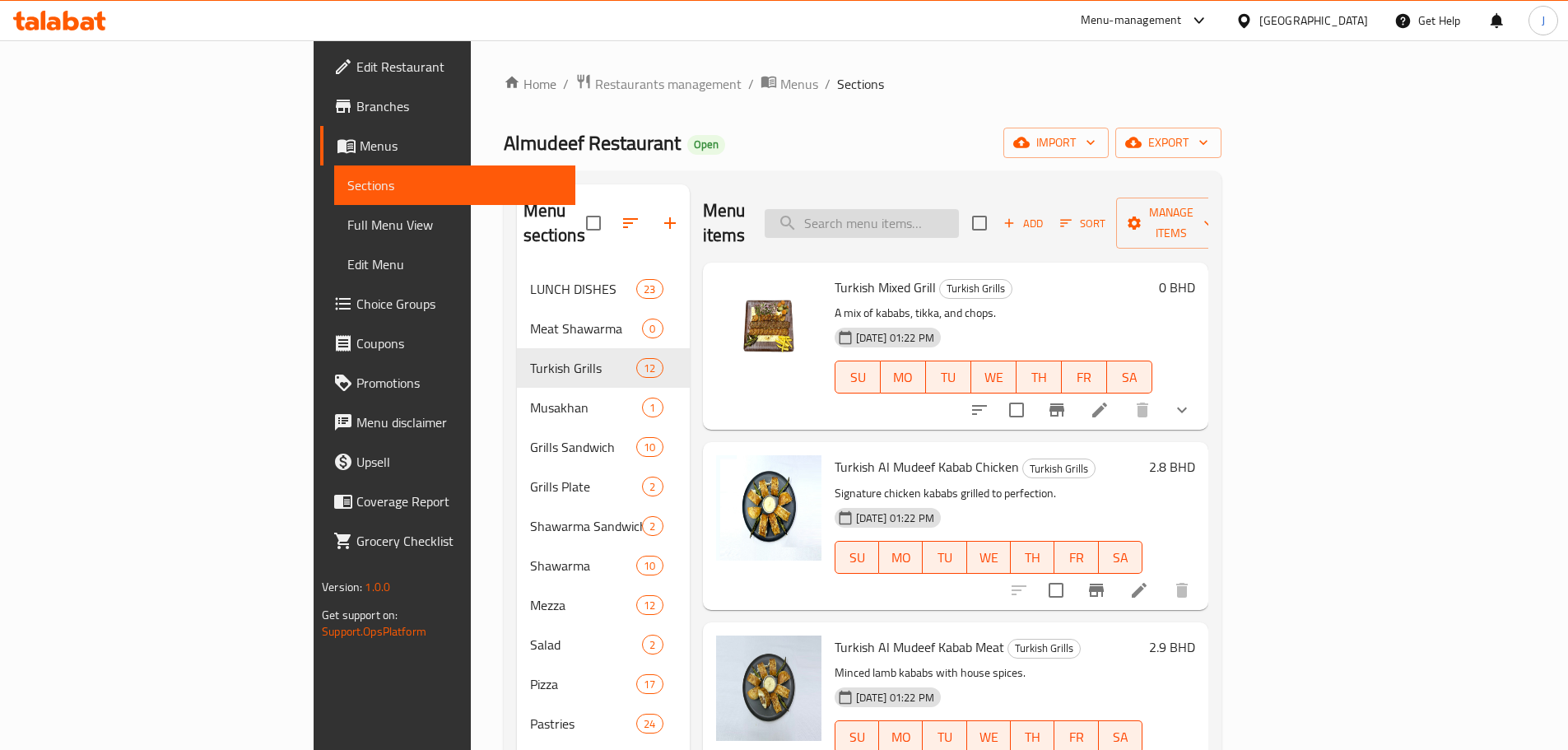
type input "t"
type input "s"
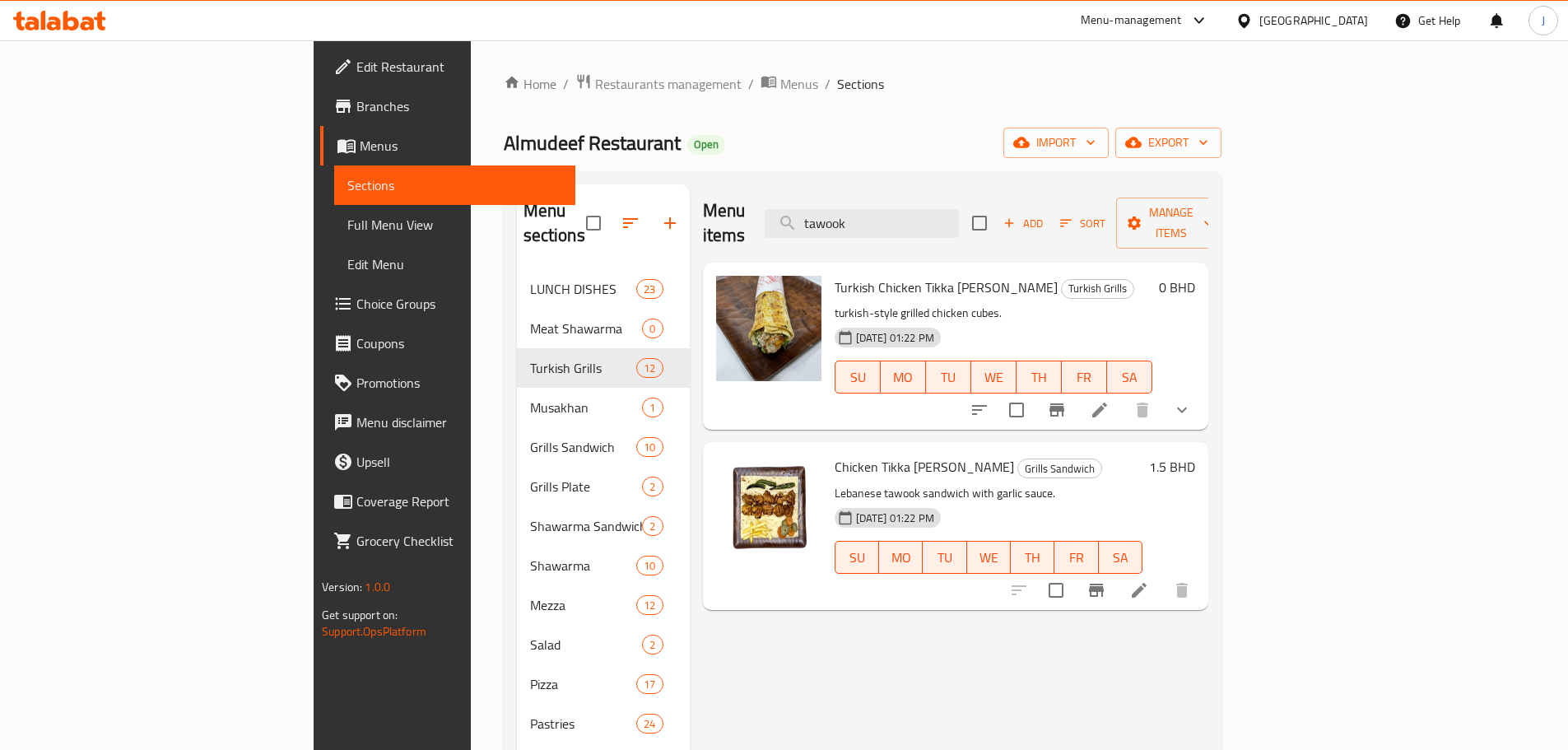
type input "tawook"
click at [1149, 580] on icon at bounding box center [1139, 590] width 20 height 20
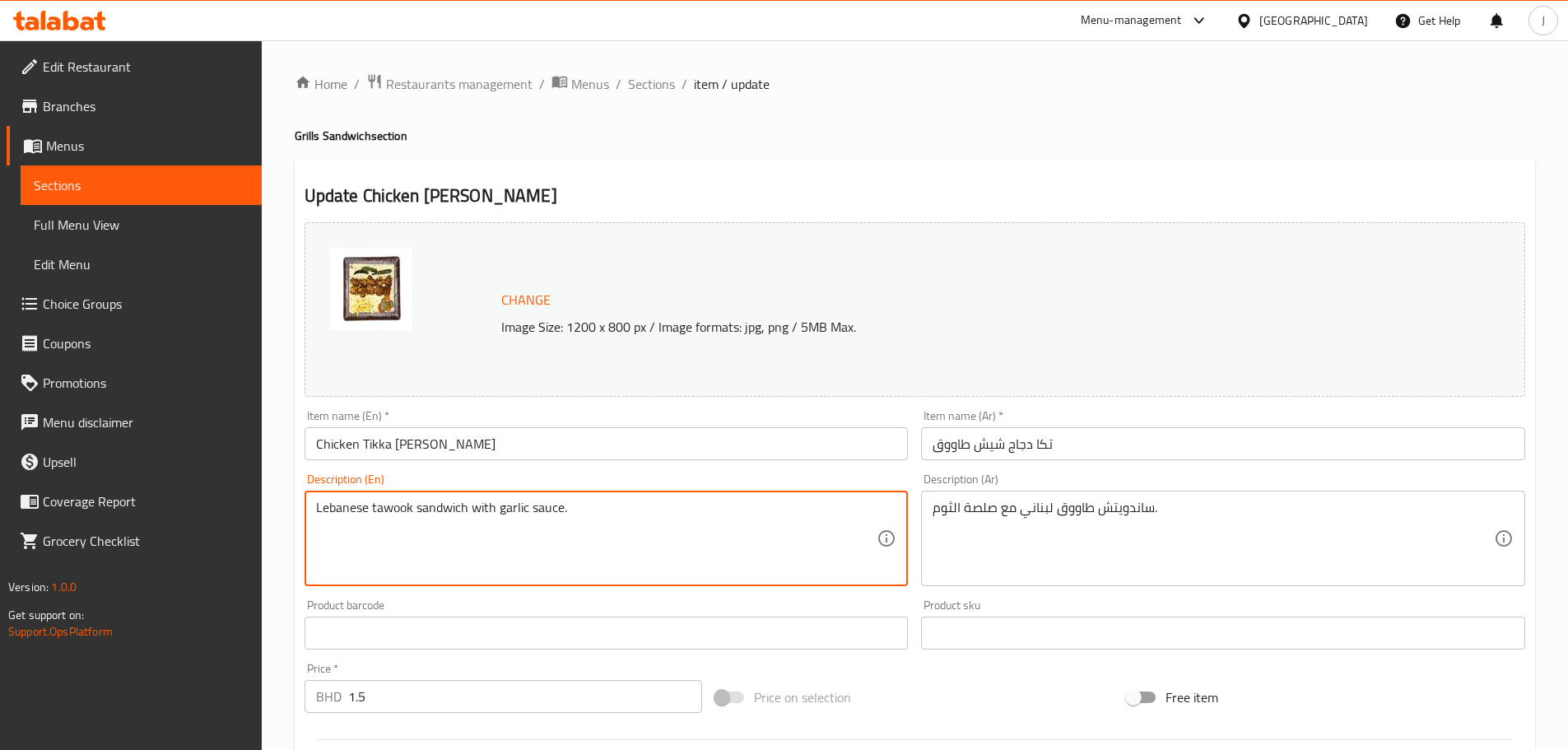
drag, startPoint x: 367, startPoint y: 504, endPoint x: 238, endPoint y: 504, distance: 129.0
click at [418, 516] on textarea "Turkish tawook sandwich with garlic sauce." at bounding box center [597, 539] width 561 height 78
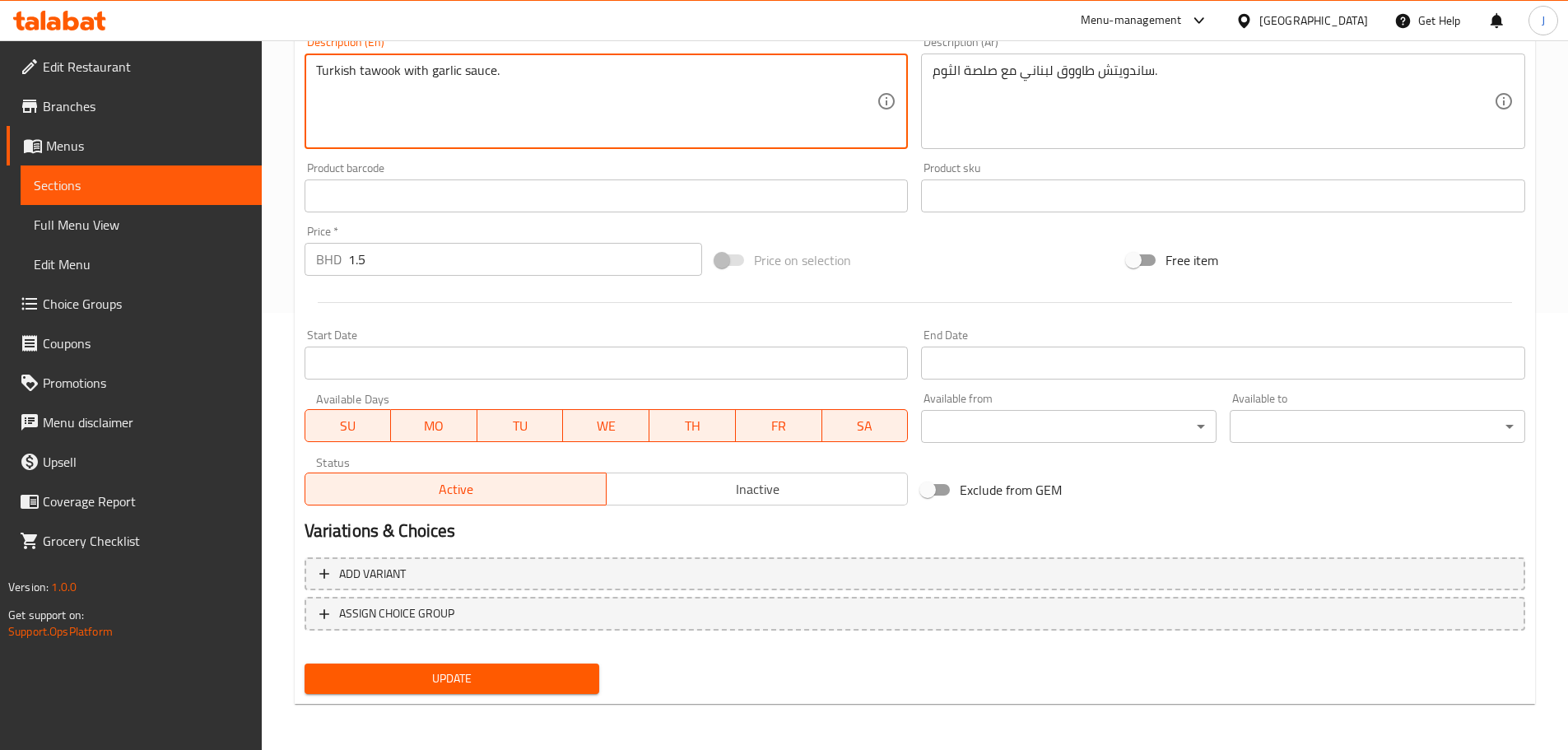
type textarea "Turkish tawook with garlic sauce."
click at [450, 671] on span "Update" at bounding box center [452, 679] width 269 height 21
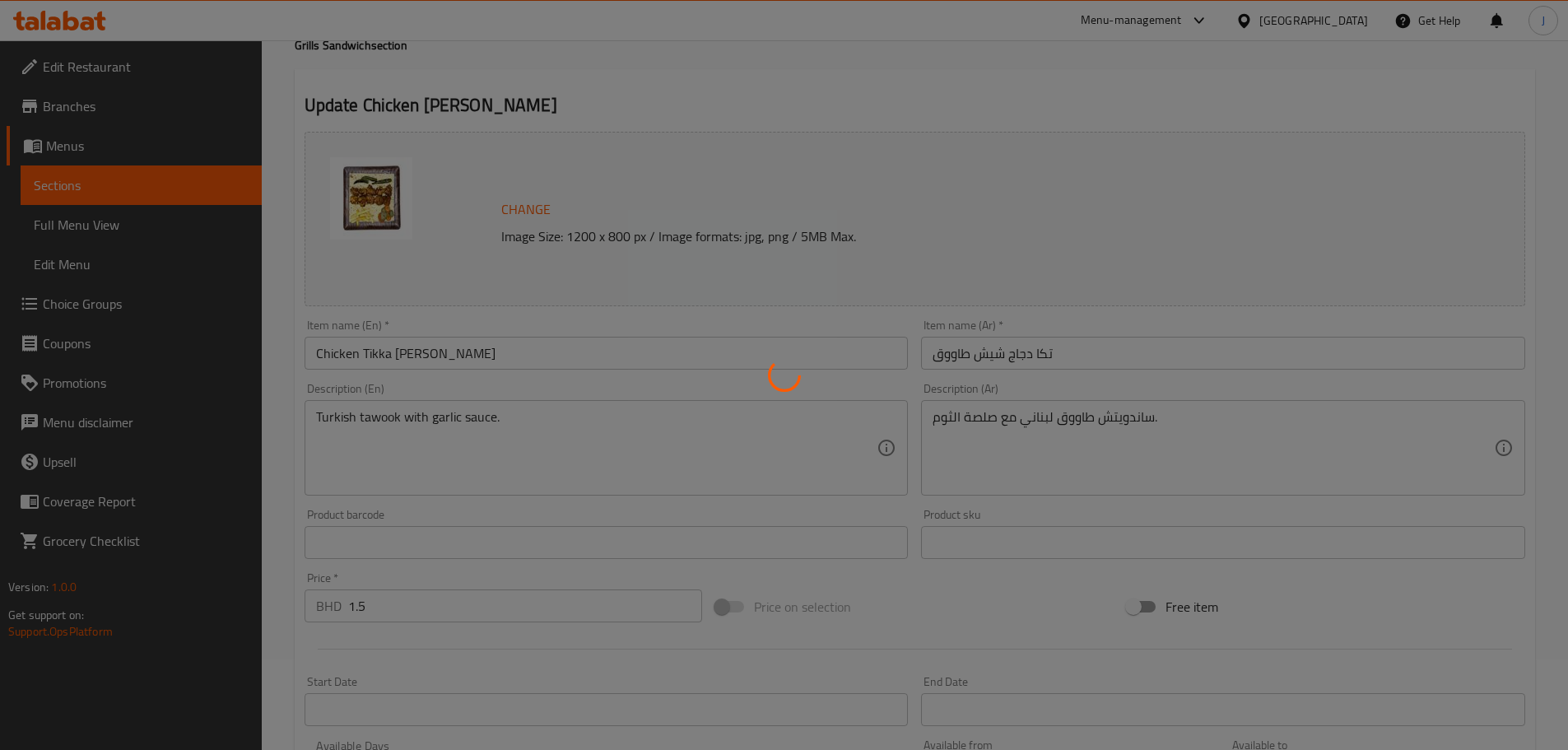
scroll to position [0, 0]
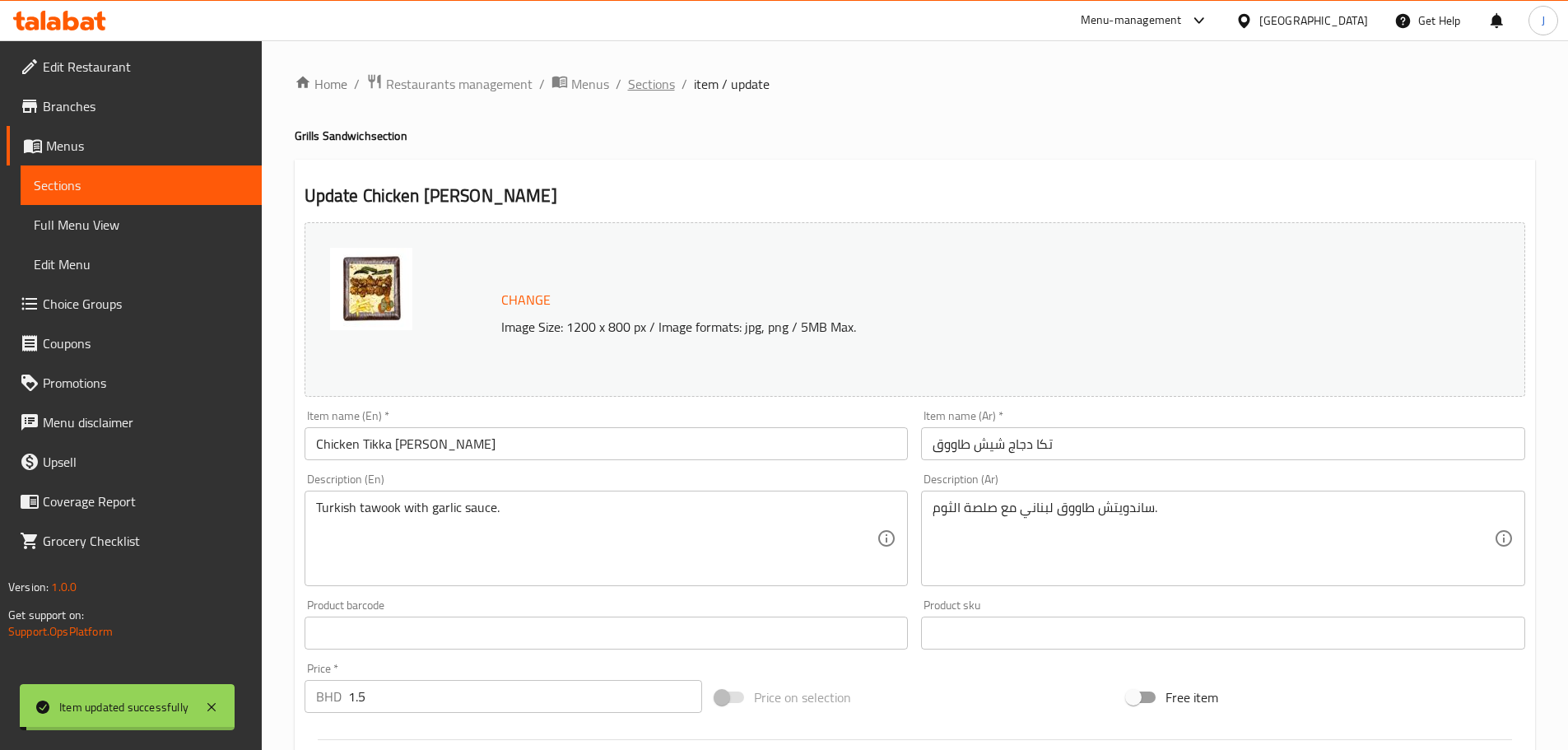
click at [666, 87] on span "Sections" at bounding box center [651, 84] width 47 height 20
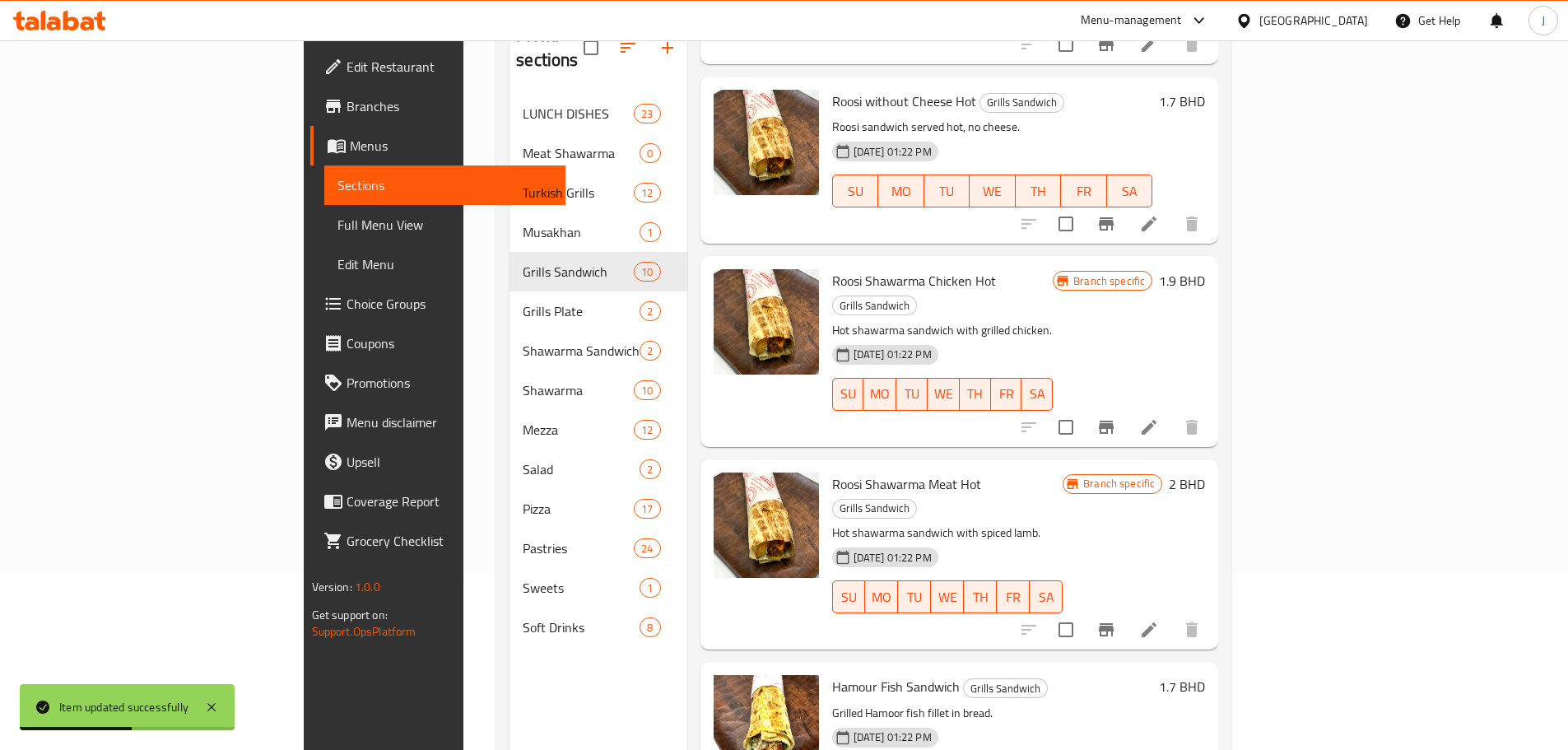
scroll to position [230, 0]
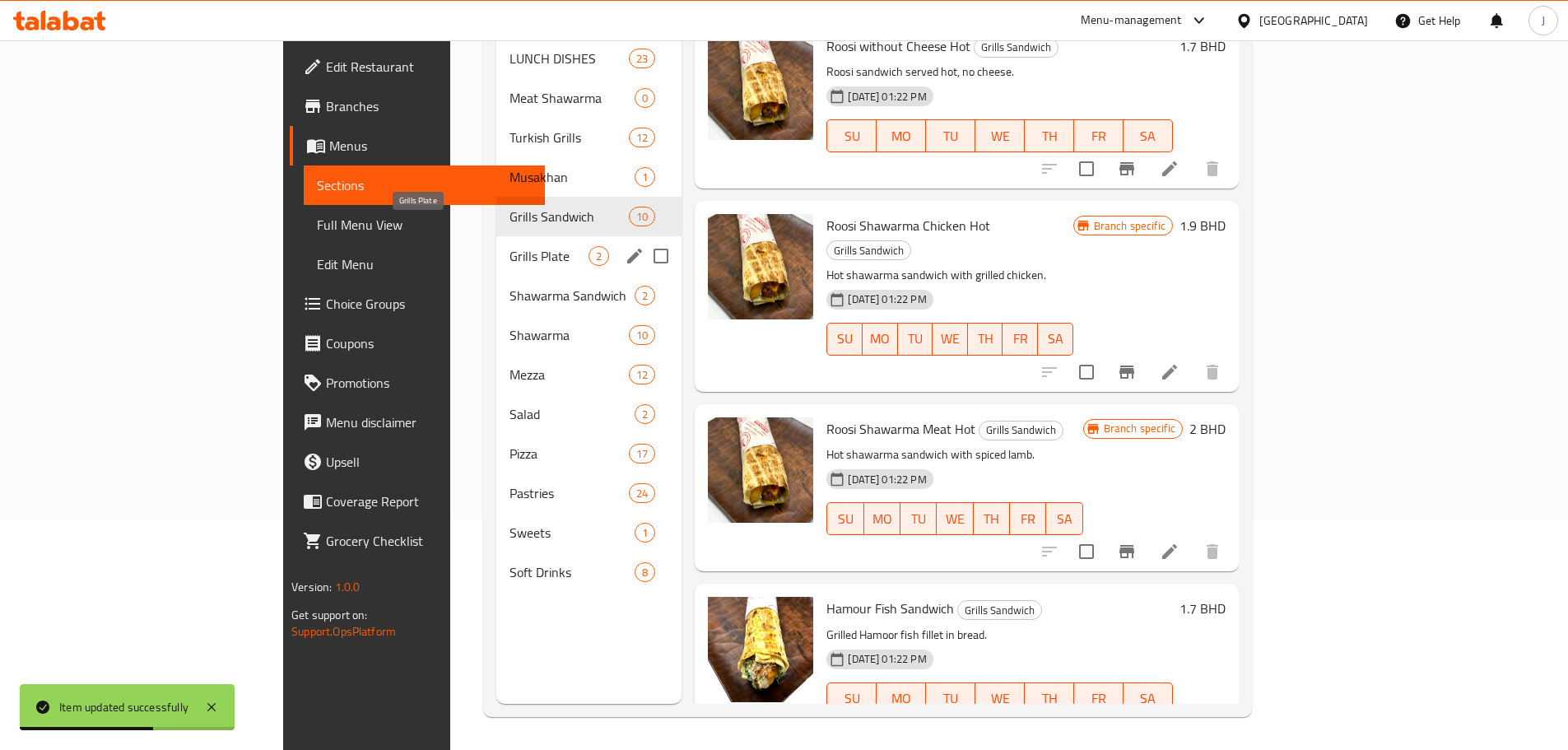
click at [509, 246] on span "Grills Plate" at bounding box center [548, 255] width 79 height 20
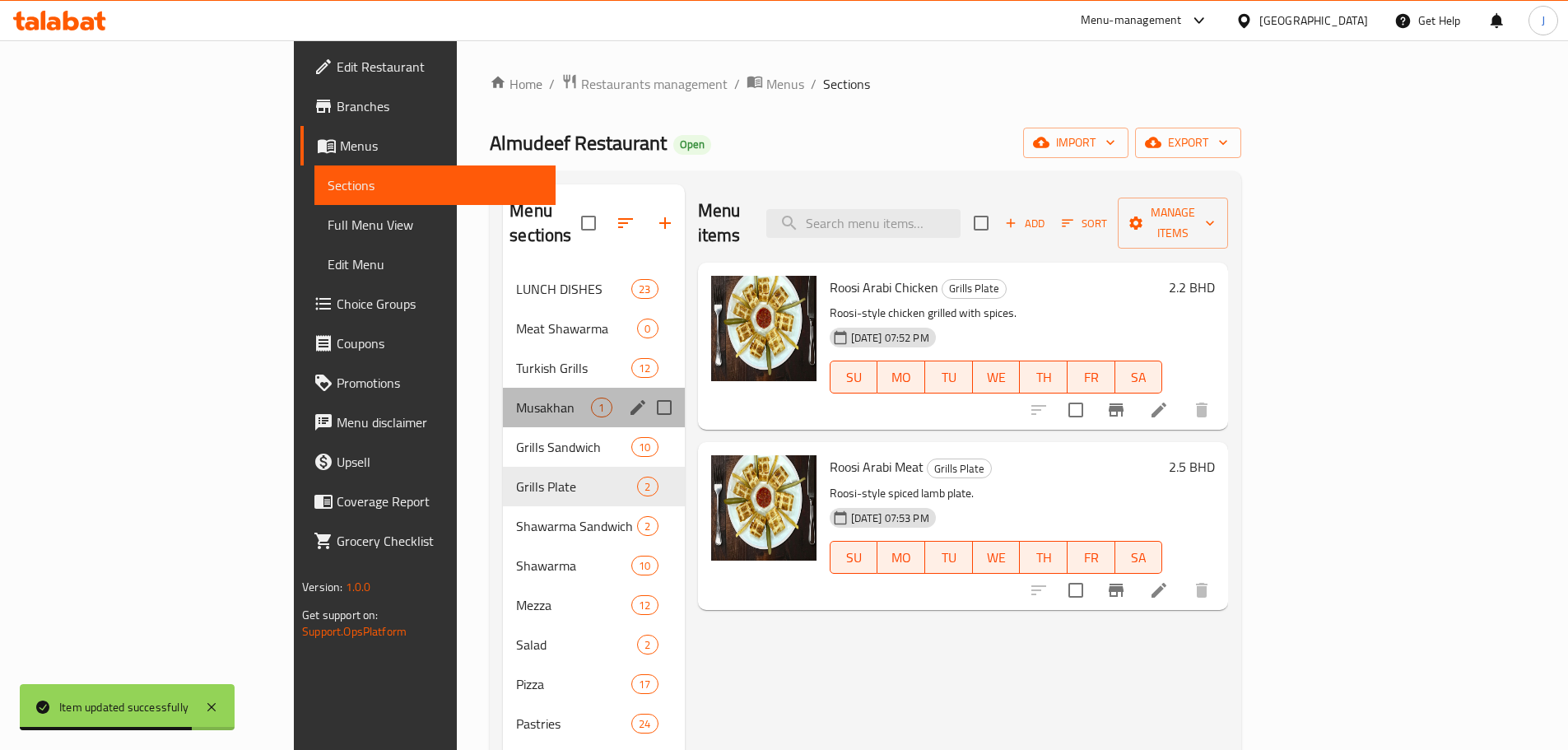
click at [503, 393] on div "Musakhan 1" at bounding box center [593, 408] width 181 height 40
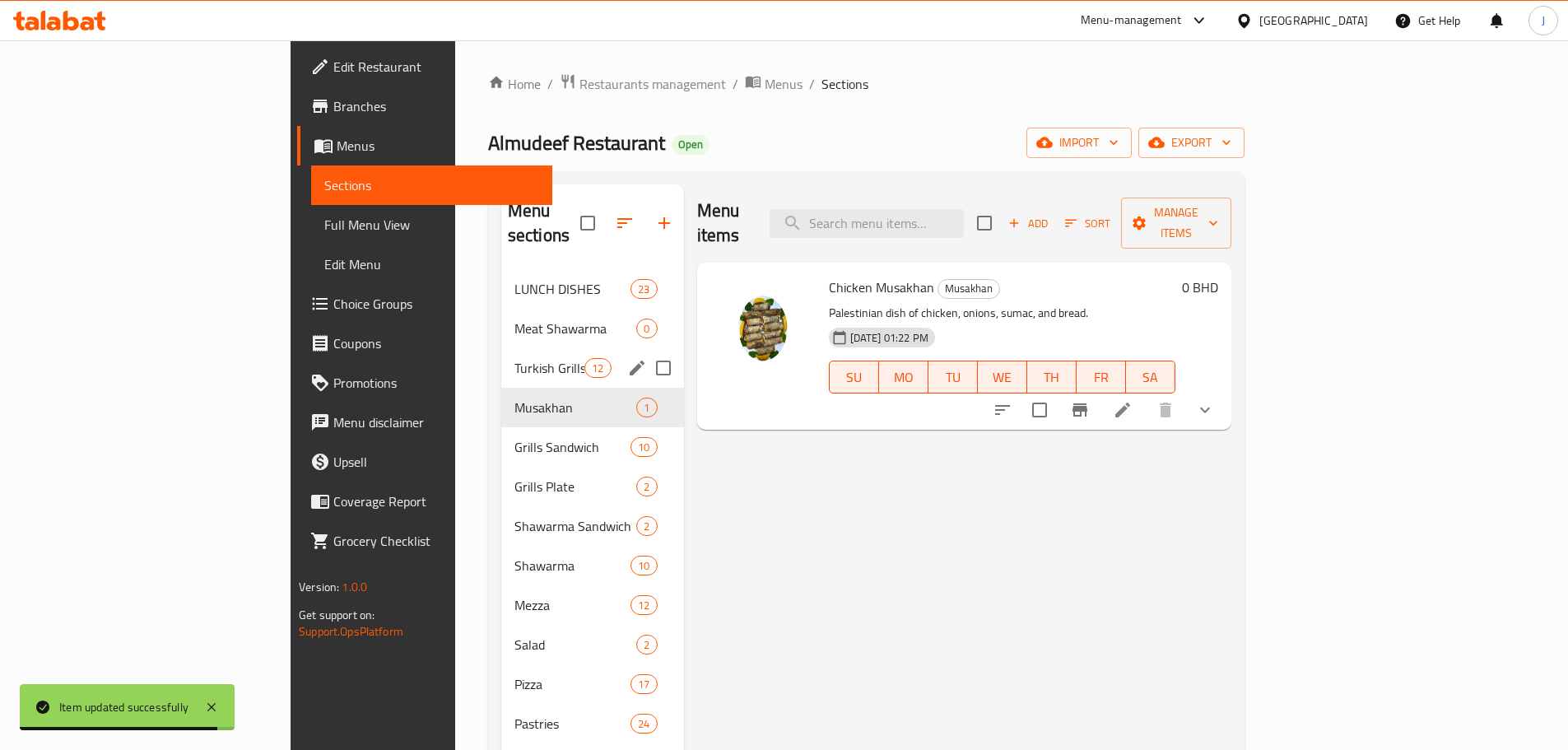
click at [502, 348] on div "Turkish Grills 12" at bounding box center [593, 368] width 183 height 40
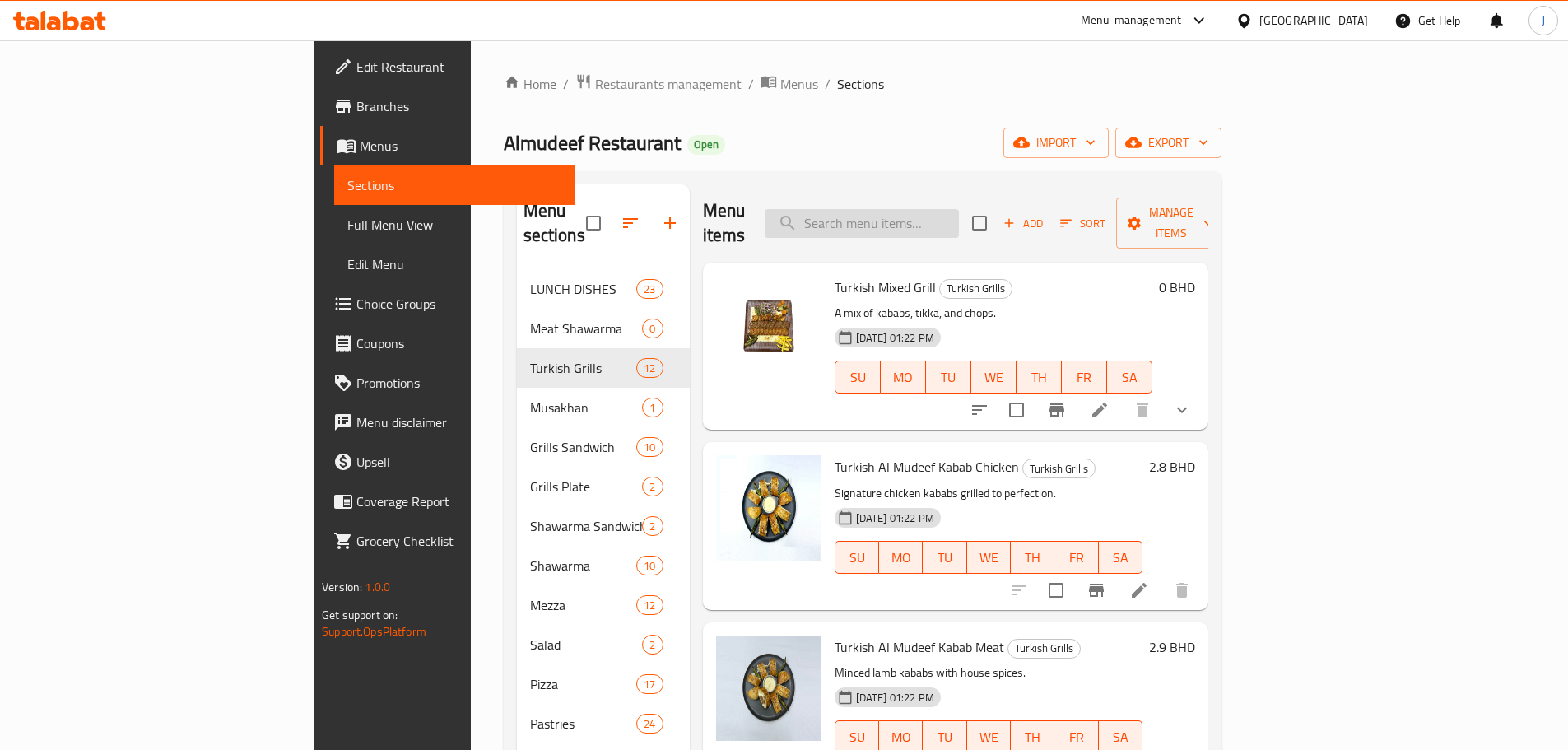
click at [920, 209] on input "search" at bounding box center [862, 223] width 194 height 29
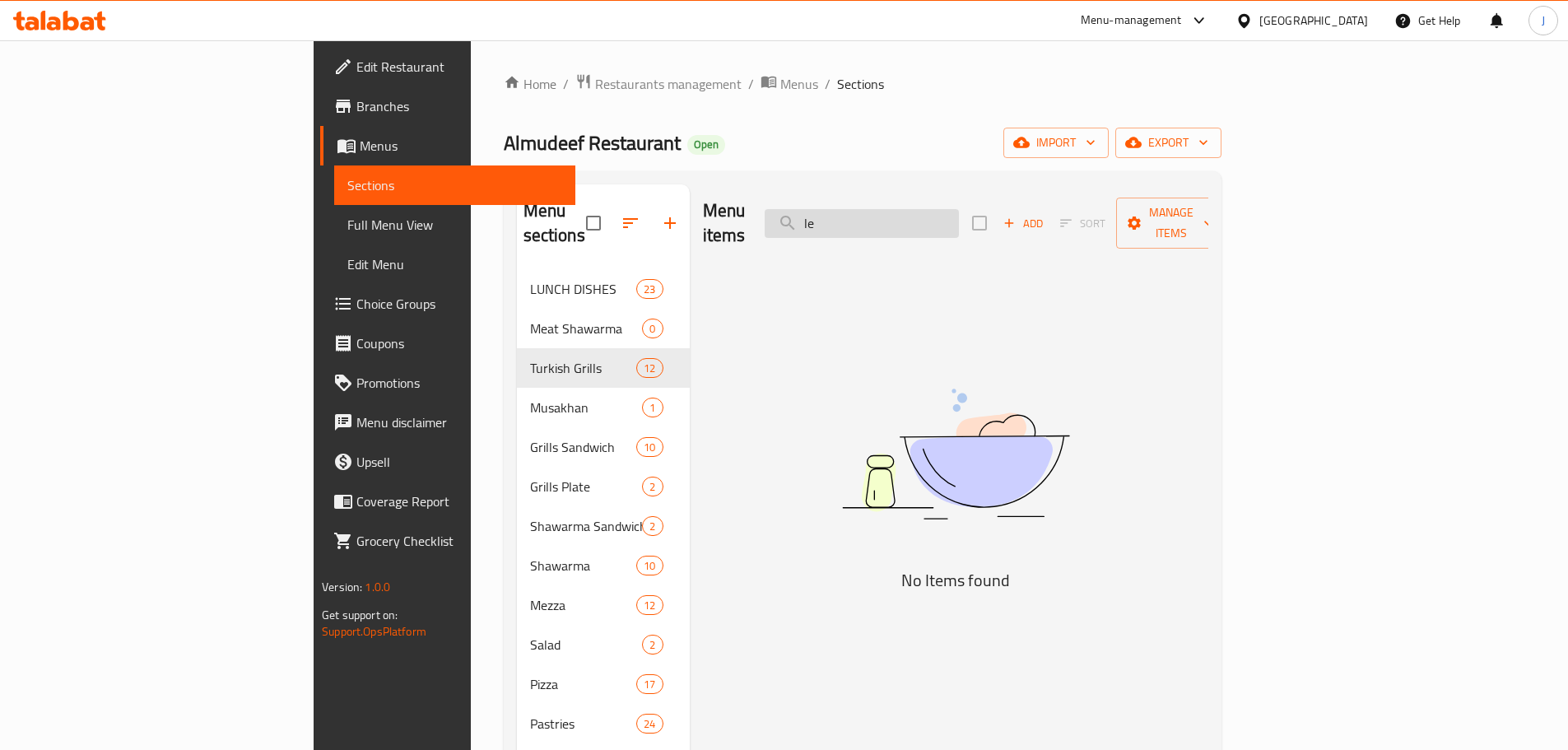
type input "l"
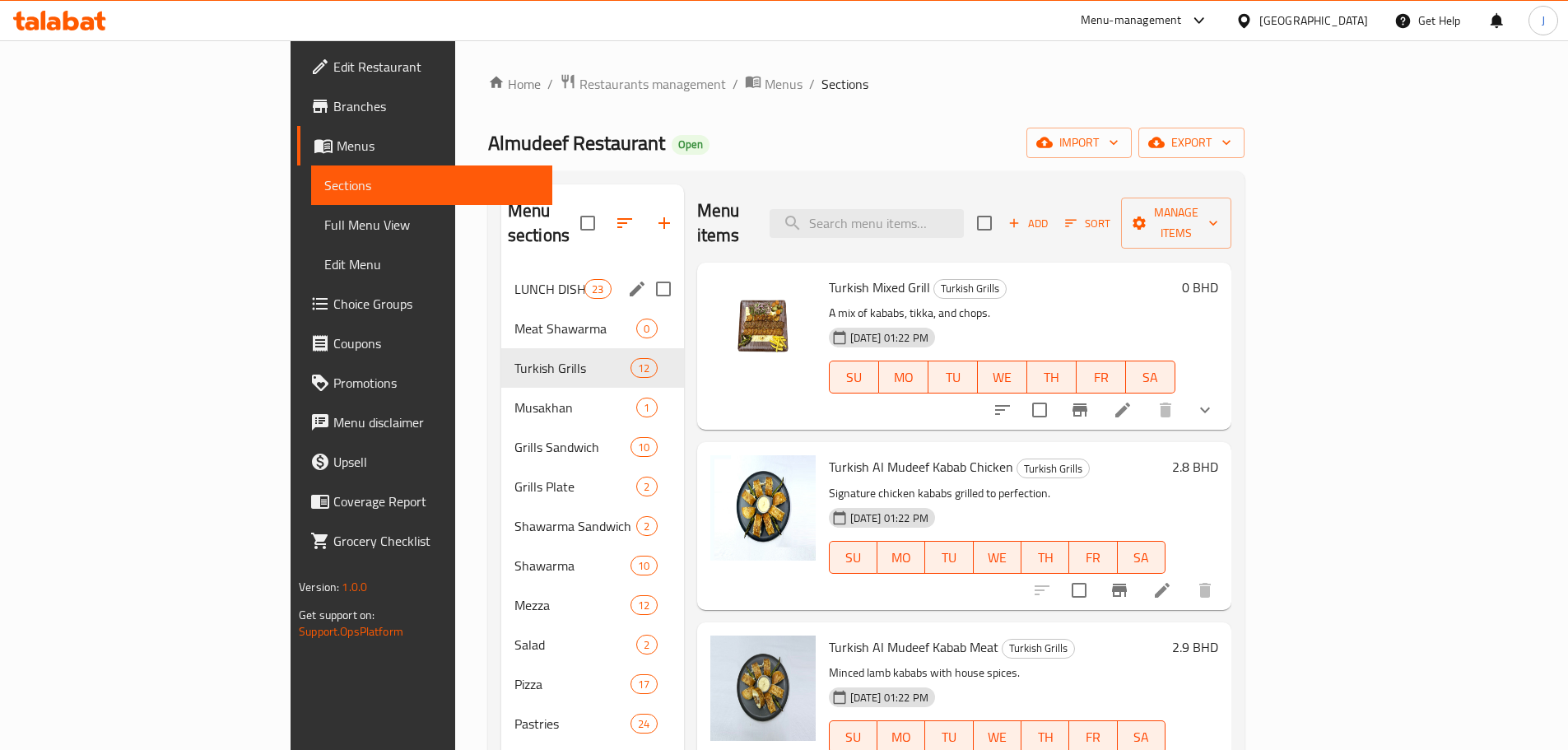
click at [515, 279] on span "LUNCH DISHES" at bounding box center [549, 288] width 70 height 20
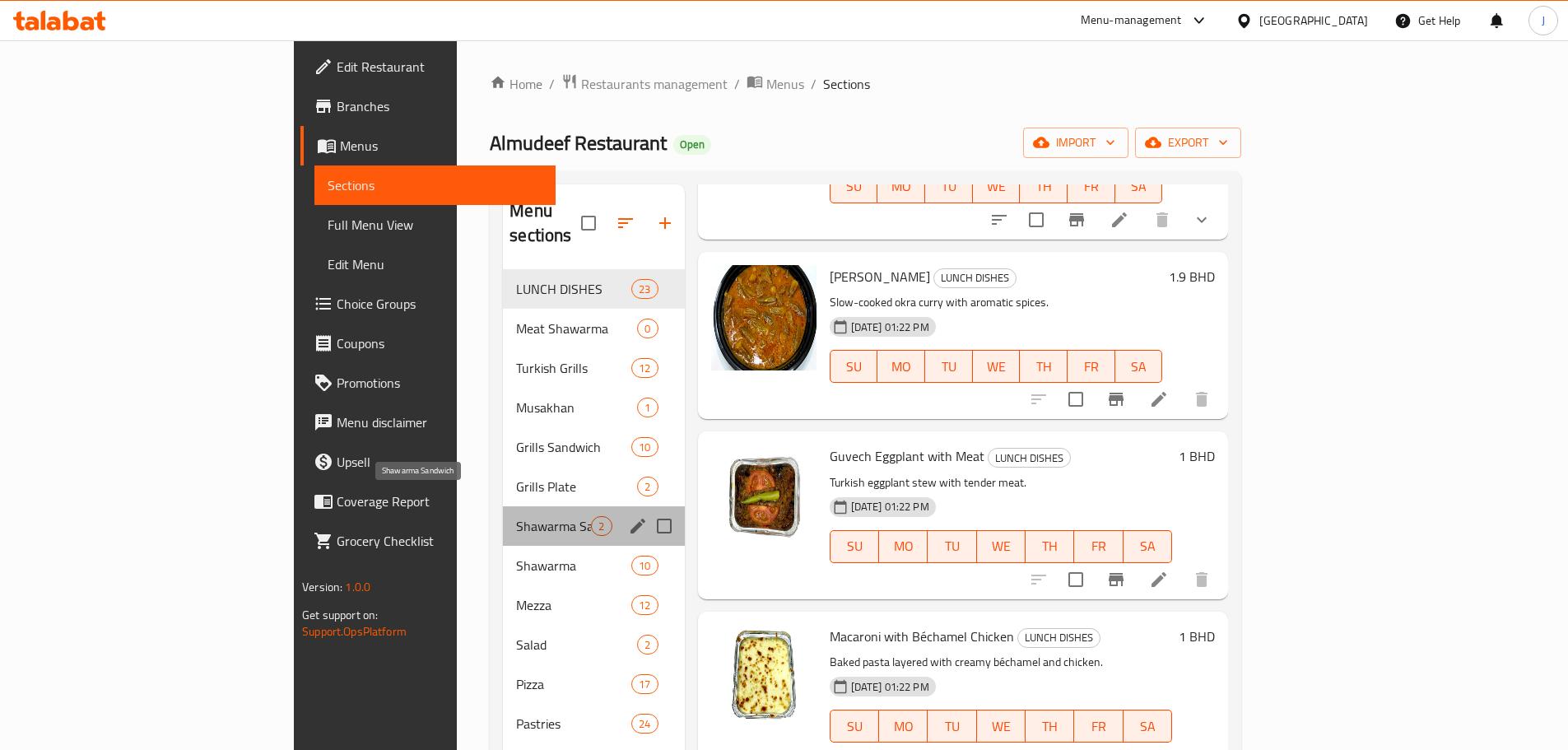
click at [516, 516] on span "Shawarma Sandwich" at bounding box center [554, 526] width 75 height 20
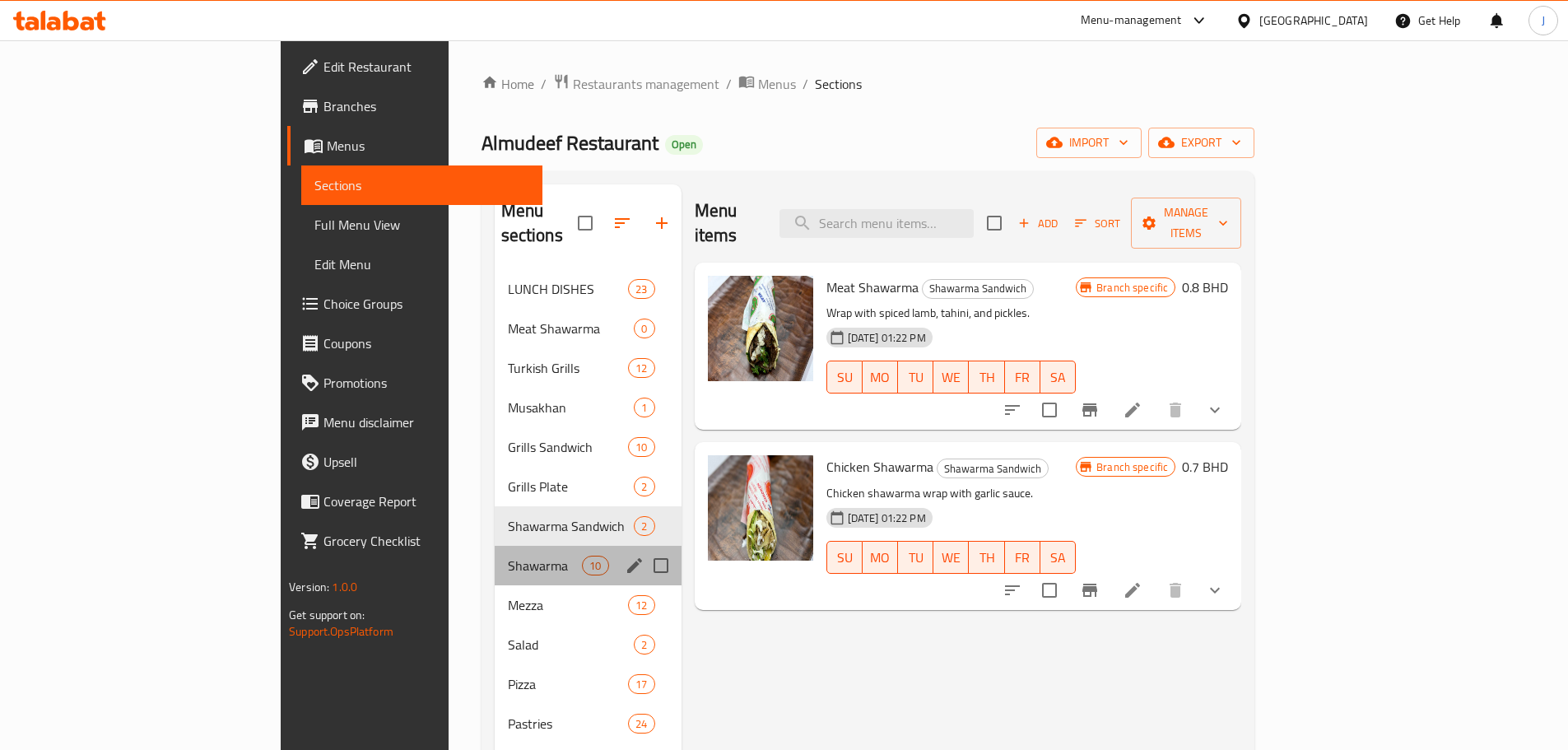
click at [495, 546] on div "Shawarma 10" at bounding box center [588, 566] width 187 height 40
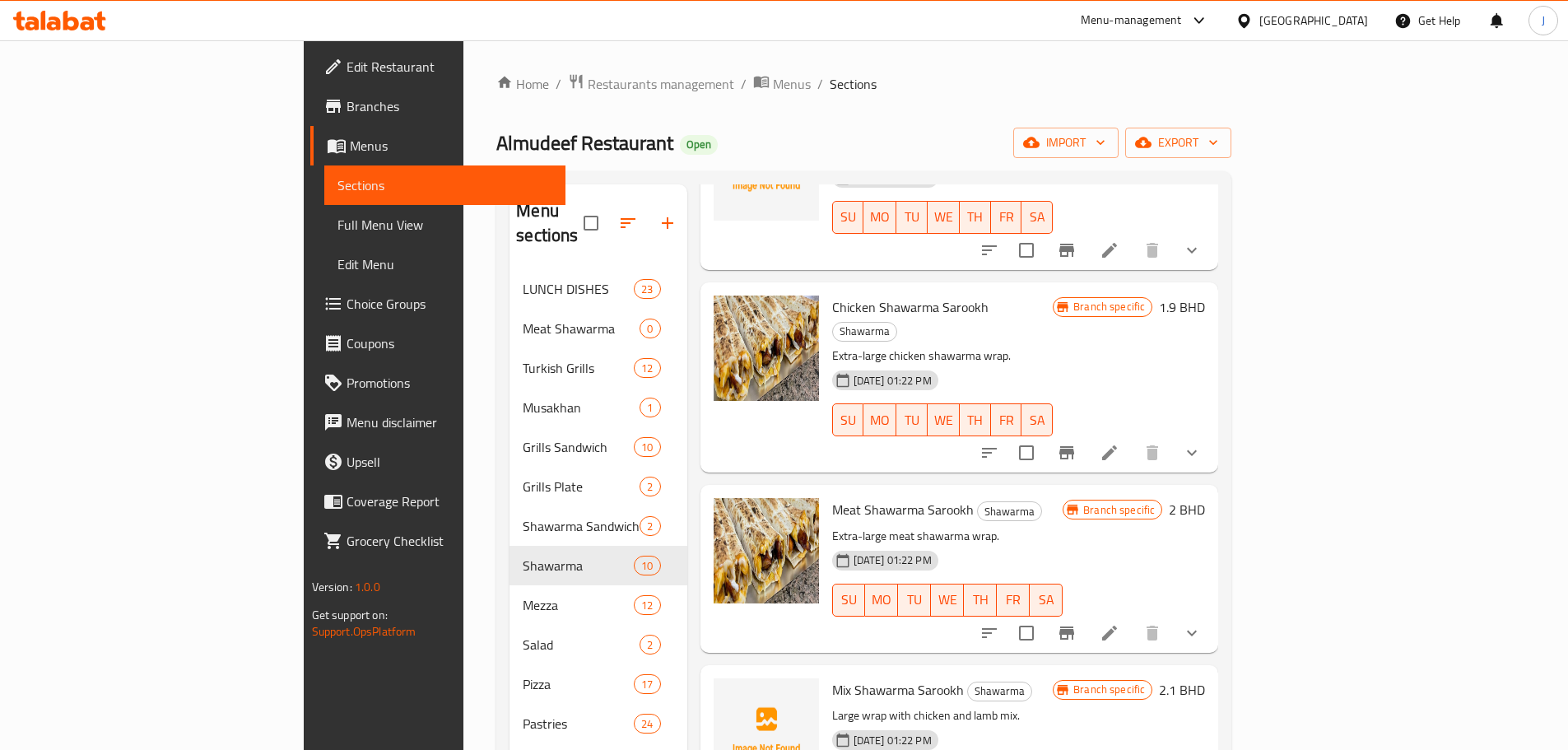
scroll to position [1089, 0]
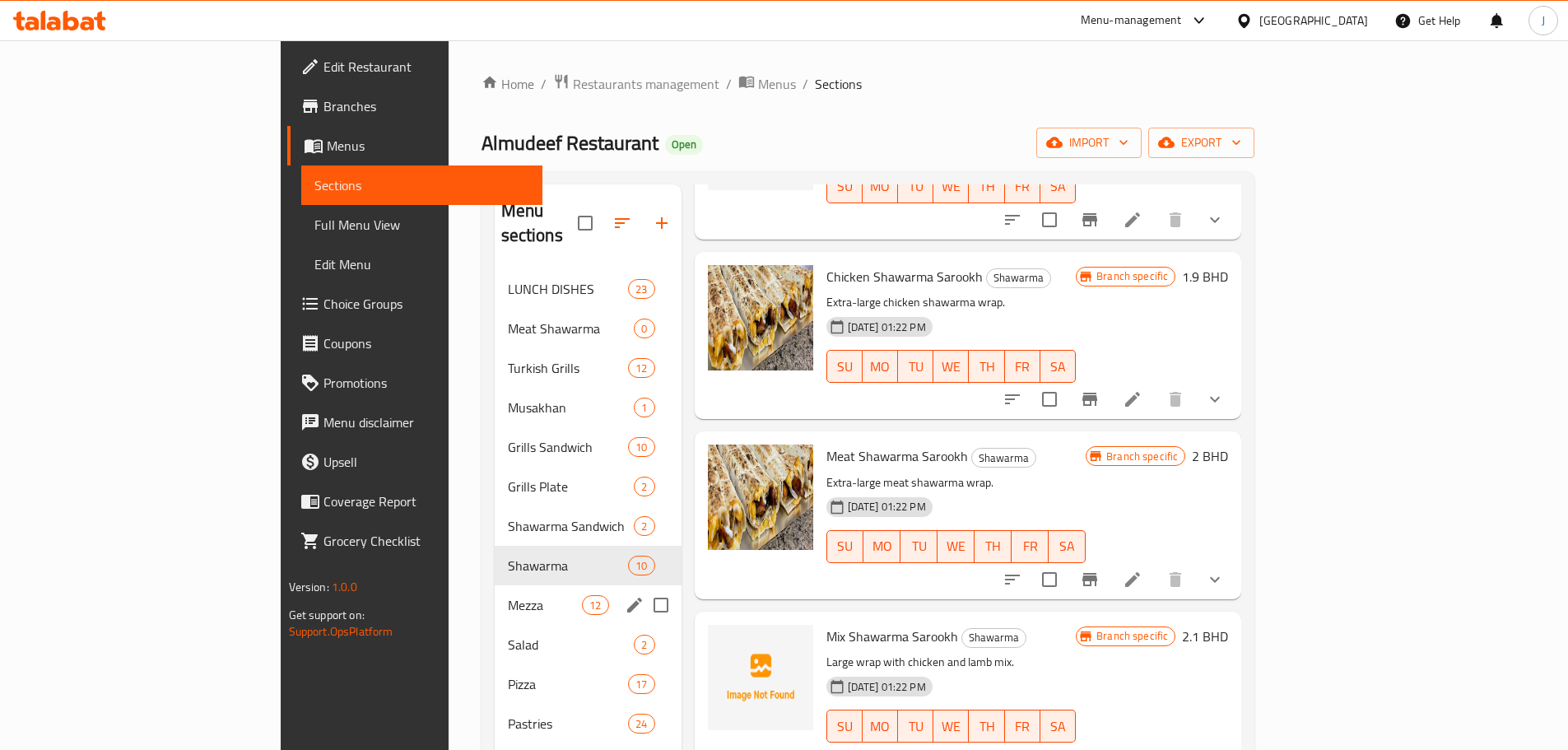
click at [495, 585] on div "Mezza 12" at bounding box center [588, 605] width 187 height 40
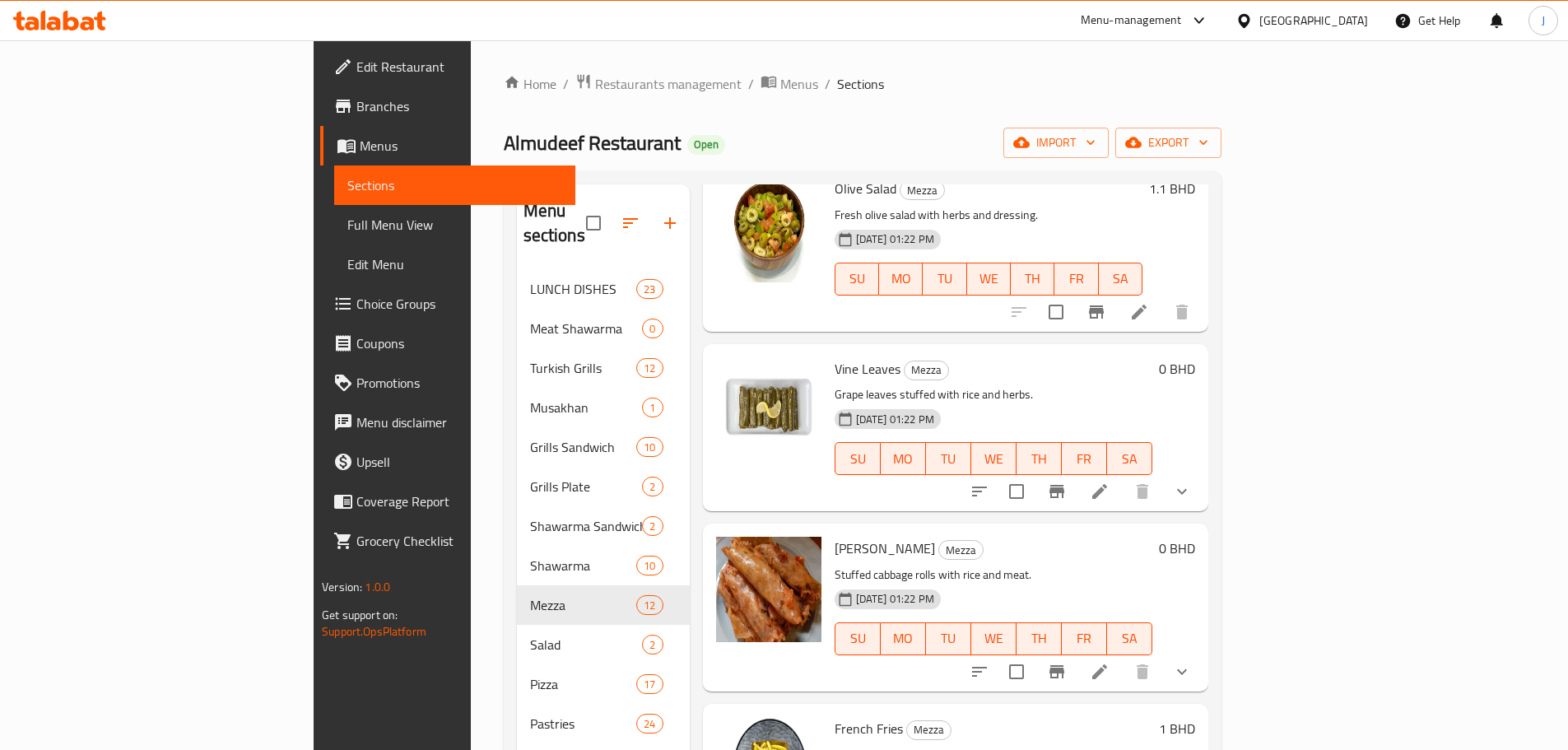
scroll to position [1448, 0]
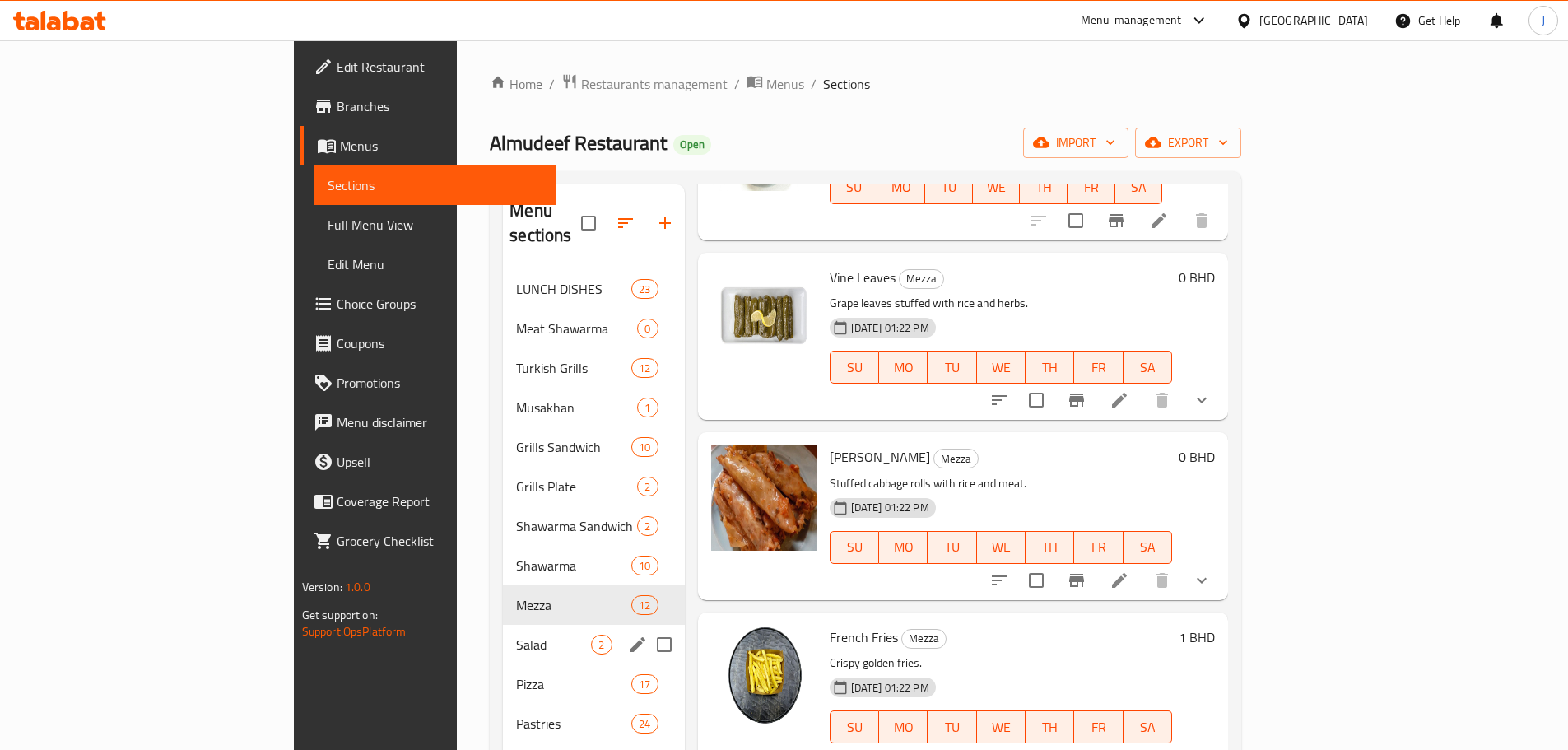
click at [516, 635] on span "Salad" at bounding box center [554, 644] width 75 height 20
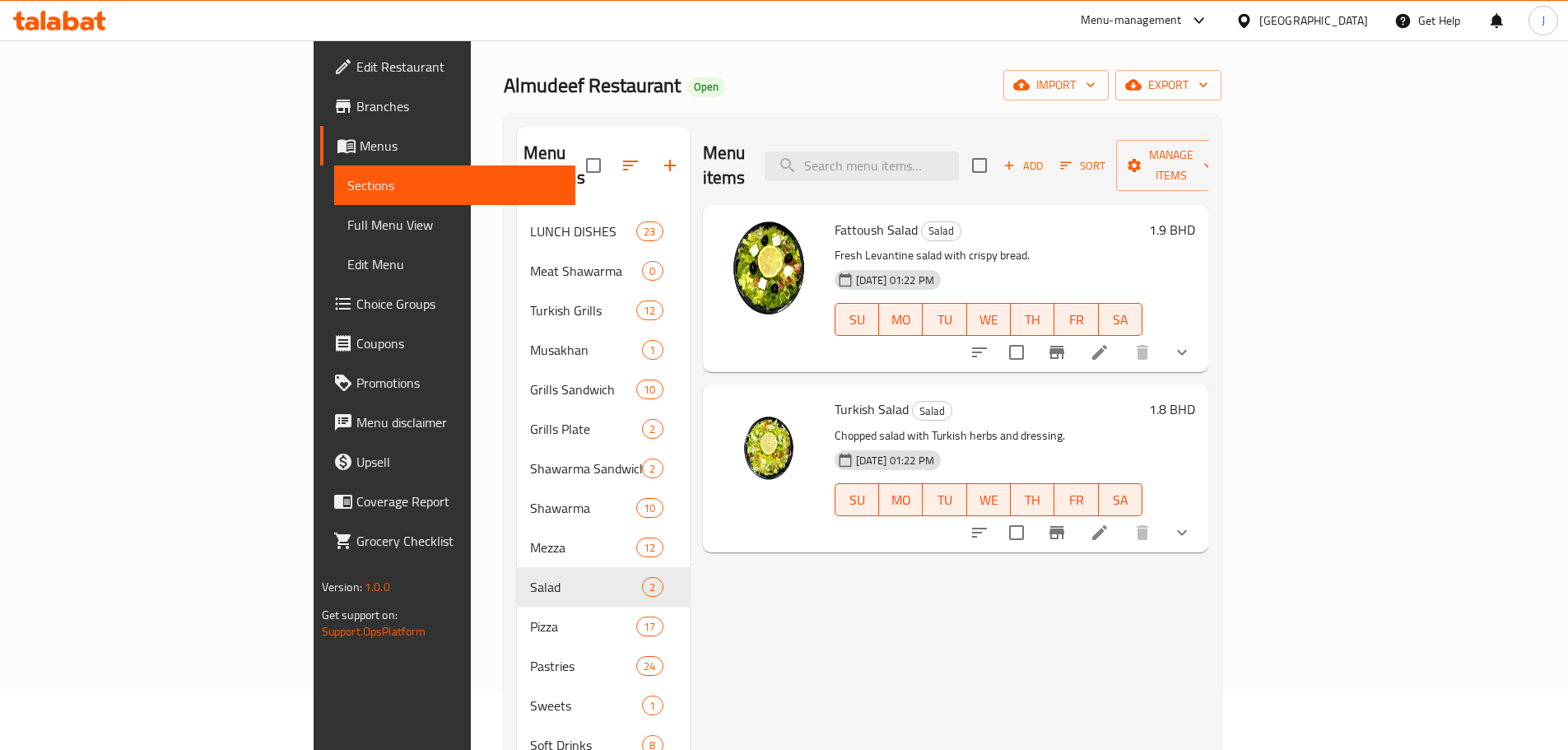
scroll to position [82, 0]
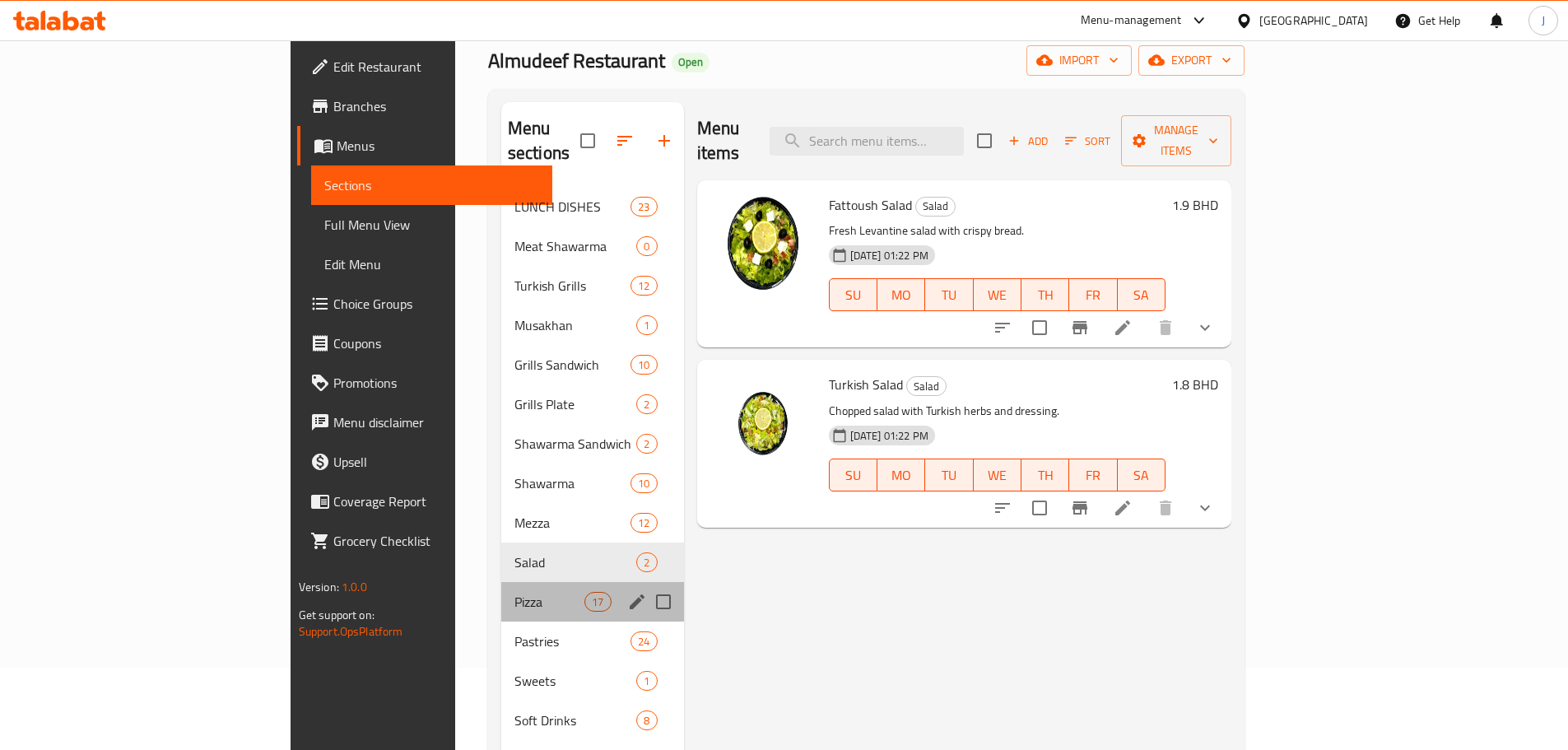
click at [502, 592] on div "Pizza 17" at bounding box center [593, 602] width 183 height 40
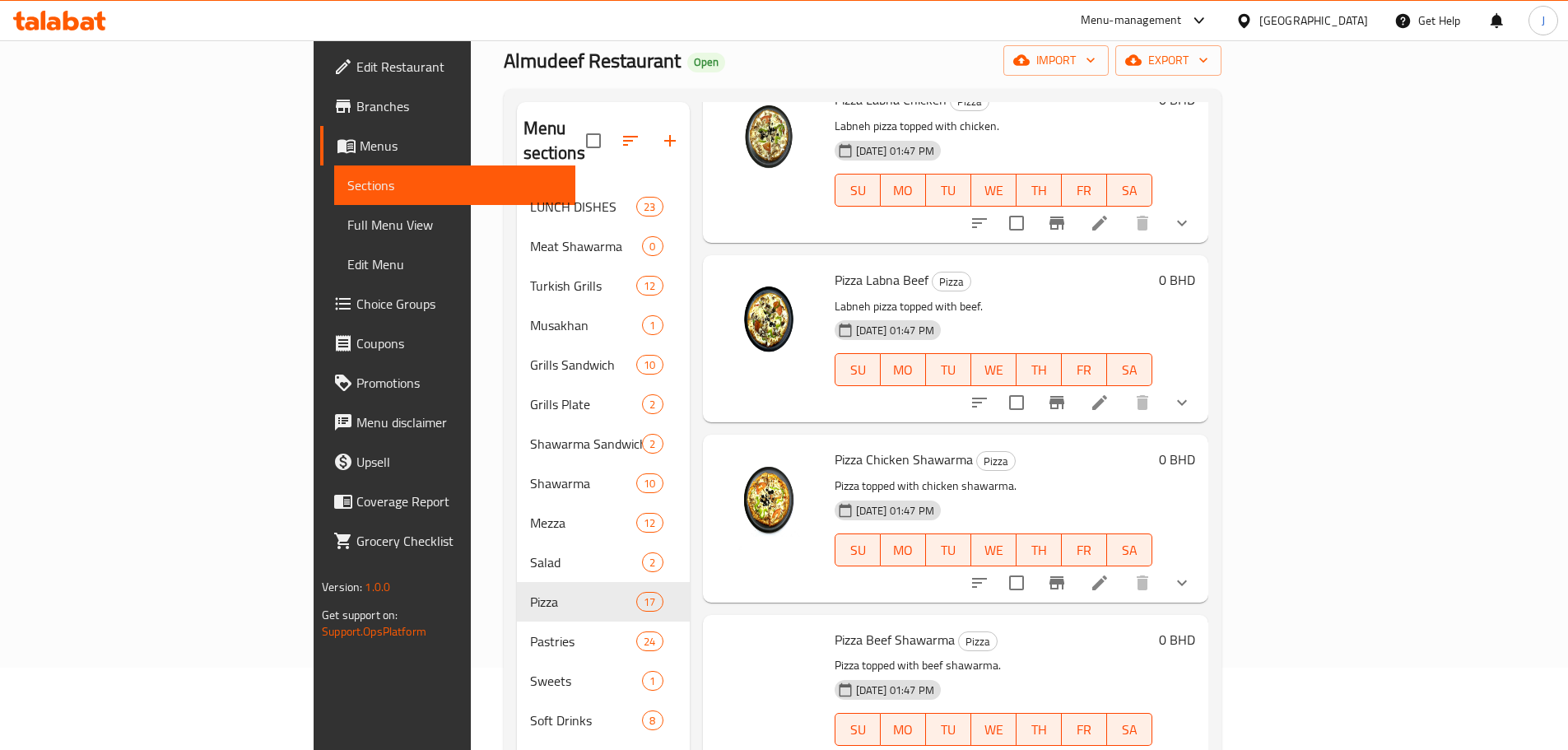
scroll to position [2348, 0]
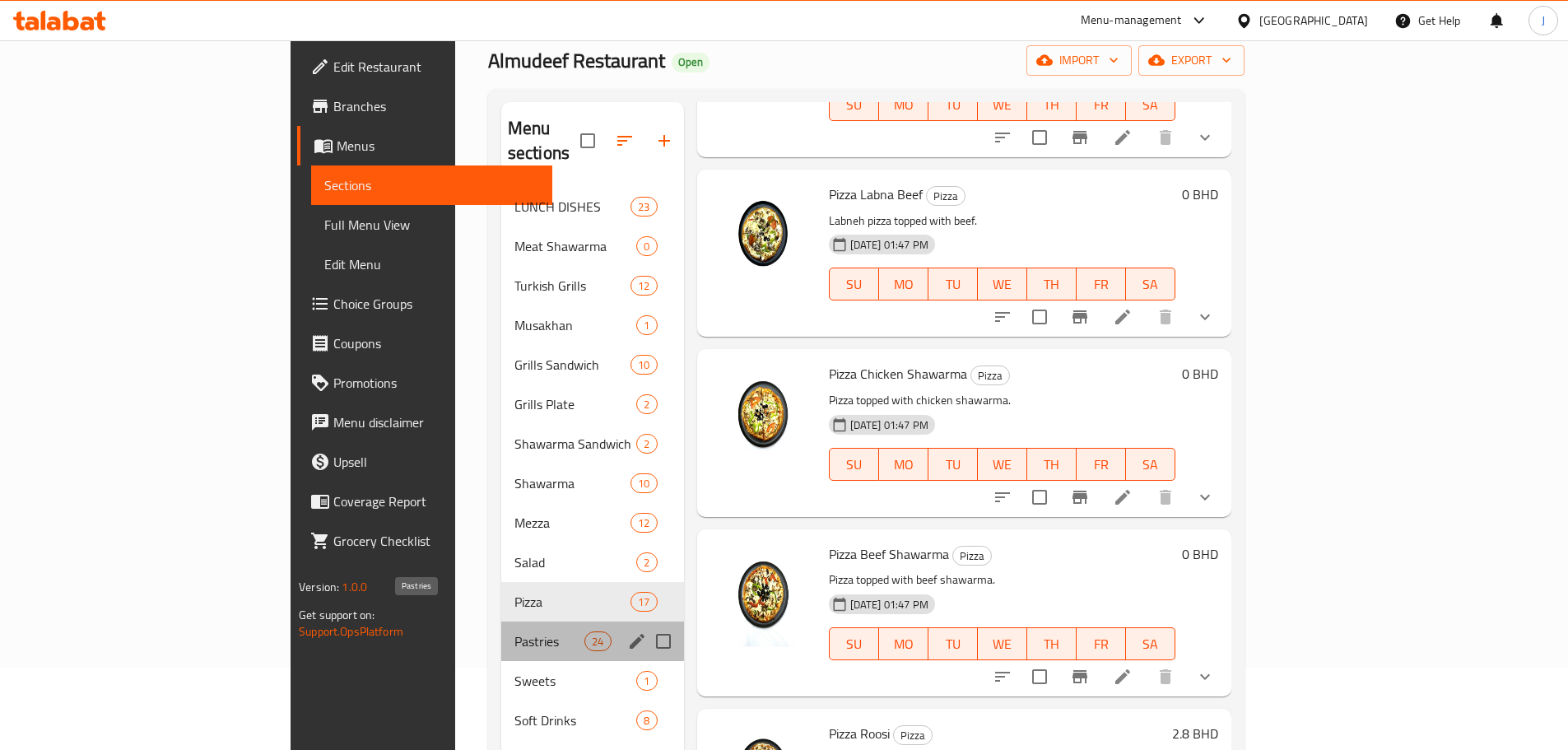
click at [515, 631] on span "Pastries" at bounding box center [549, 641] width 70 height 20
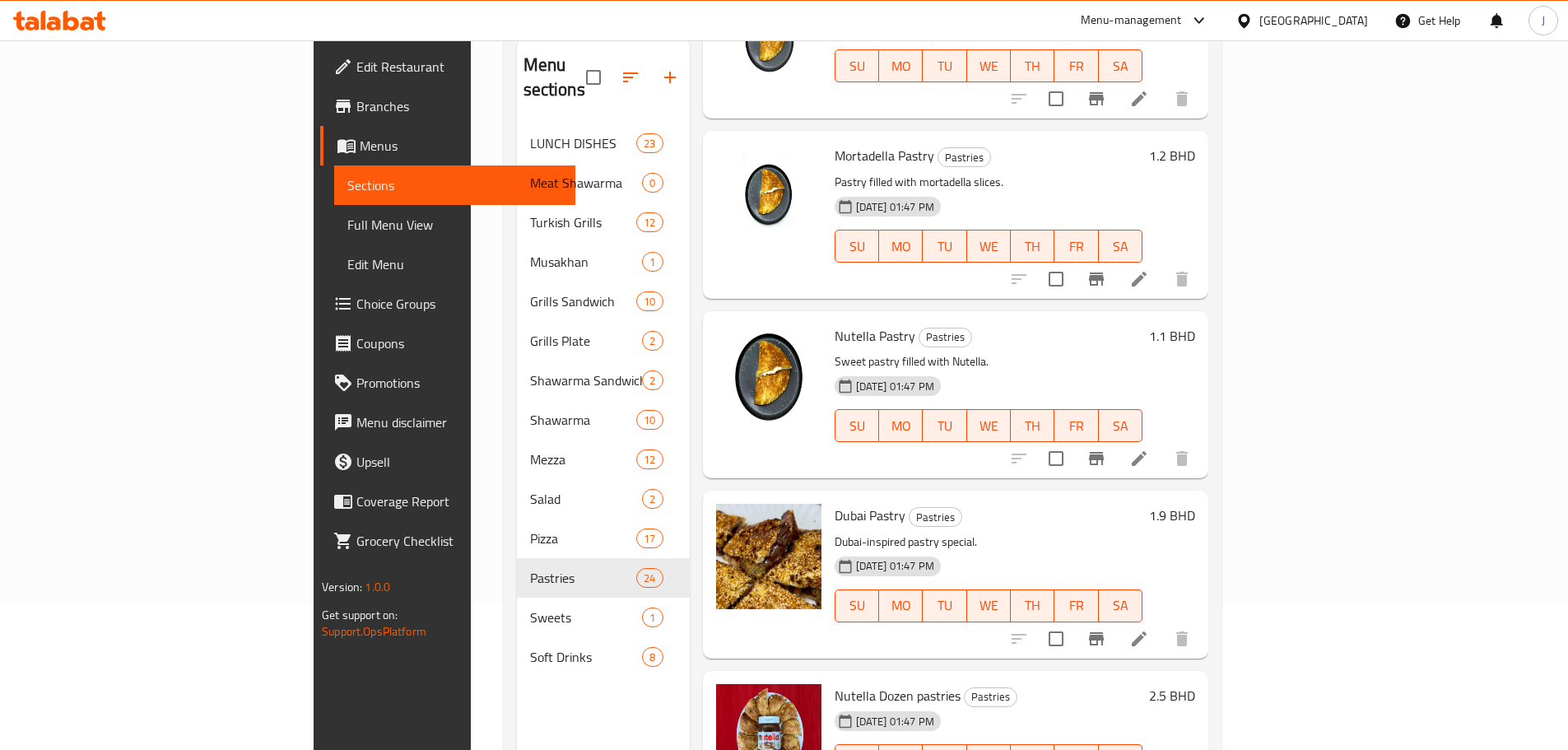
scroll to position [230, 0]
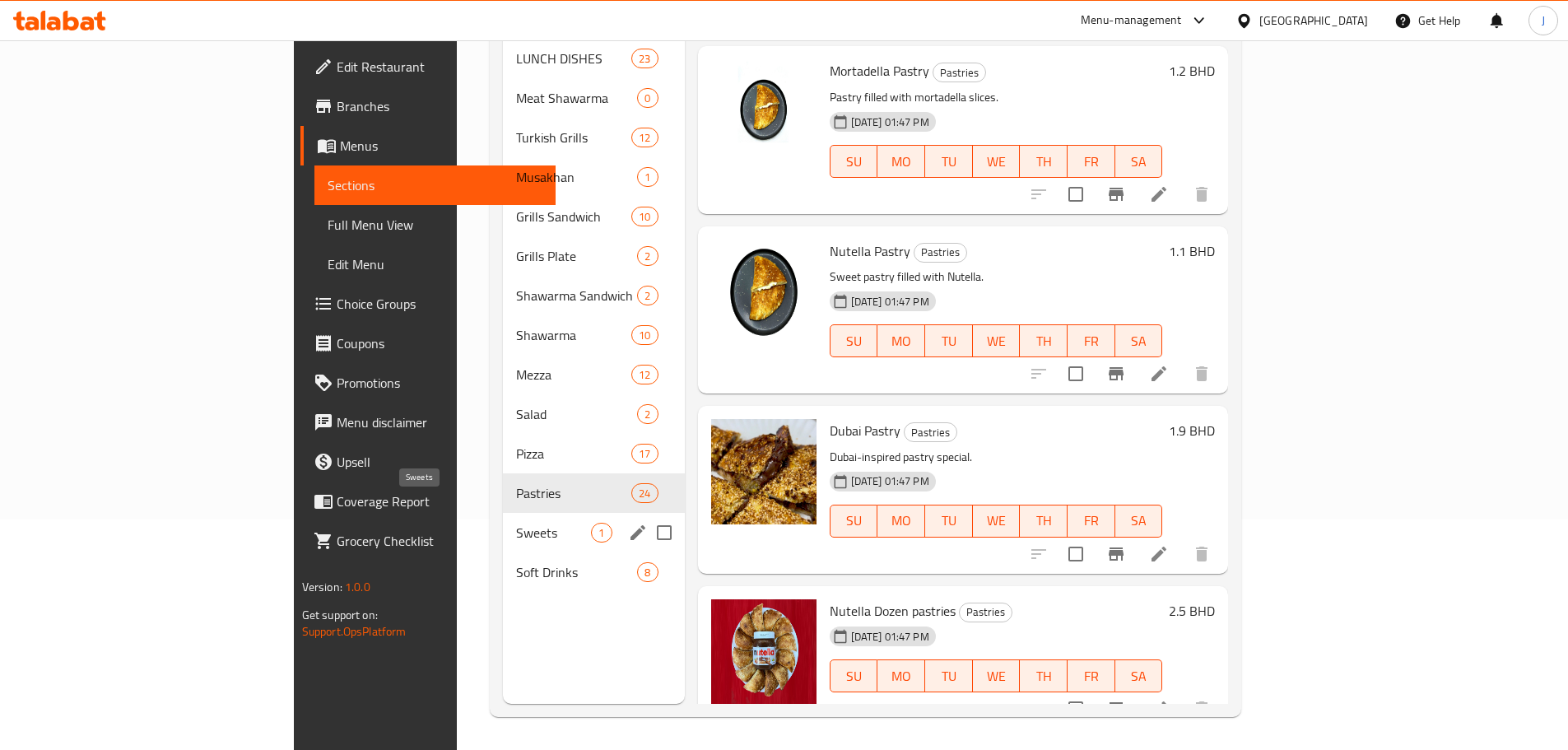
click at [516, 522] on span "Sweets" at bounding box center [554, 532] width 75 height 20
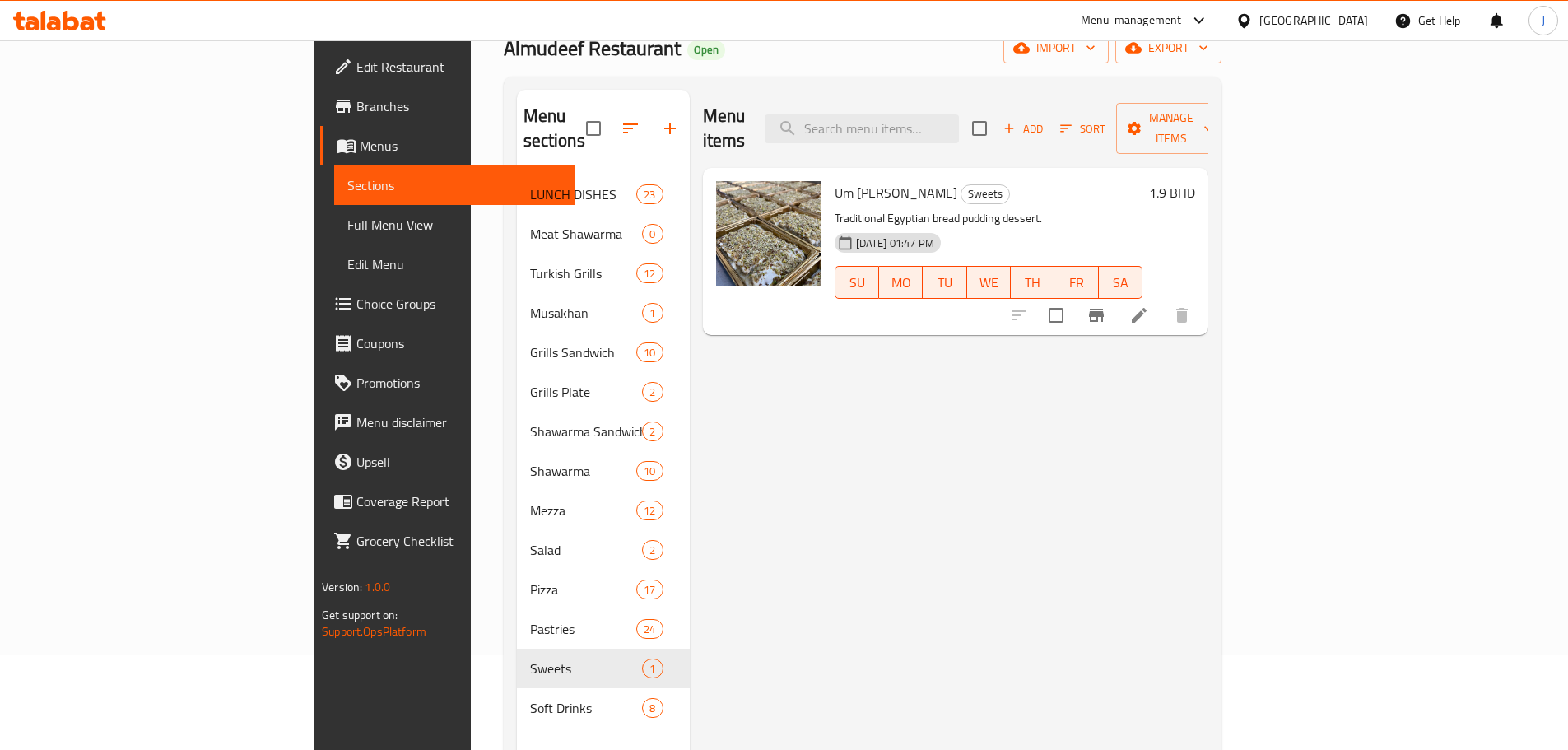
scroll to position [230, 0]
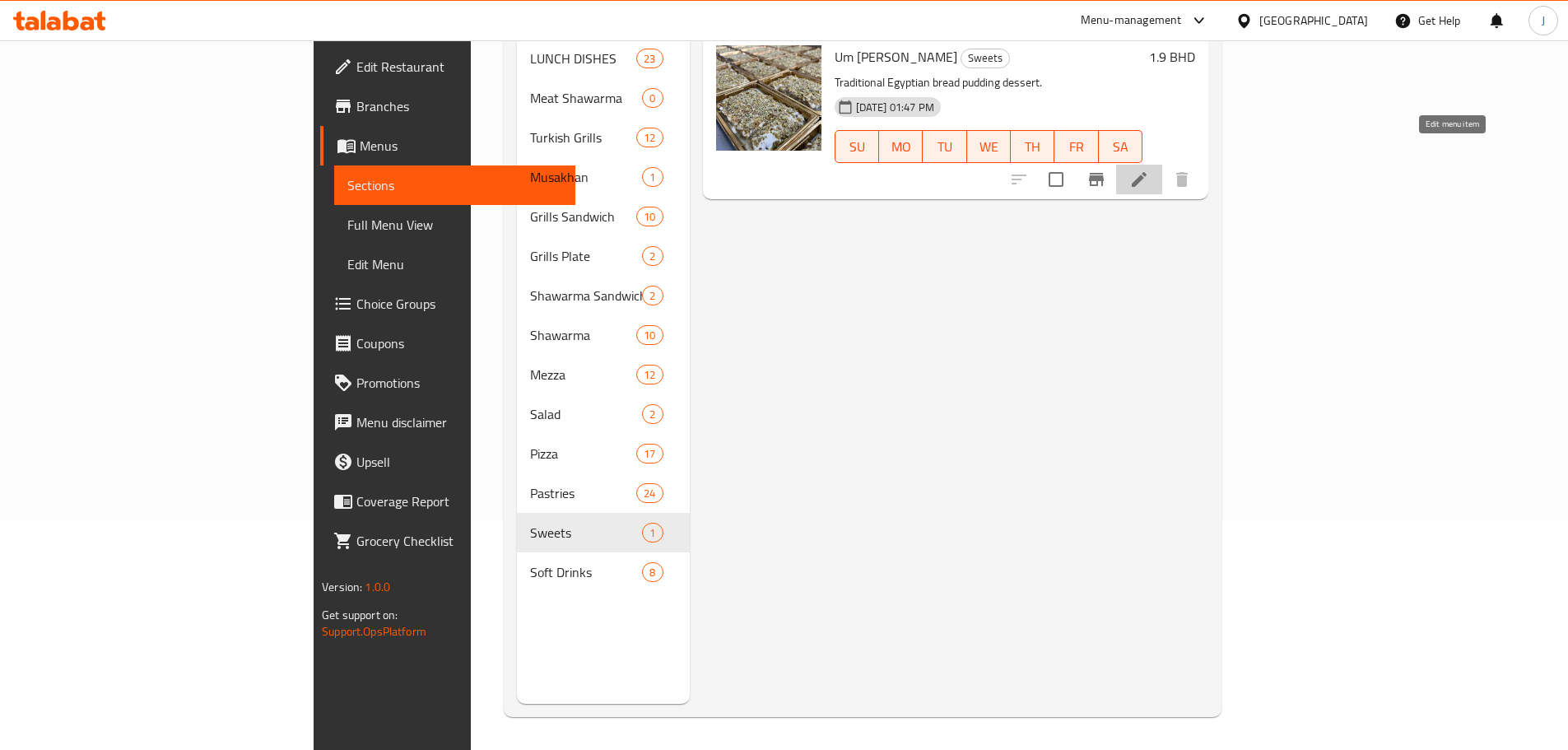
click at [1149, 170] on icon at bounding box center [1139, 179] width 20 height 20
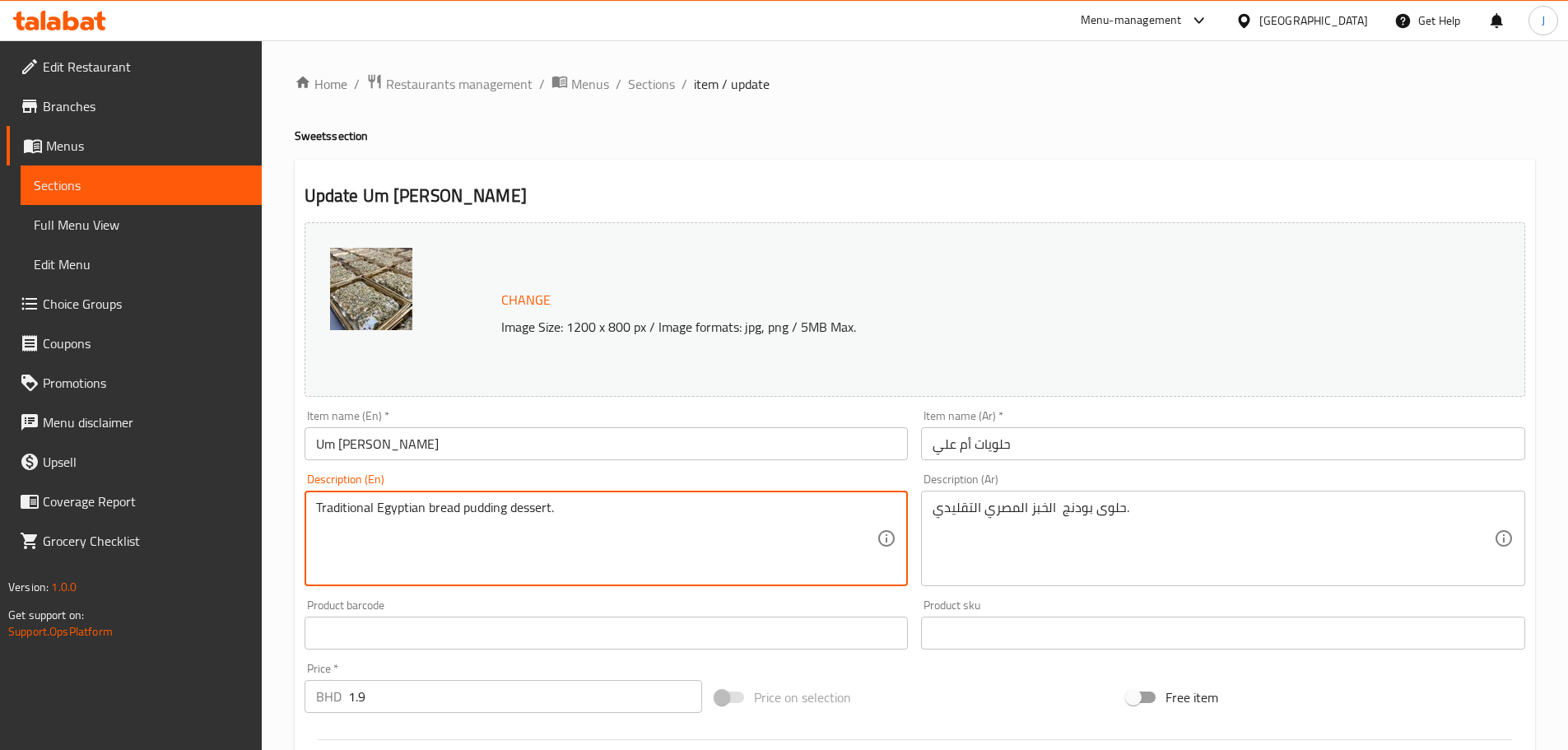
click at [400, 518] on textarea "Traditional Egyptian bread pudding dessert." at bounding box center [597, 539] width 561 height 78
click at [407, 512] on textarea "Traditional Egyptian bread pudding dessert." at bounding box center [597, 539] width 561 height 78
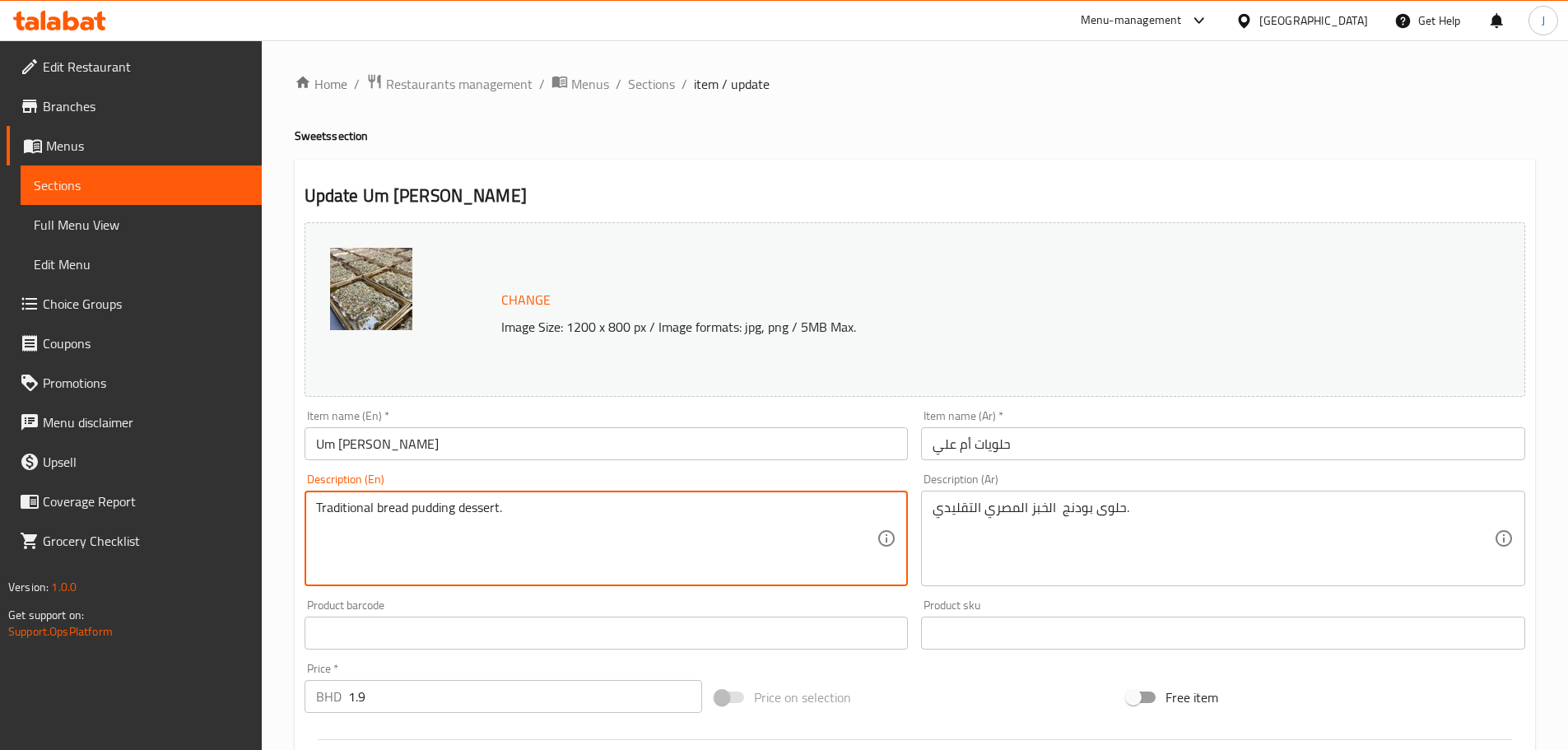
scroll to position [82, 0]
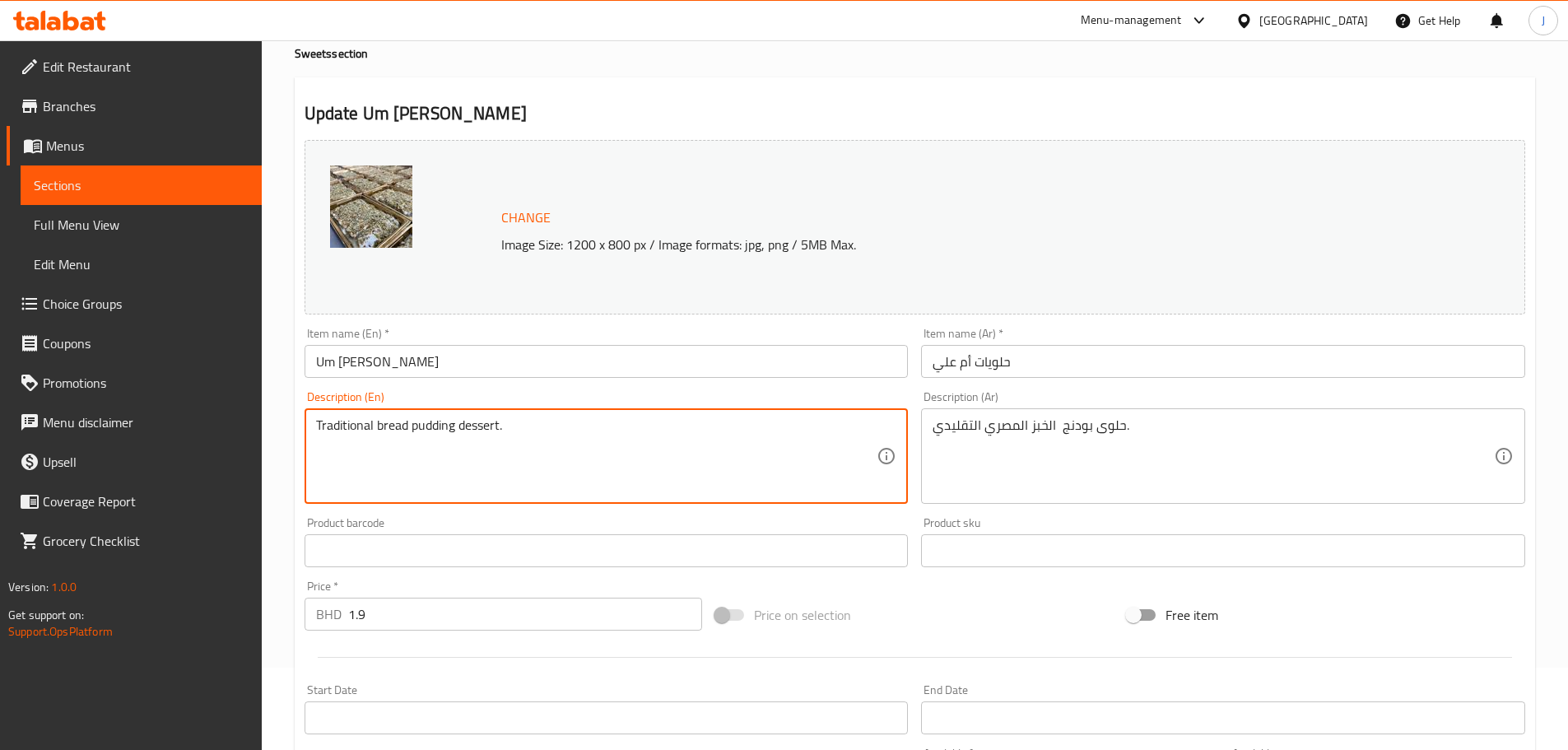
type textarea "Traditional bread pudding dessert."
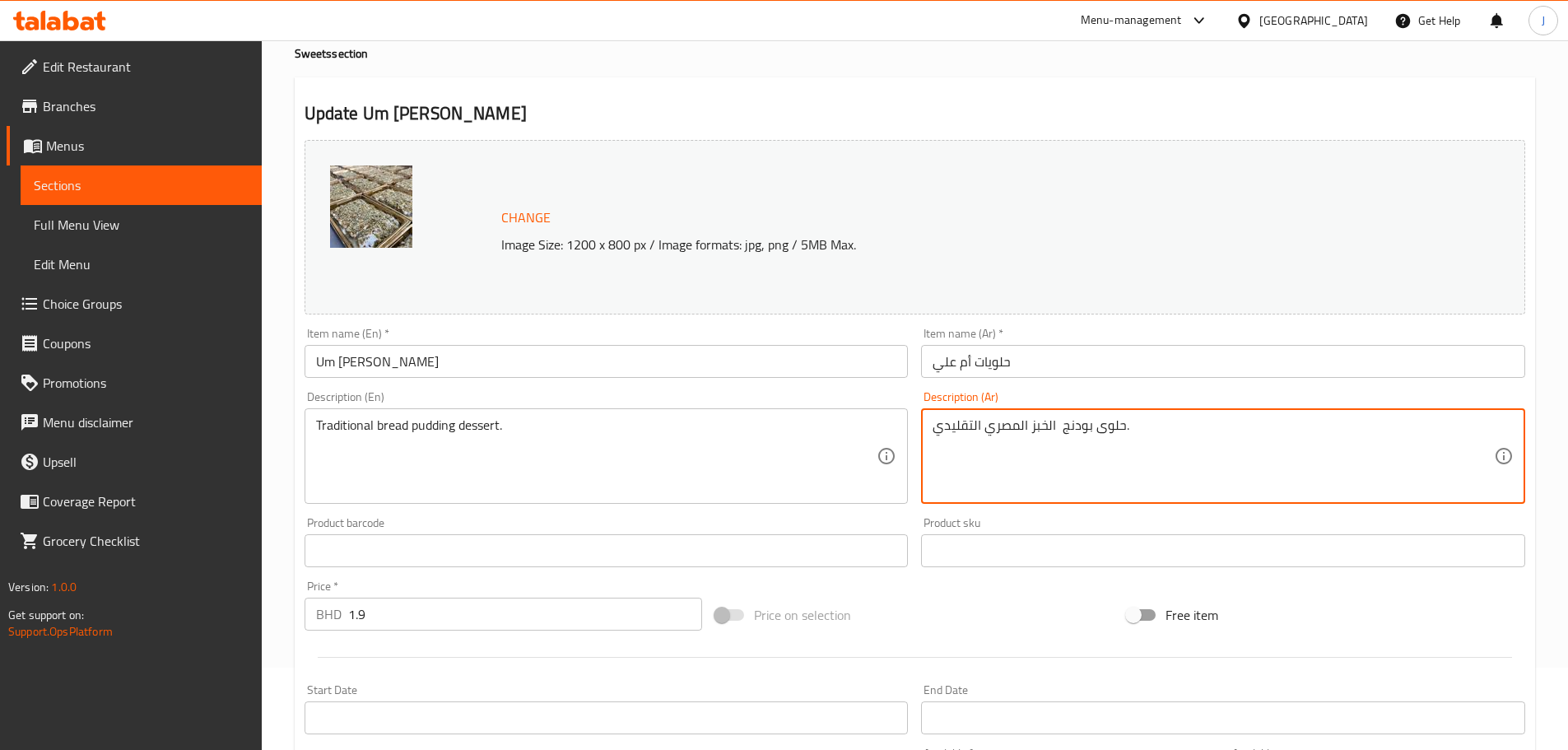
click at [1008, 433] on textarea "حلوى بودنج الخبز المصري التقليدي." at bounding box center [1214, 456] width 561 height 78
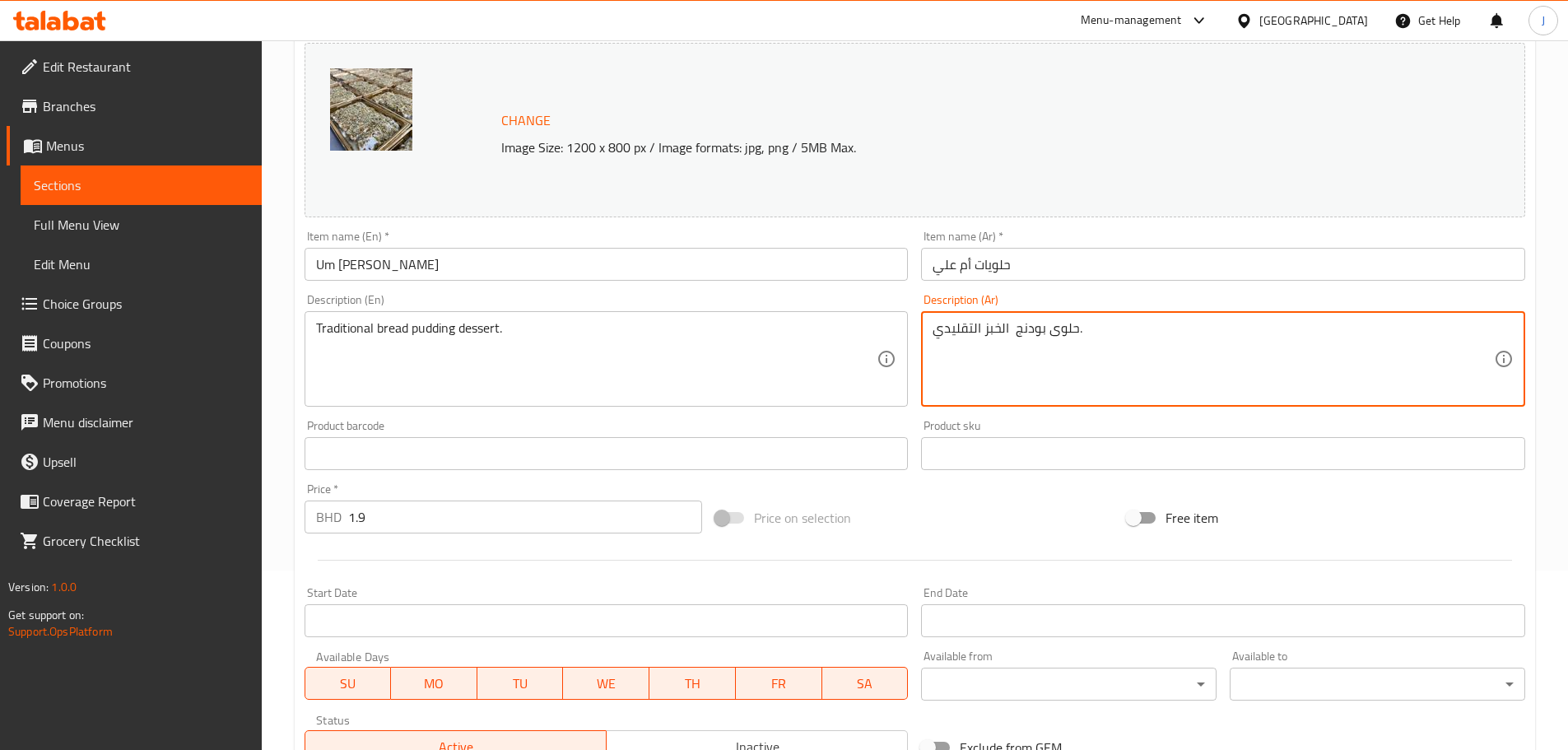
scroll to position [437, 0]
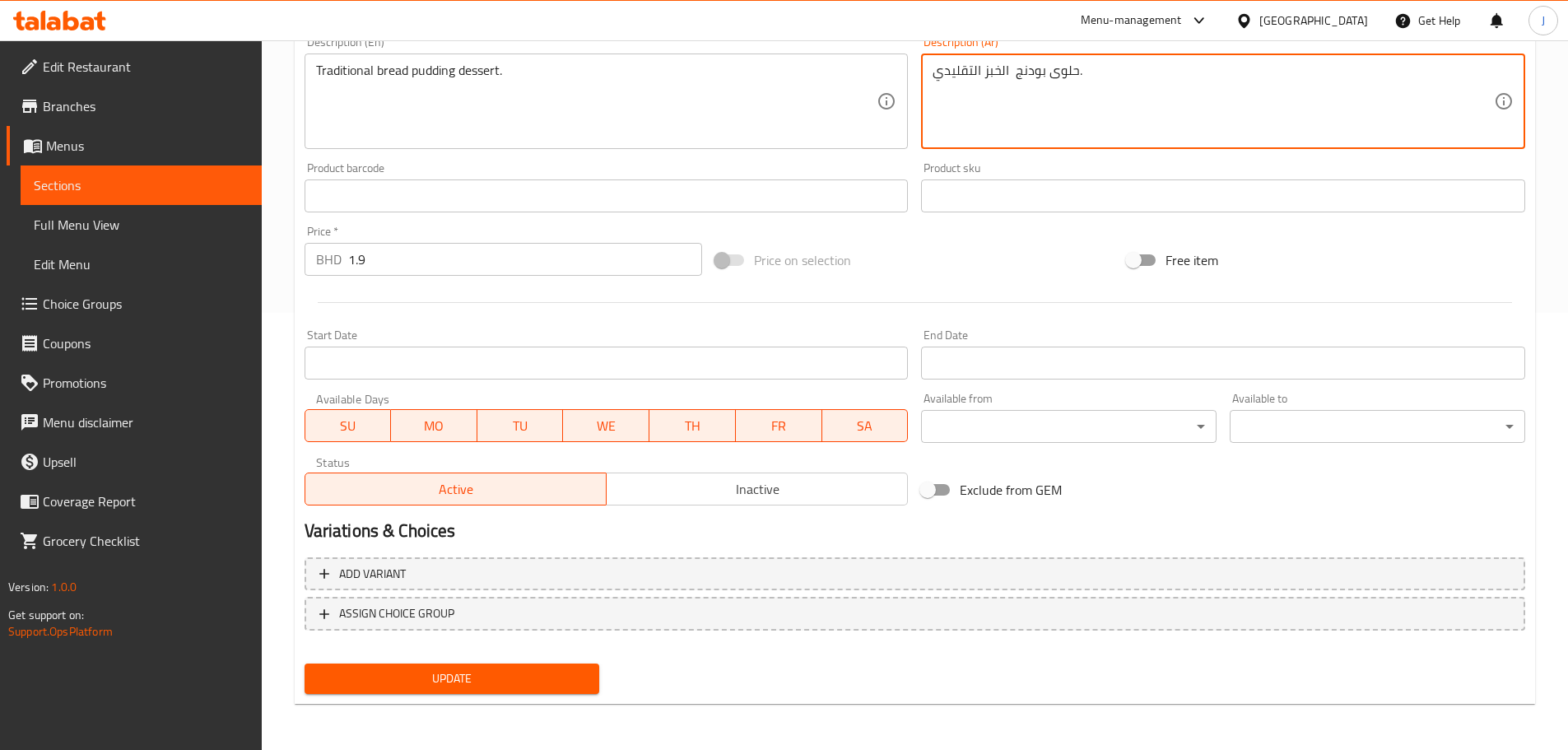
type textarea "حلوى بودنج الخبز التقليدي."
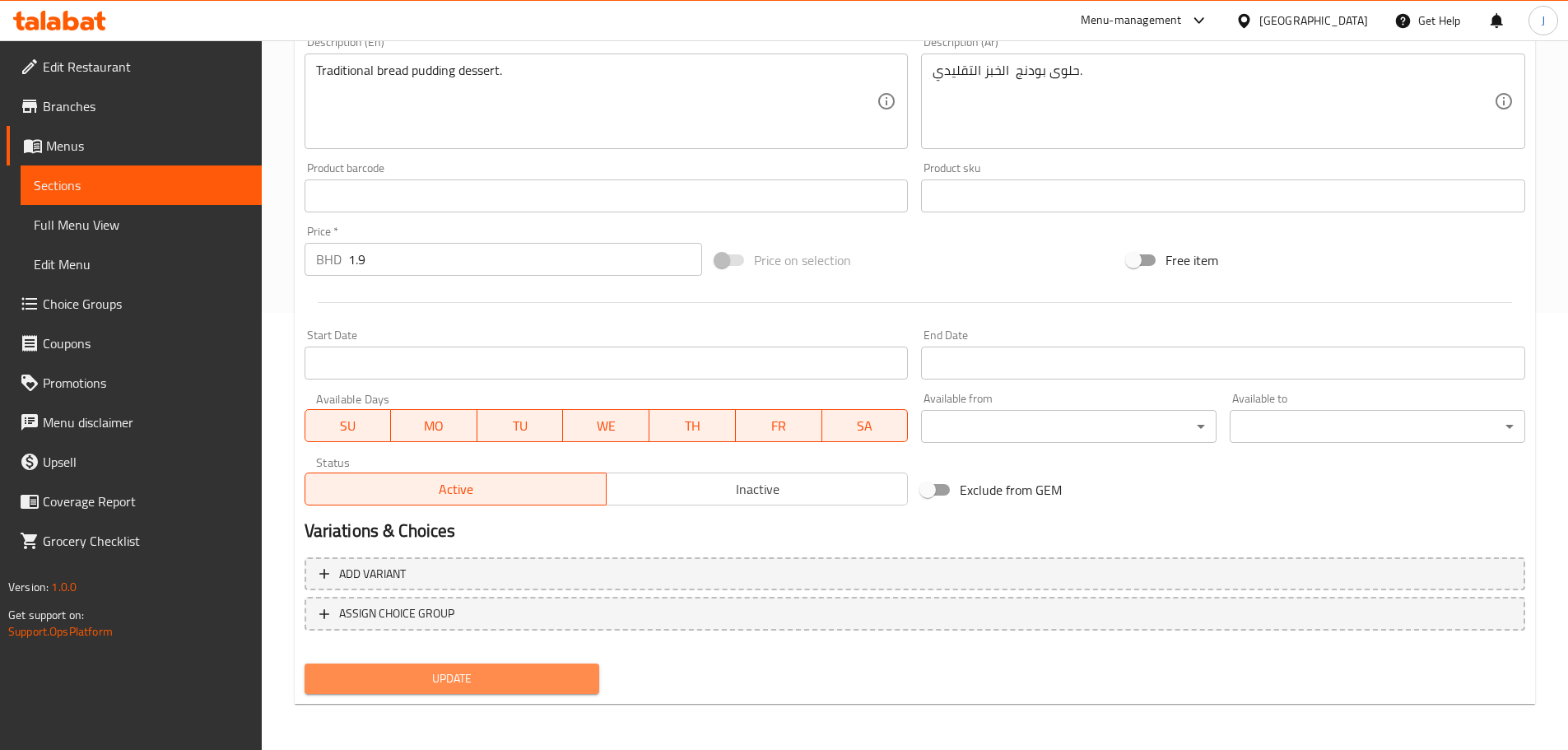
click at [442, 687] on span "Update" at bounding box center [452, 679] width 269 height 21
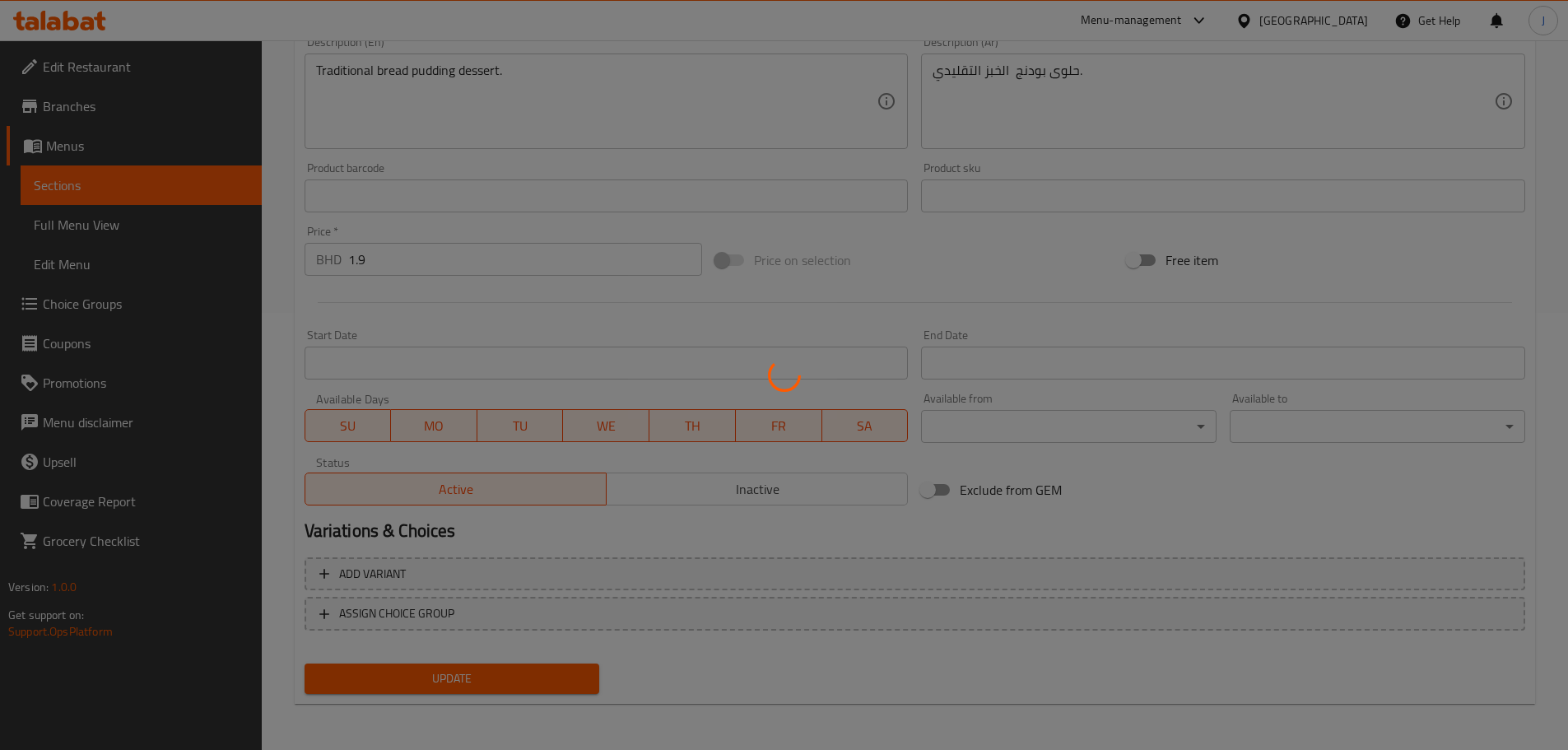
scroll to position [0, 0]
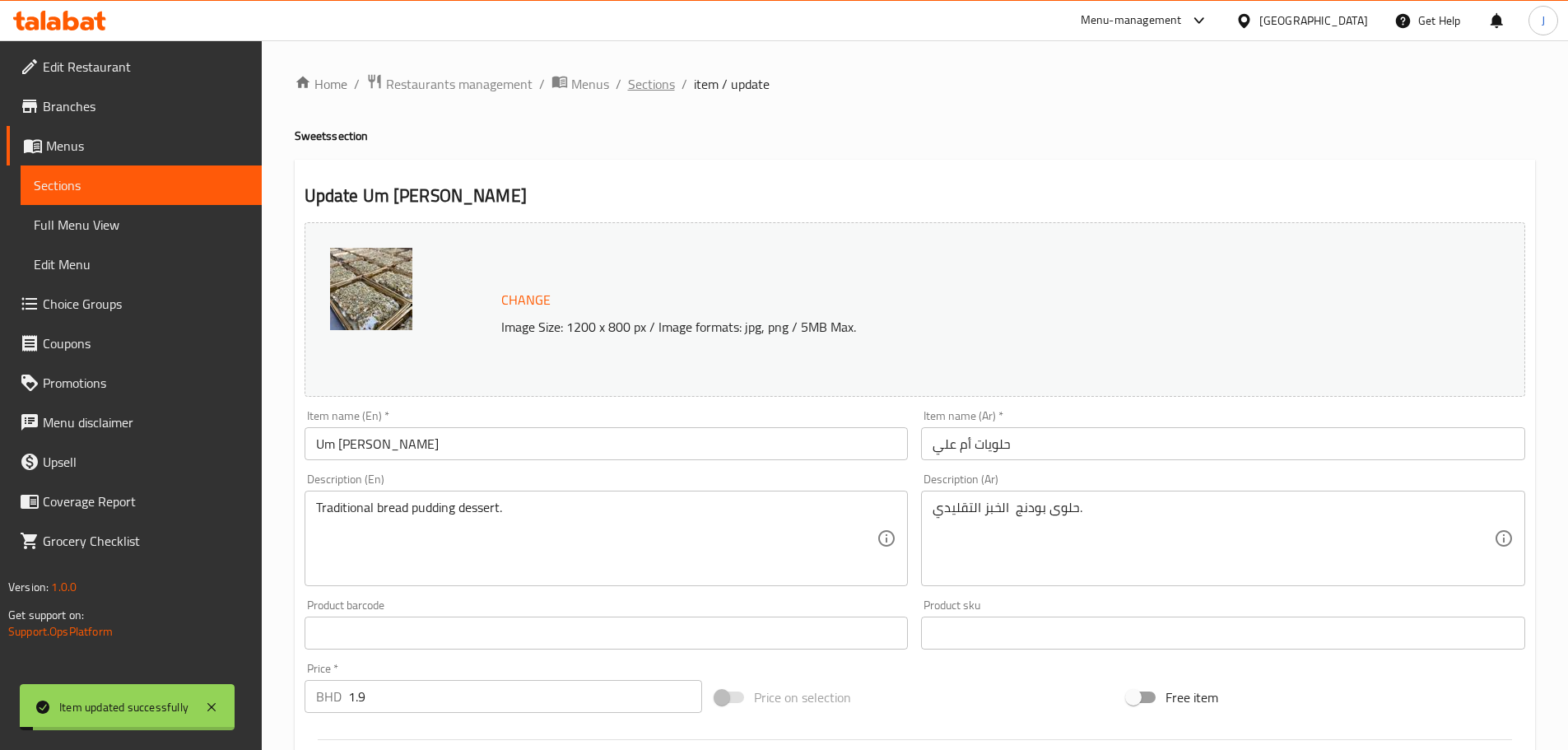
click at [653, 78] on span "Sections" at bounding box center [651, 84] width 47 height 20
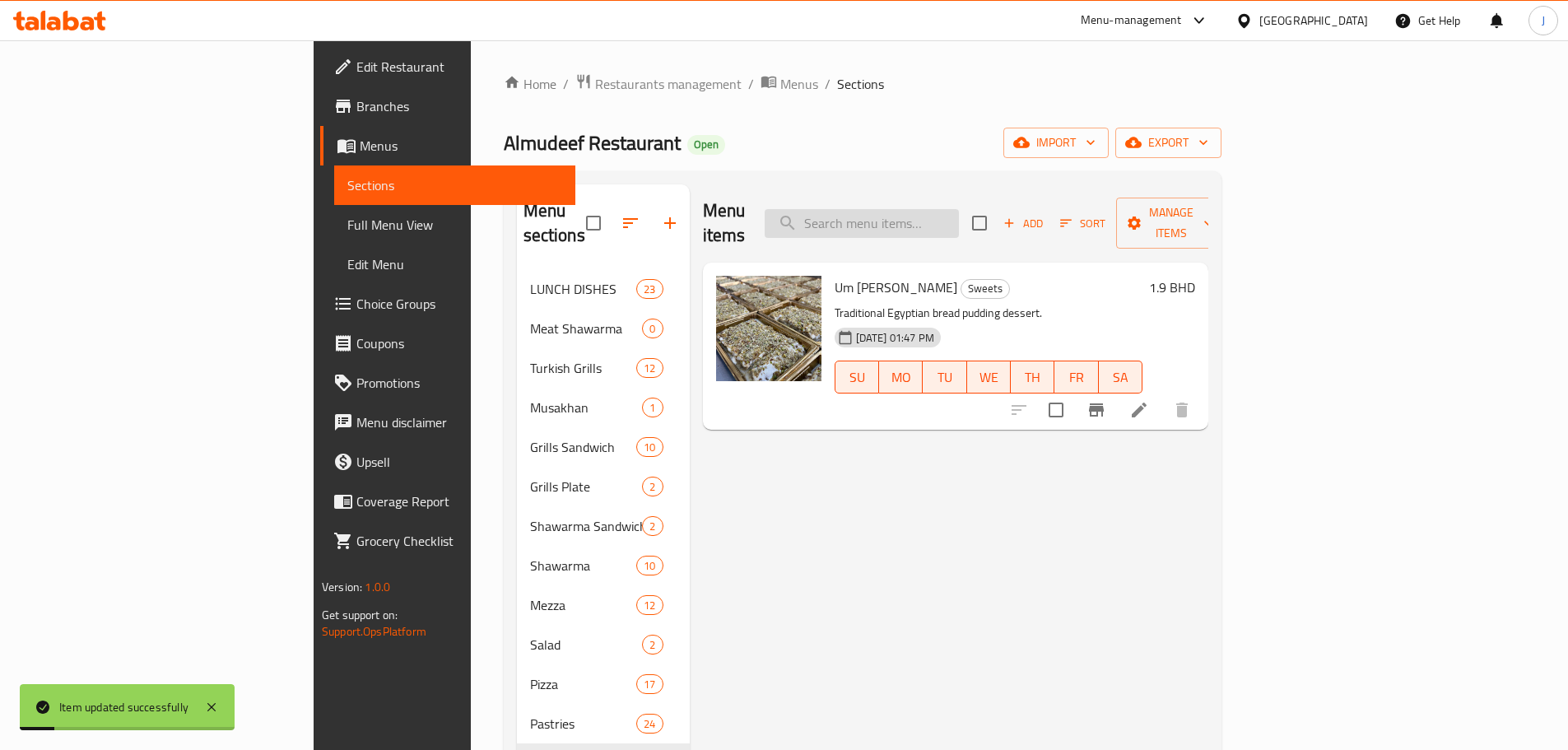
click at [953, 209] on input "search" at bounding box center [862, 223] width 194 height 29
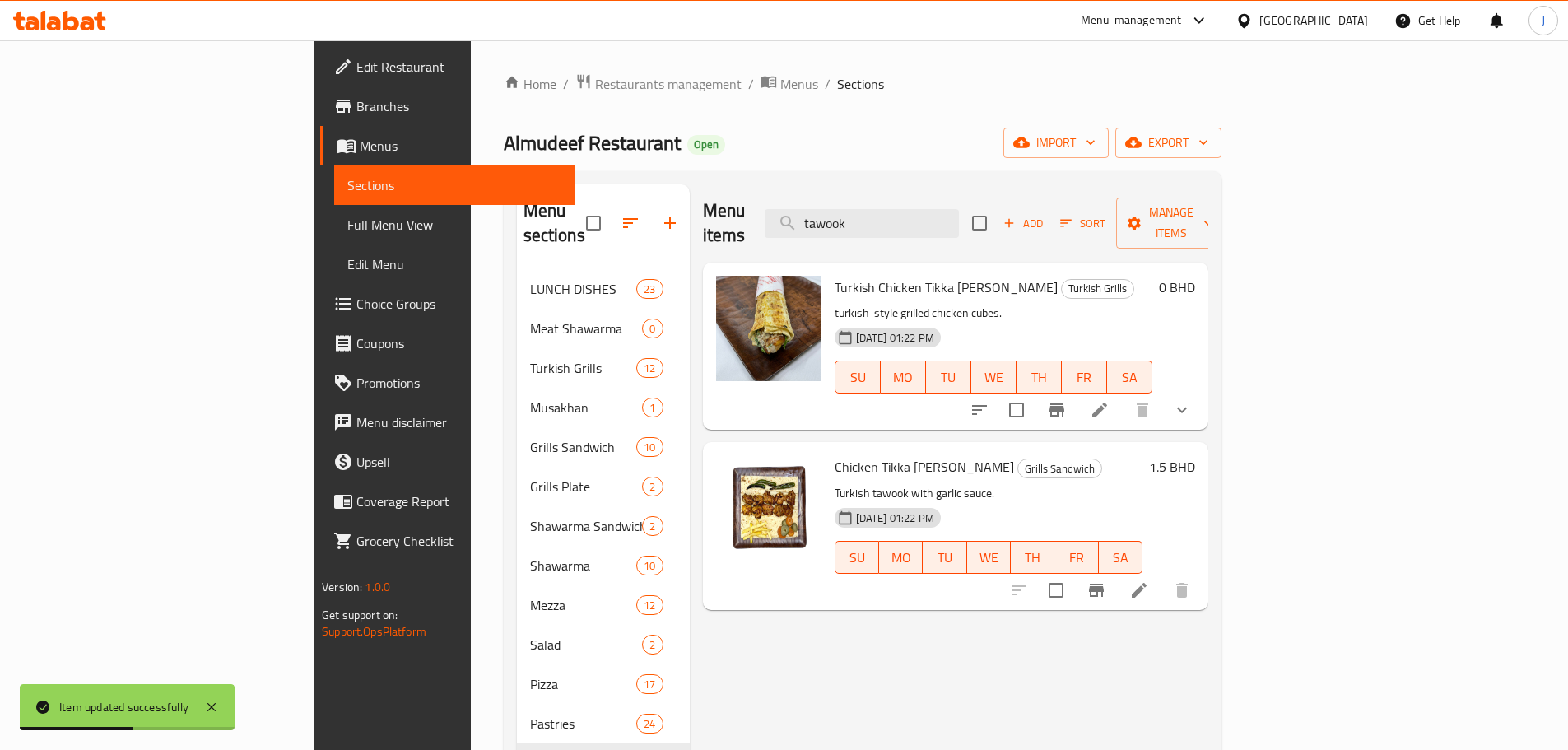
type input "tawook"
click at [1123, 395] on li at bounding box center [1099, 410] width 46 height 29
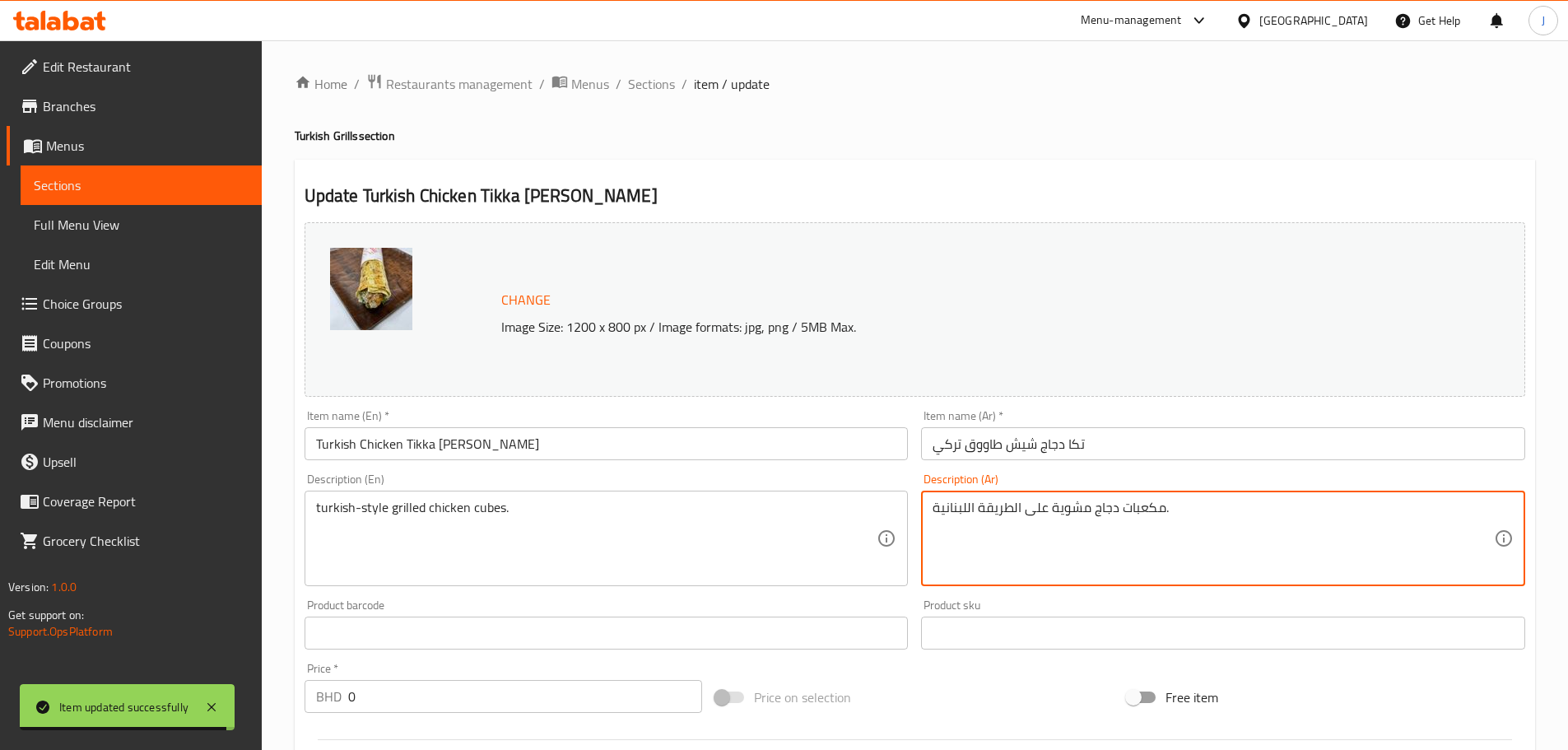
click at [961, 503] on textarea "مكعبات دجاج مشوية على الطريقة اللبنانية." at bounding box center [1214, 539] width 561 height 78
drag, startPoint x: 1020, startPoint y: 504, endPoint x: 881, endPoint y: 524, distance: 140.4
click at [881, 524] on div "Change Image Size: 1200 x 800 px / Image formats: jpg, png / 5MB Max. Item name…" at bounding box center [915, 582] width 1234 height 734
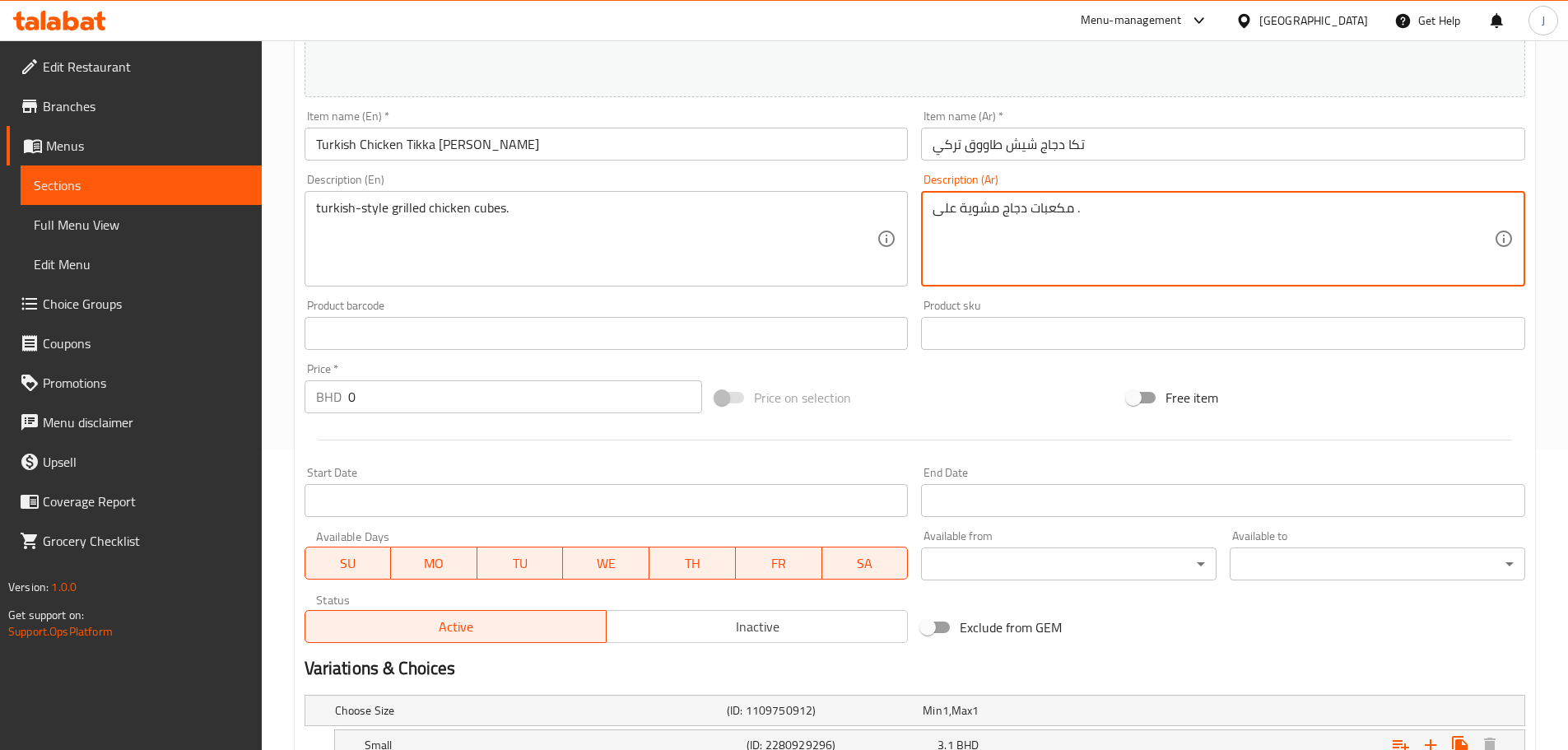
scroll to position [474, 0]
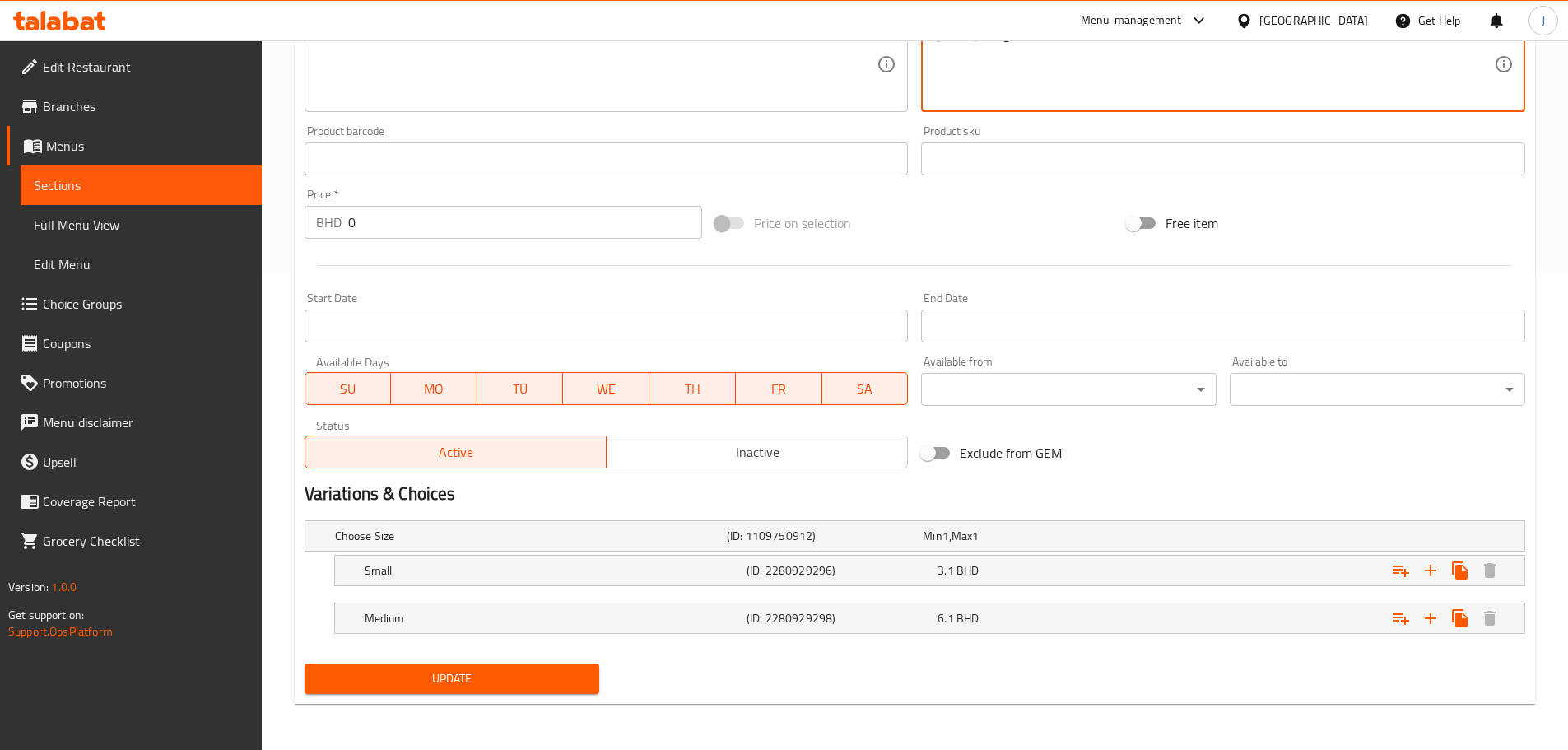
type textarea "مكعبات دجاج مشوية على ."
click at [471, 678] on span "Update" at bounding box center [452, 679] width 269 height 21
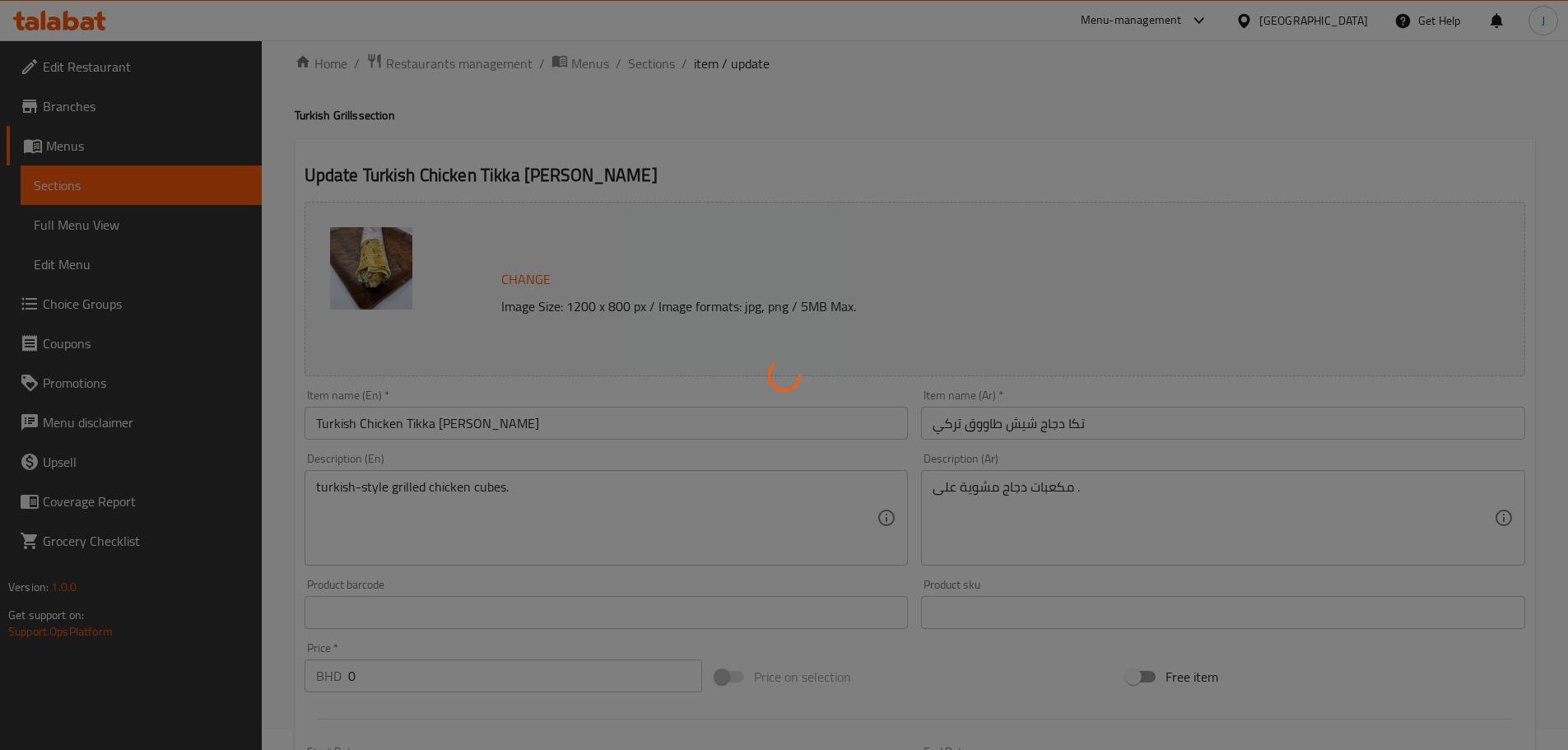
scroll to position [0, 0]
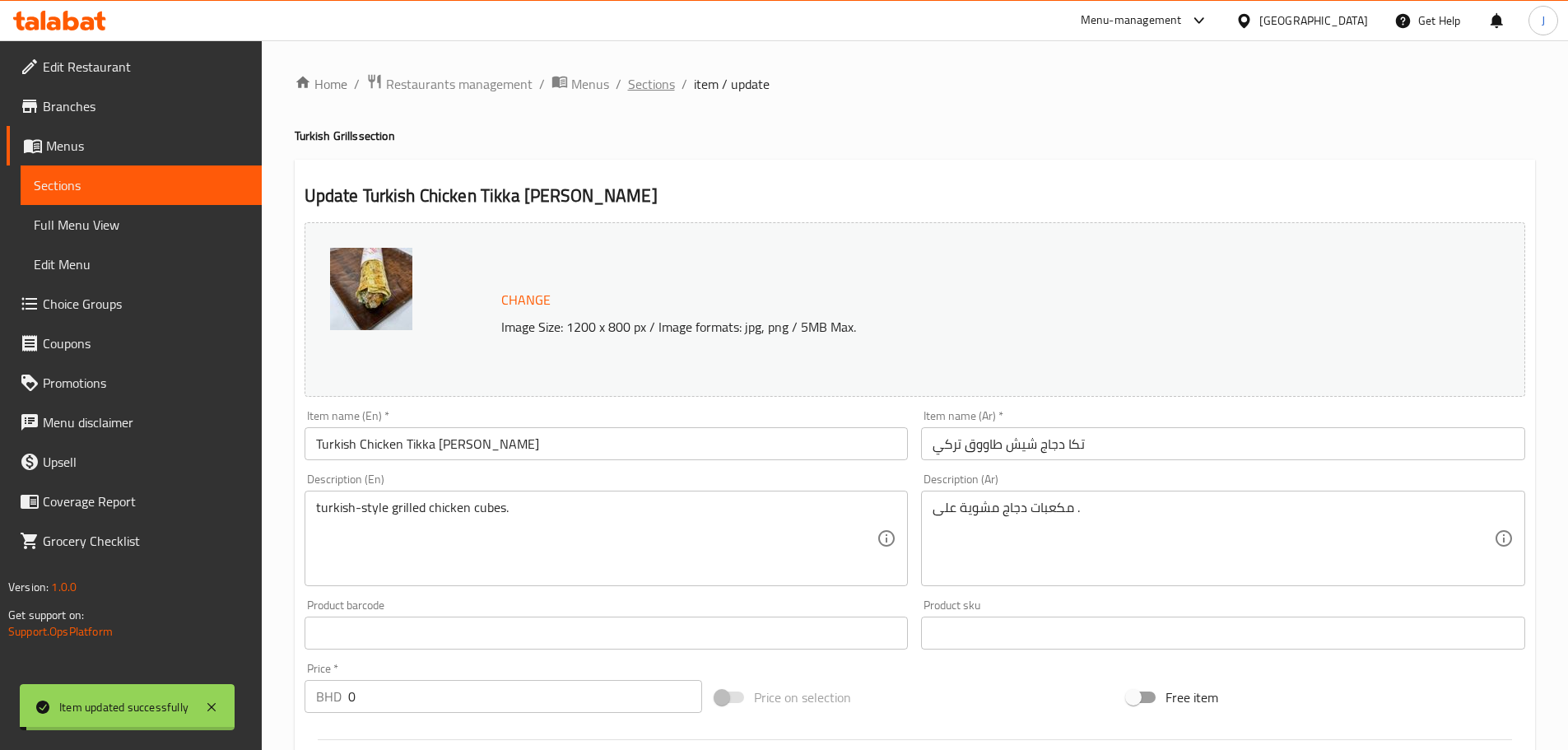
click at [657, 83] on span "Sections" at bounding box center [651, 84] width 47 height 20
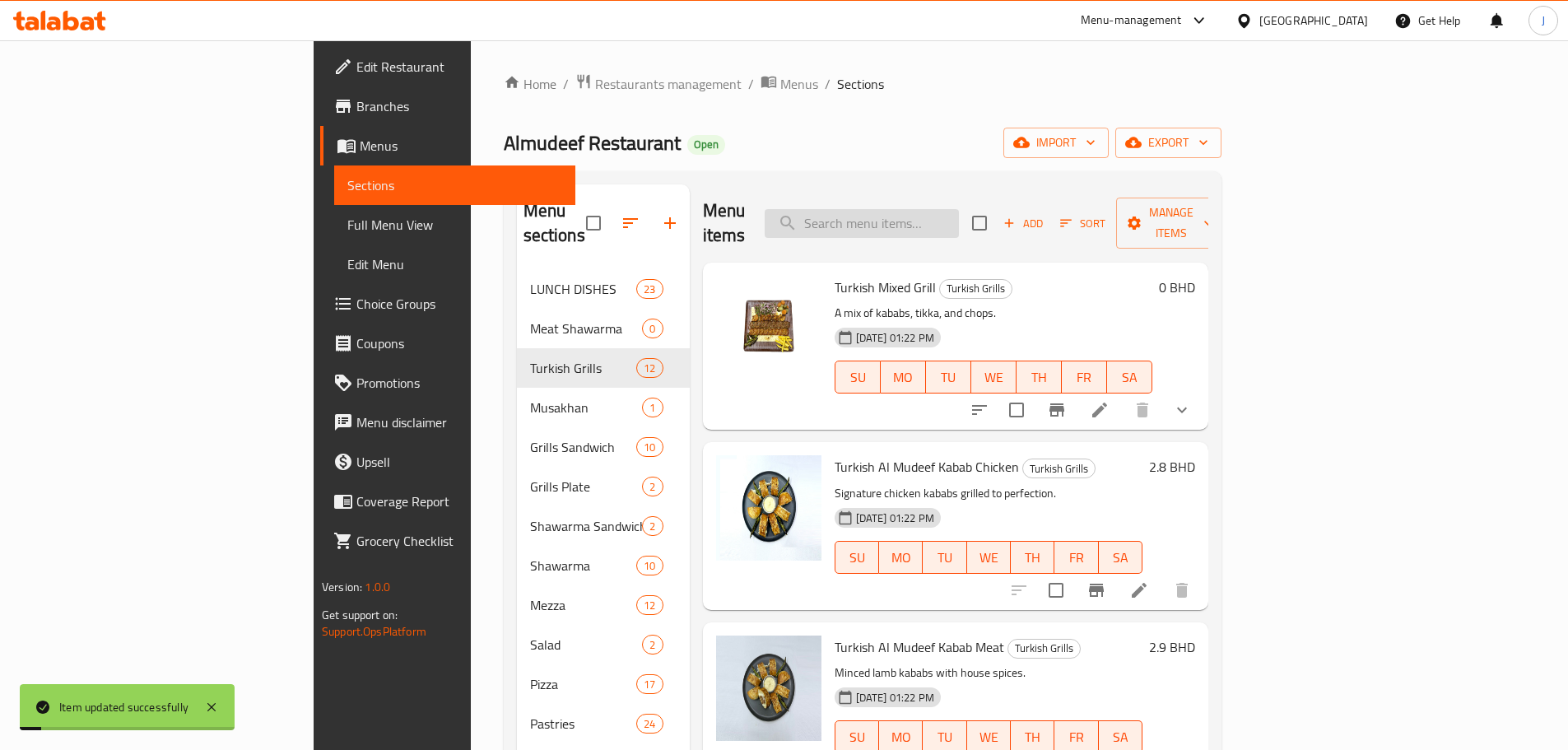
click at [959, 209] on input "search" at bounding box center [862, 223] width 194 height 29
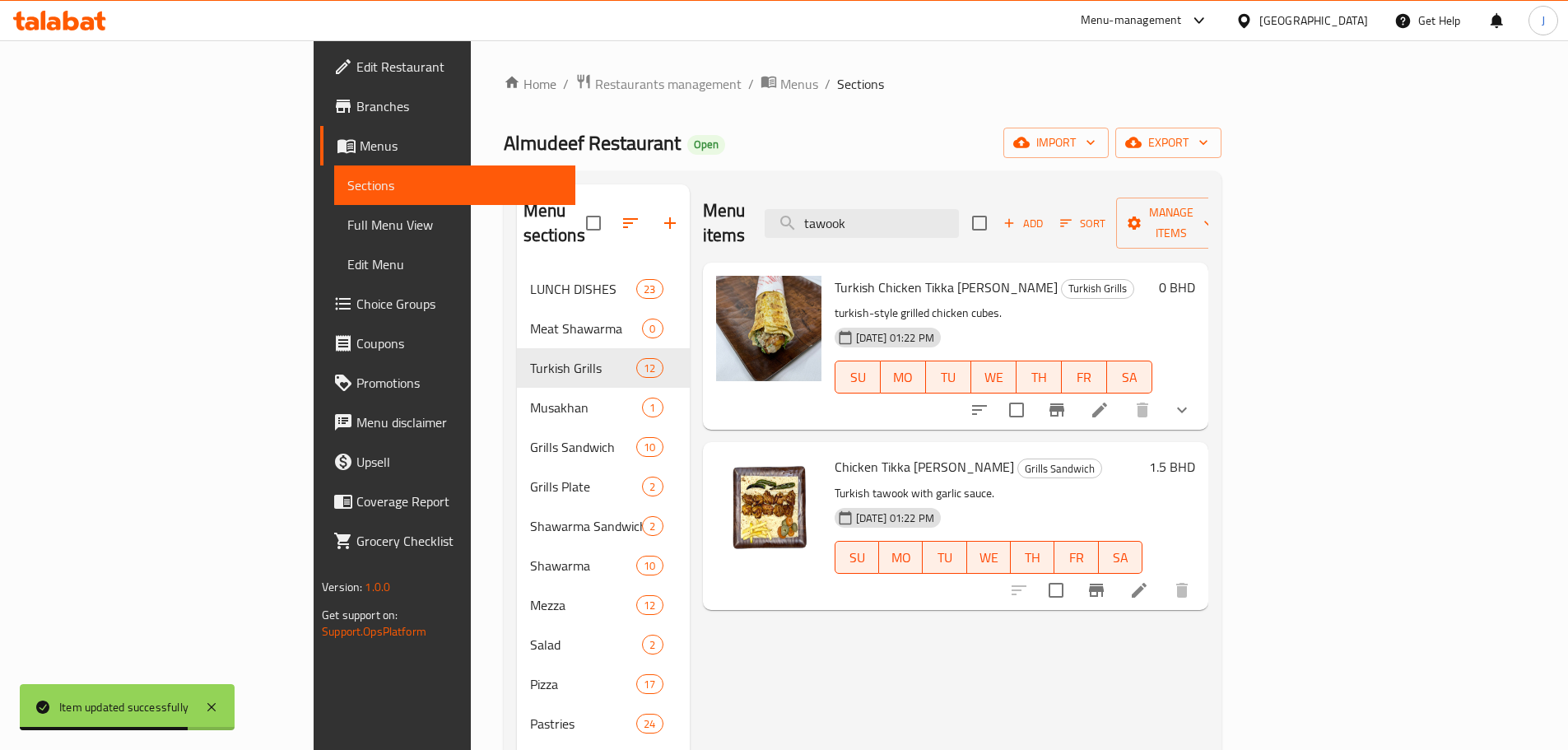
type input "tawook"
click at [1163, 575] on li at bounding box center [1138, 590] width 46 height 29
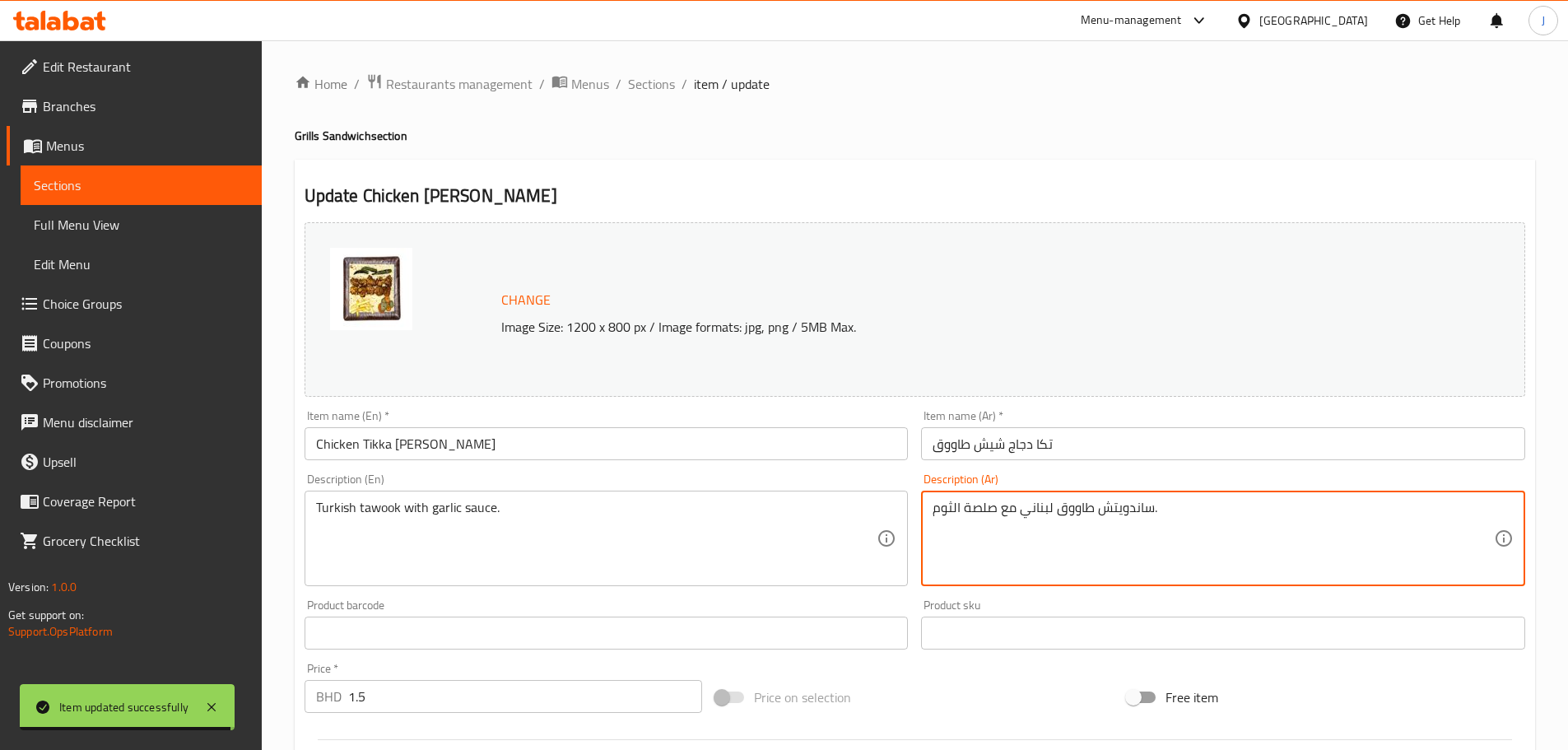
click at [1139, 513] on textarea "ساندويتش طاووق لبناني مع صلصة الثوم." at bounding box center [1214, 539] width 561 height 78
click at [1157, 513] on textarea "ساندويتش طاووق لبناني مع صلصة الثوم." at bounding box center [1214, 539] width 561 height 78
drag, startPoint x: 1152, startPoint y: 508, endPoint x: 1098, endPoint y: 516, distance: 54.6
click at [1098, 516] on textarea "ساندويتش طاووق لبناني مع صلصة الثوم." at bounding box center [1214, 539] width 561 height 78
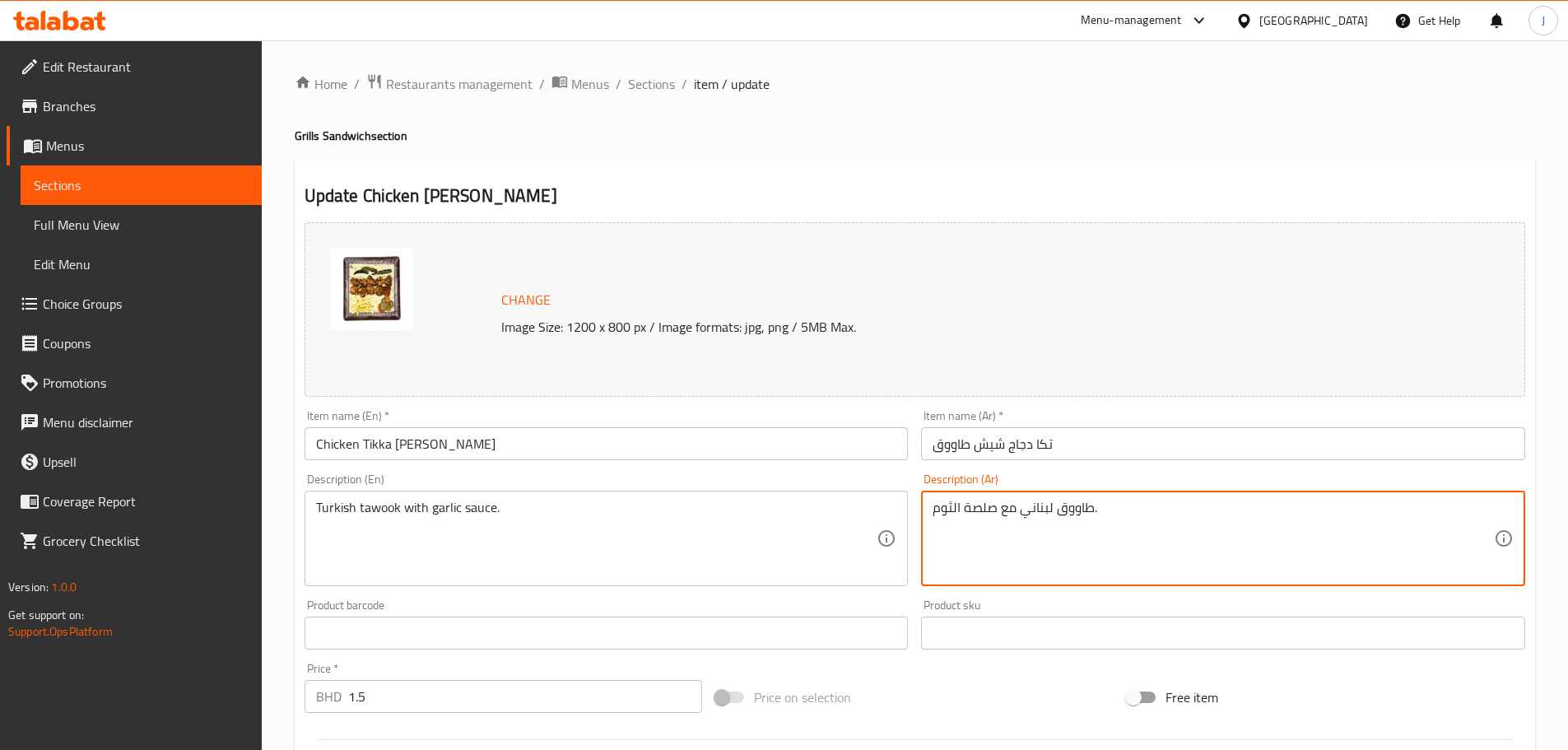
click at [1036, 505] on textarea "طاووق لبناني مع صلصة الثوم." at bounding box center [1214, 539] width 561 height 78
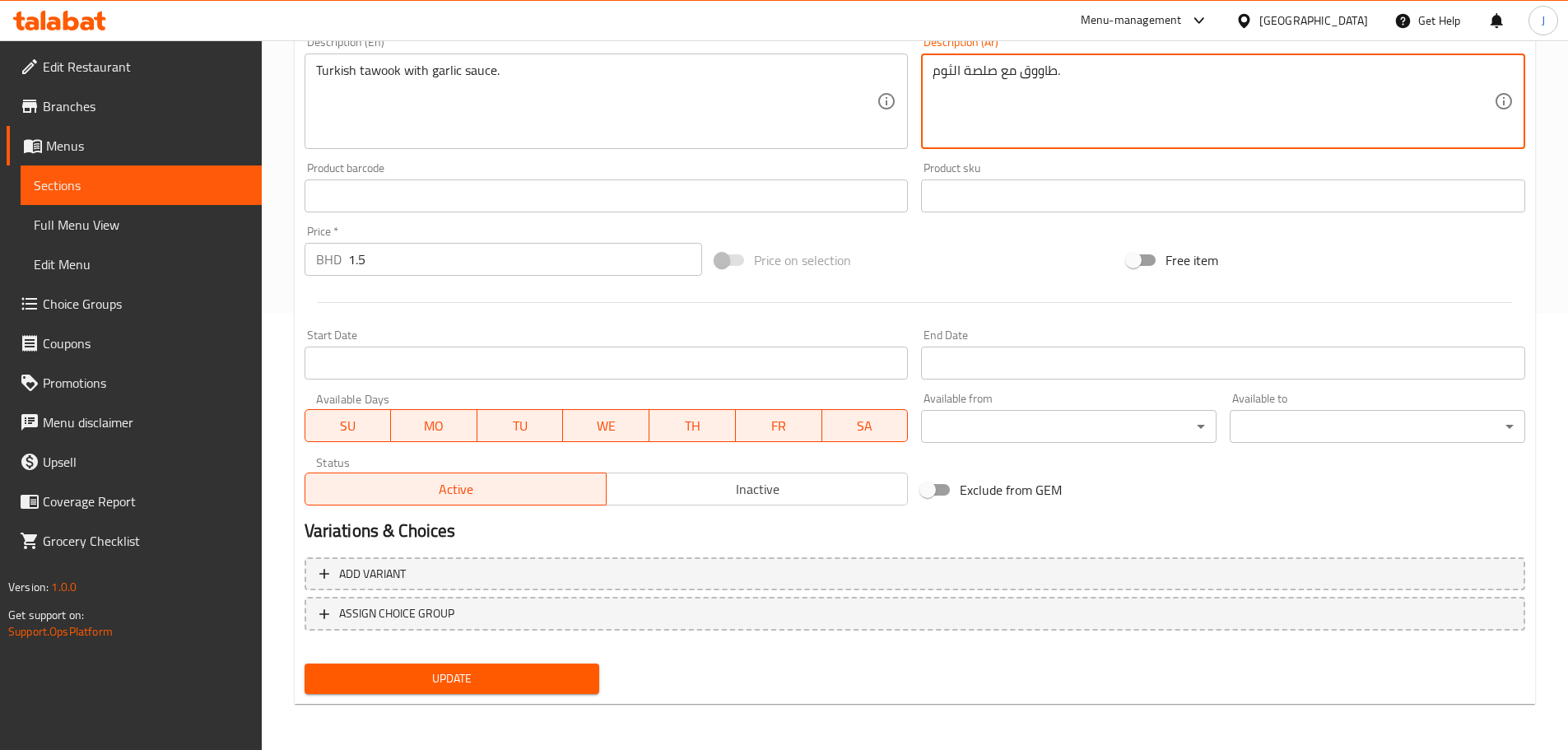
type textarea "طاووق مع صلصة الثوم."
click at [496, 677] on span "Update" at bounding box center [452, 679] width 269 height 21
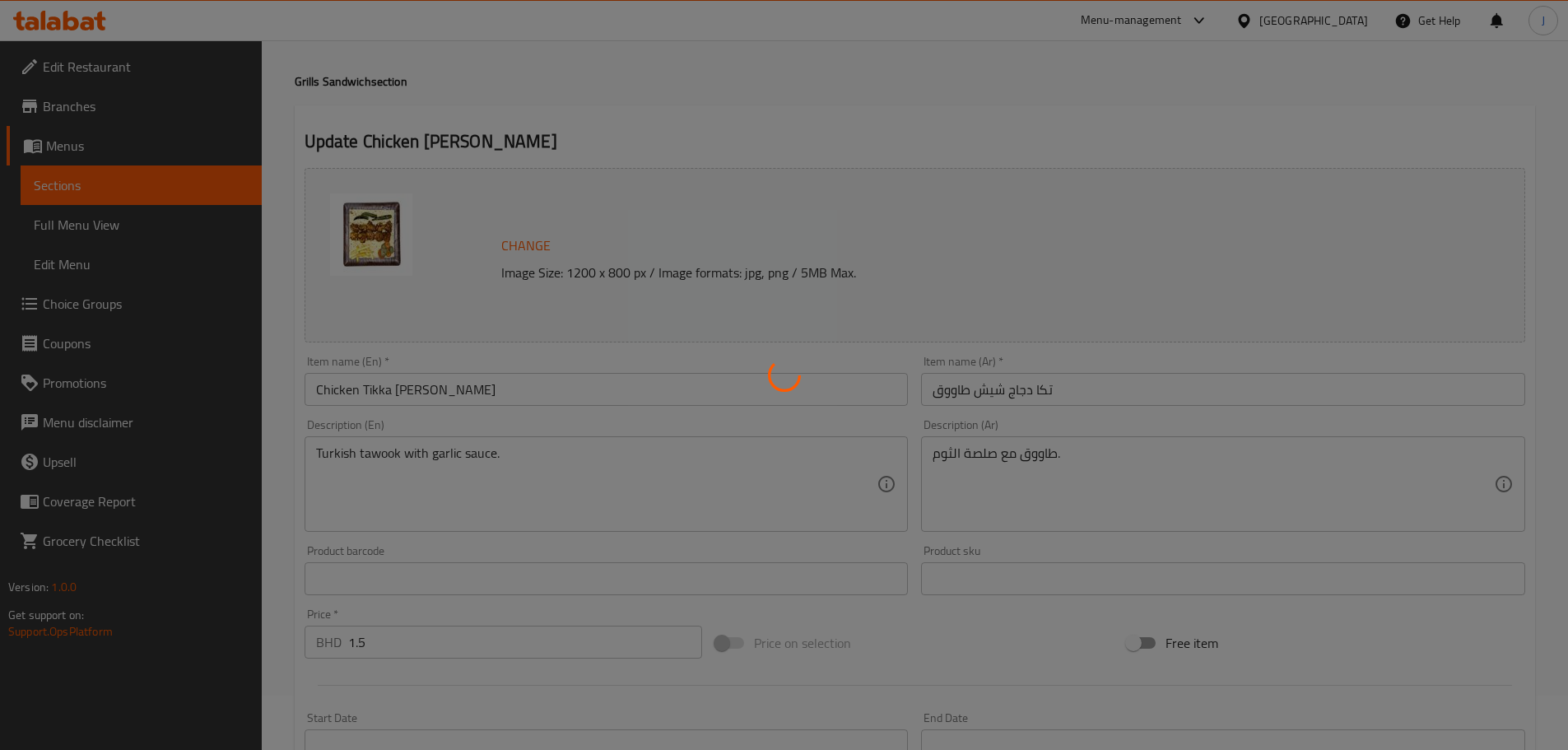
scroll to position [0, 0]
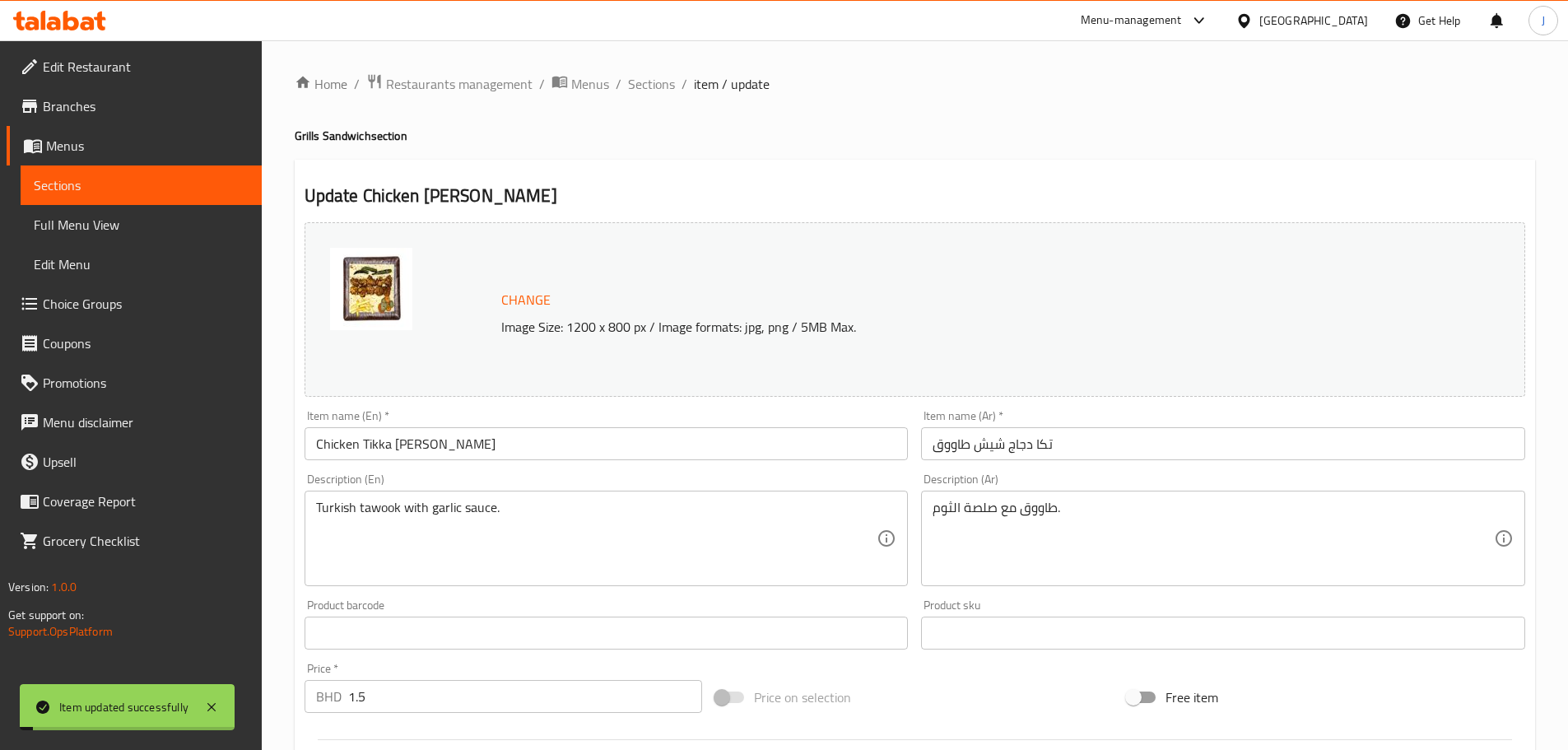
click at [682, 84] on li "/" at bounding box center [684, 84] width 6 height 20
click at [670, 81] on span "Sections" at bounding box center [651, 84] width 47 height 20
